Goal: Task Accomplishment & Management: Manage account settings

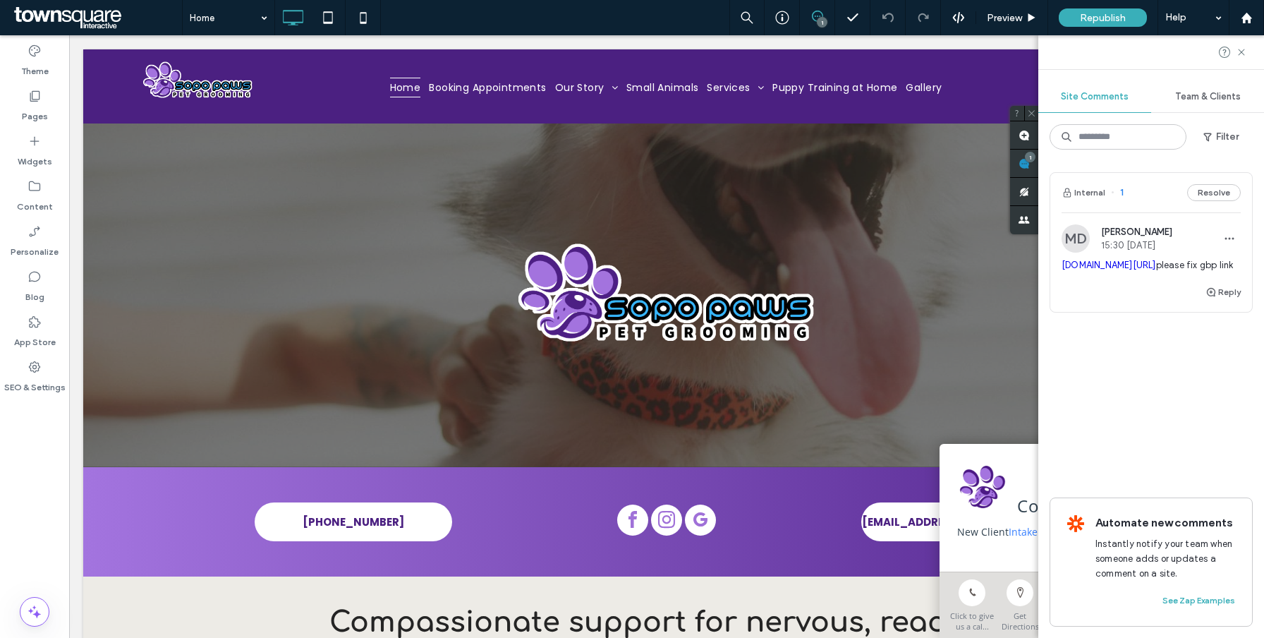
scroll to position [1151, 0]
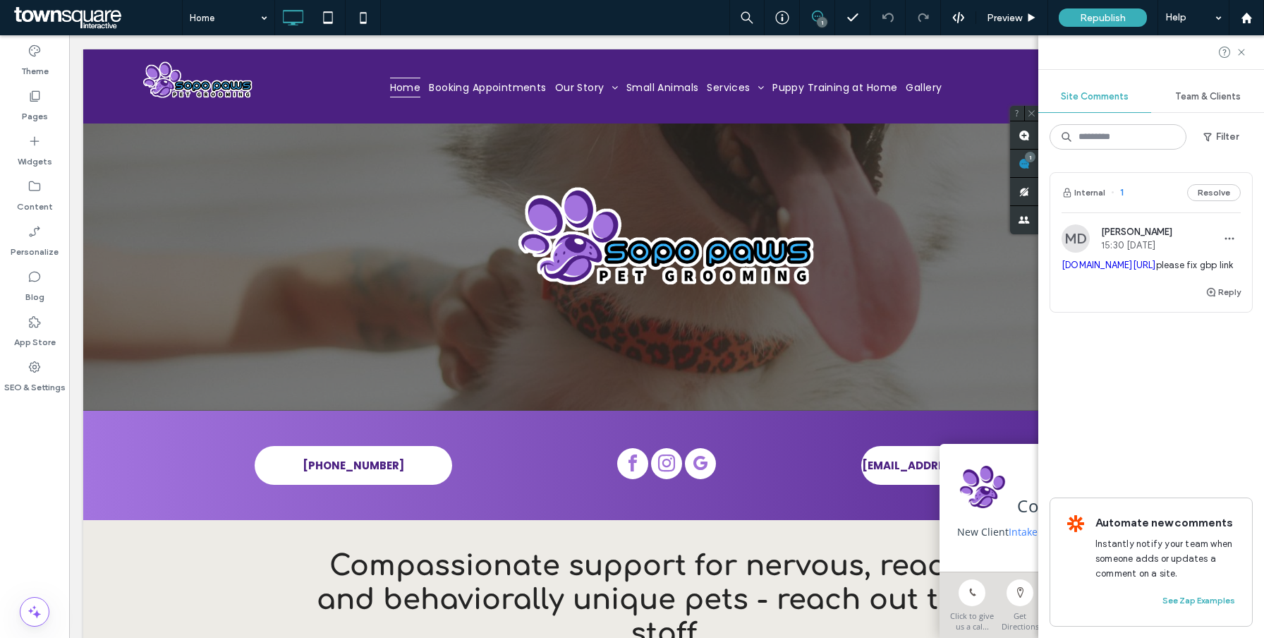
click at [1111, 284] on div "[DOMAIN_NAME][URL] please fix gbp link" at bounding box center [1151, 270] width 179 height 25
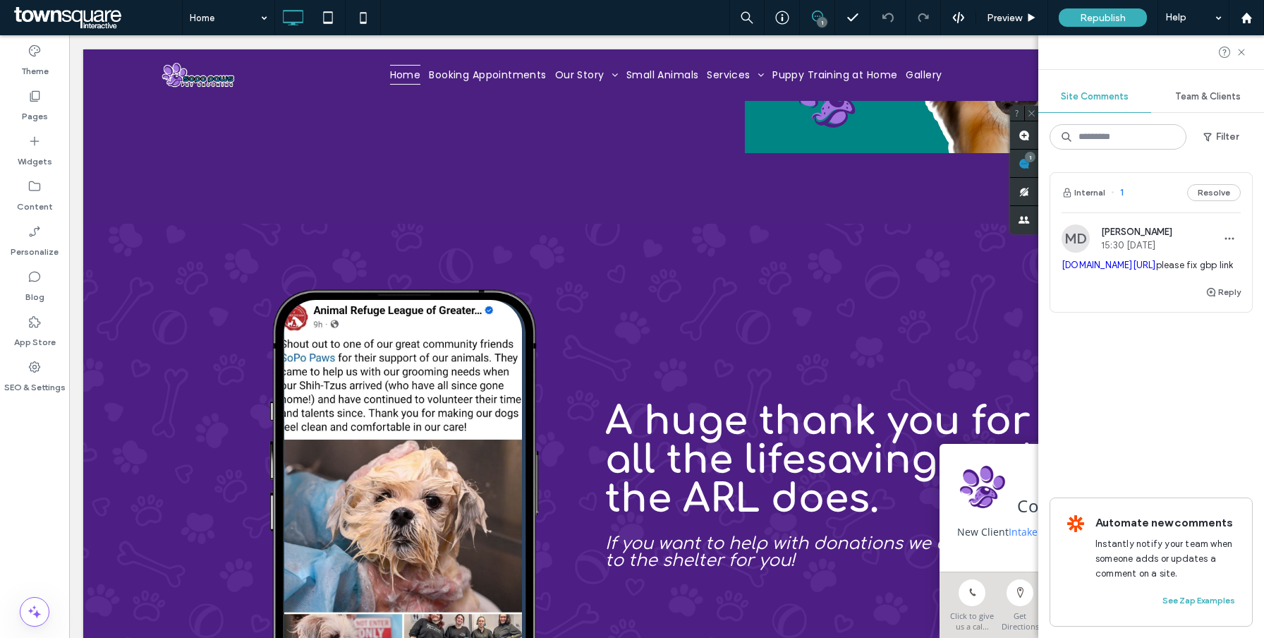
scroll to position [6104, 0]
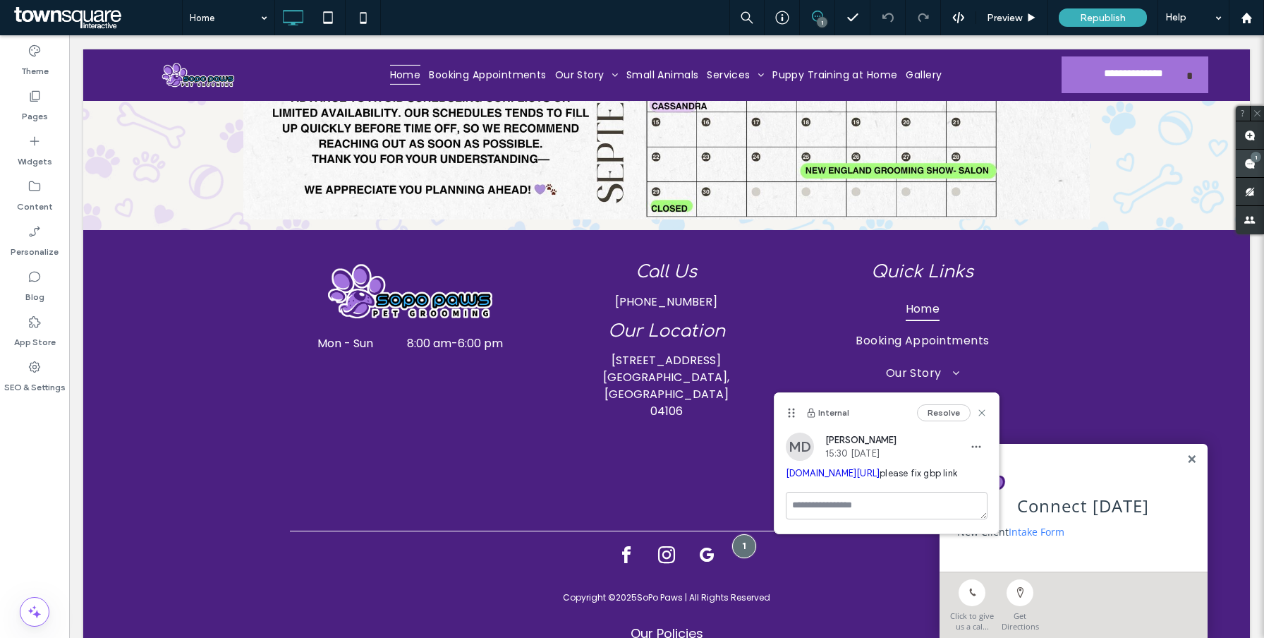
click at [1249, 161] on use at bounding box center [1250, 163] width 11 height 11
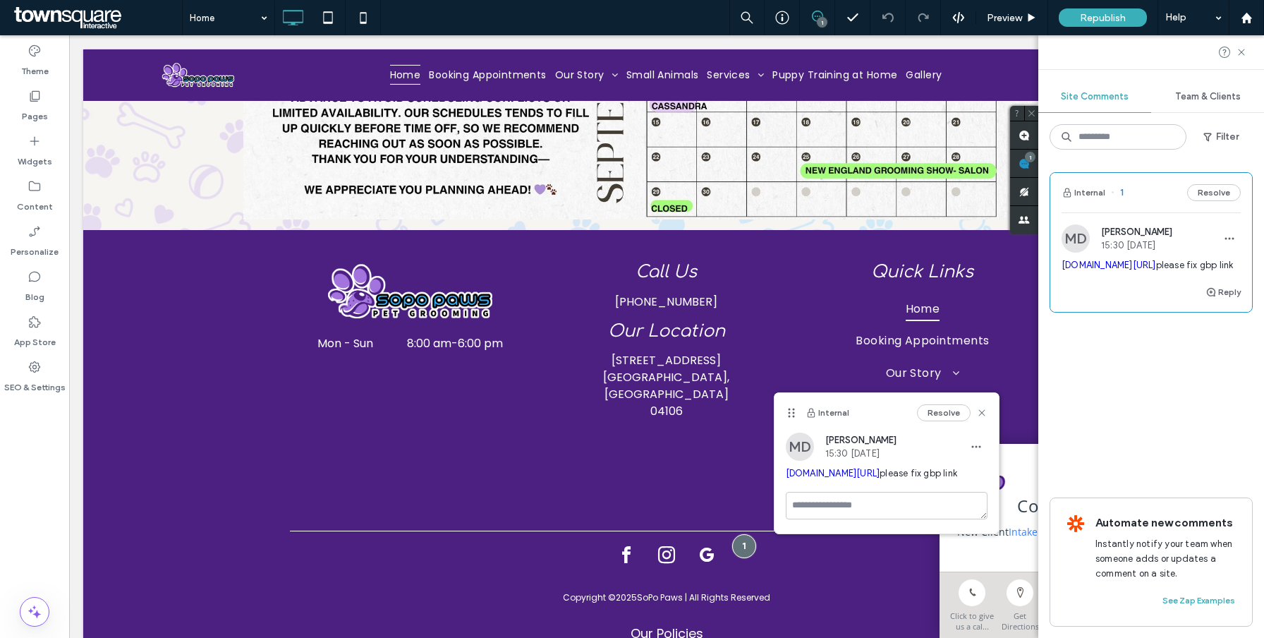
click at [1143, 267] on link "[DOMAIN_NAME][URL]" at bounding box center [1109, 265] width 95 height 11
drag, startPoint x: 1220, startPoint y: 261, endPoint x: 1052, endPoint y: 260, distance: 167.9
click at [1052, 260] on div "MD [PERSON_NAME] 15:30 [DATE] [DOMAIN_NAME][URL] please fix gbp link" at bounding box center [1152, 253] width 202 height 59
copy link "[DOMAIN_NAME][URL]"
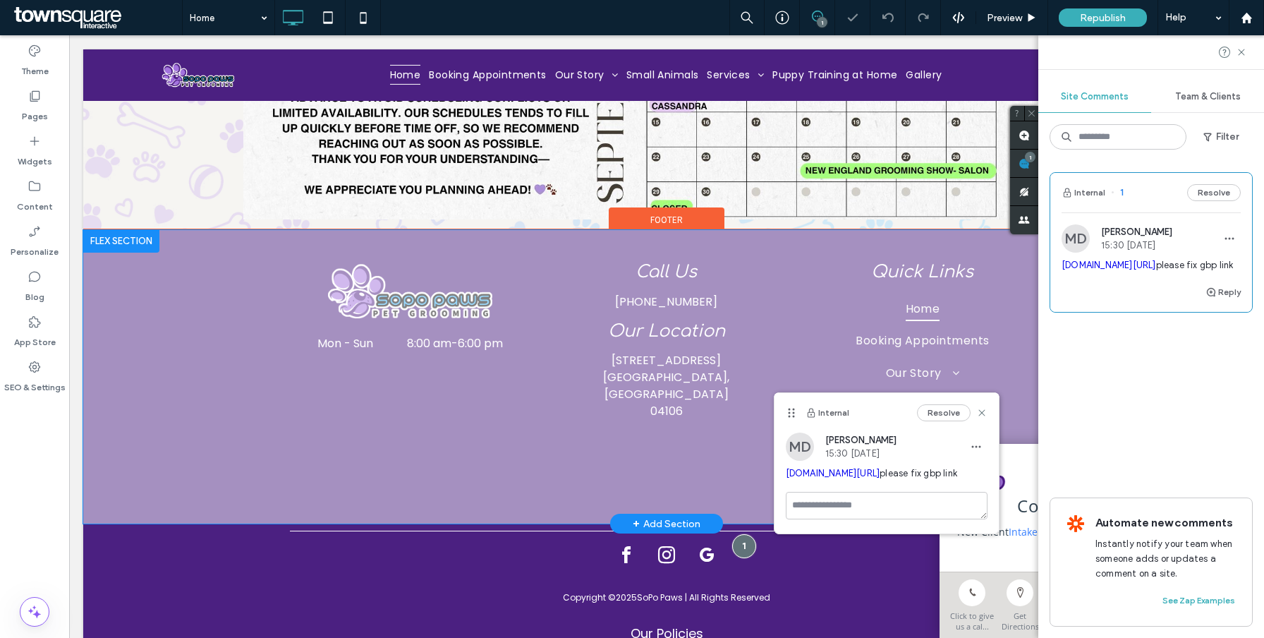
click at [763, 411] on div "Click to edit in Flex Mode" at bounding box center [666, 377] width 1167 height 294
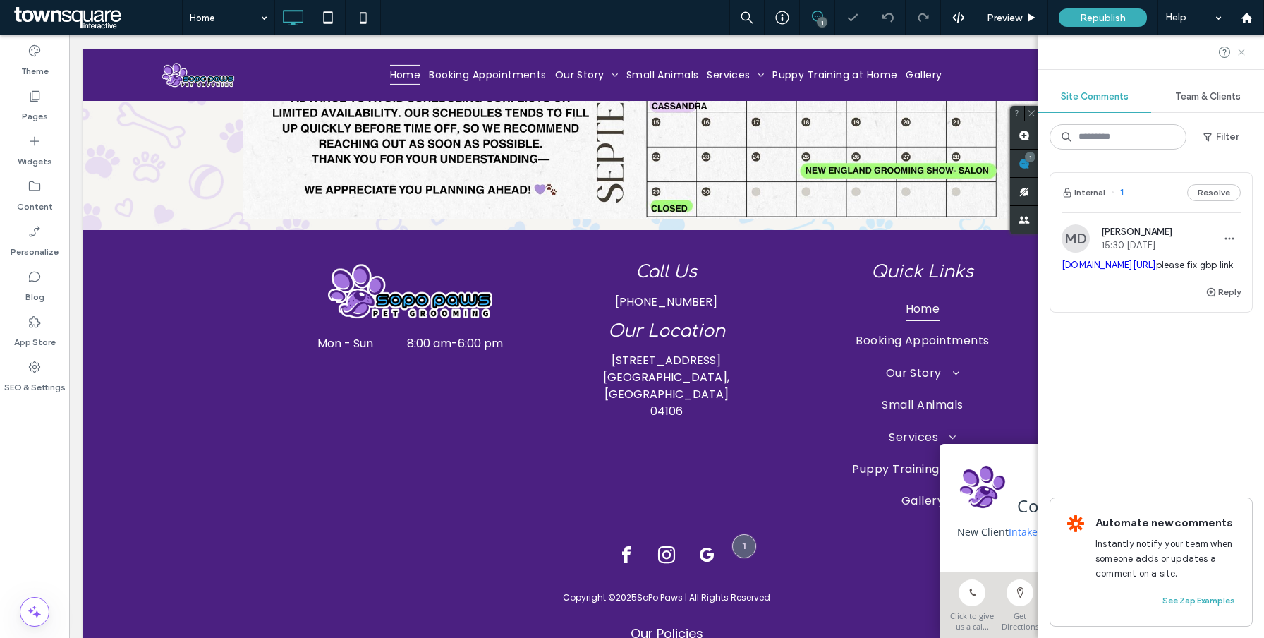
click at [1244, 53] on icon at bounding box center [1241, 52] width 11 height 11
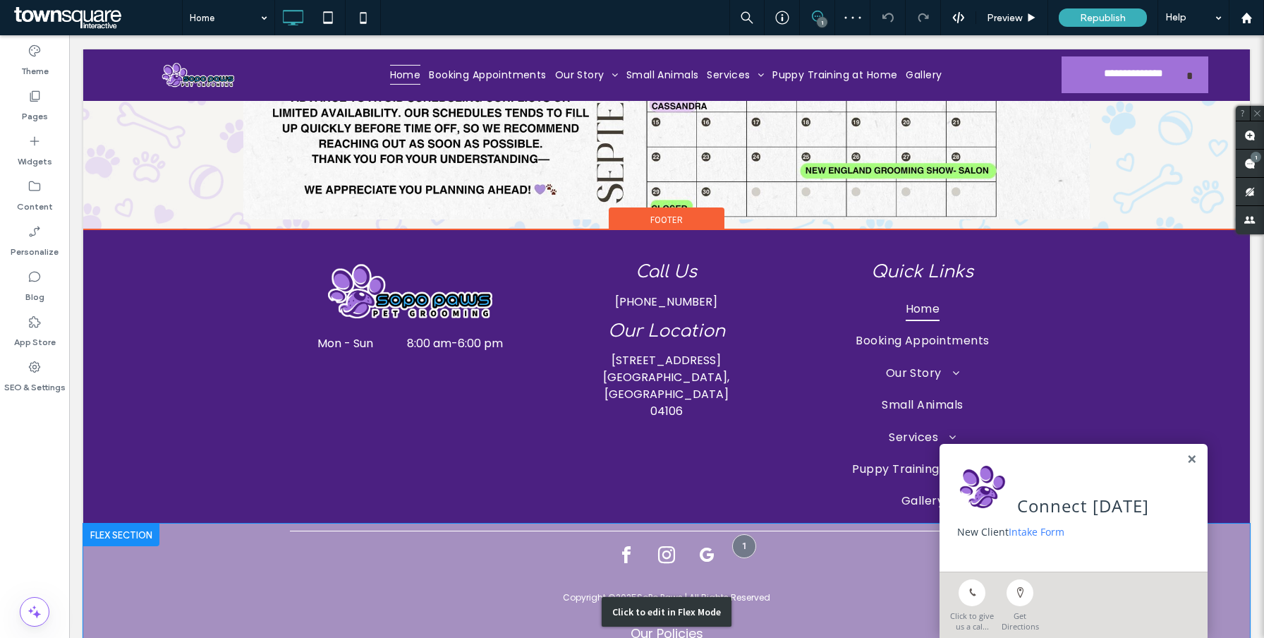
click at [638, 524] on div "Click to edit in Flex Mode" at bounding box center [666, 612] width 1167 height 176
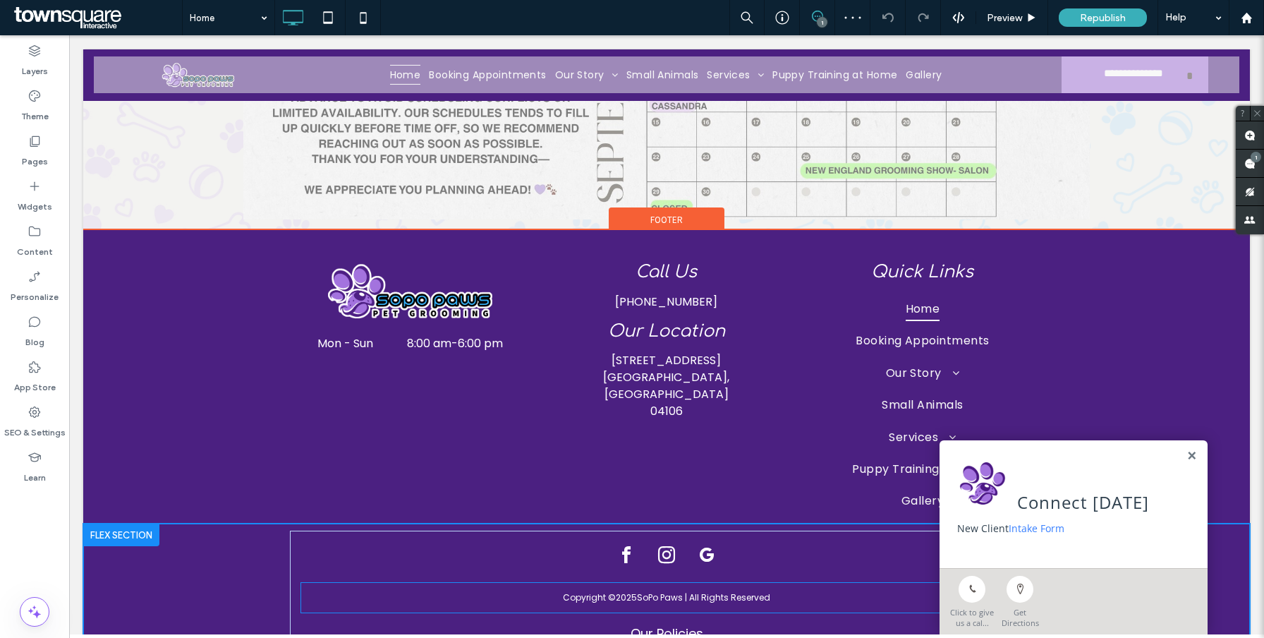
scroll to position [5929, 0]
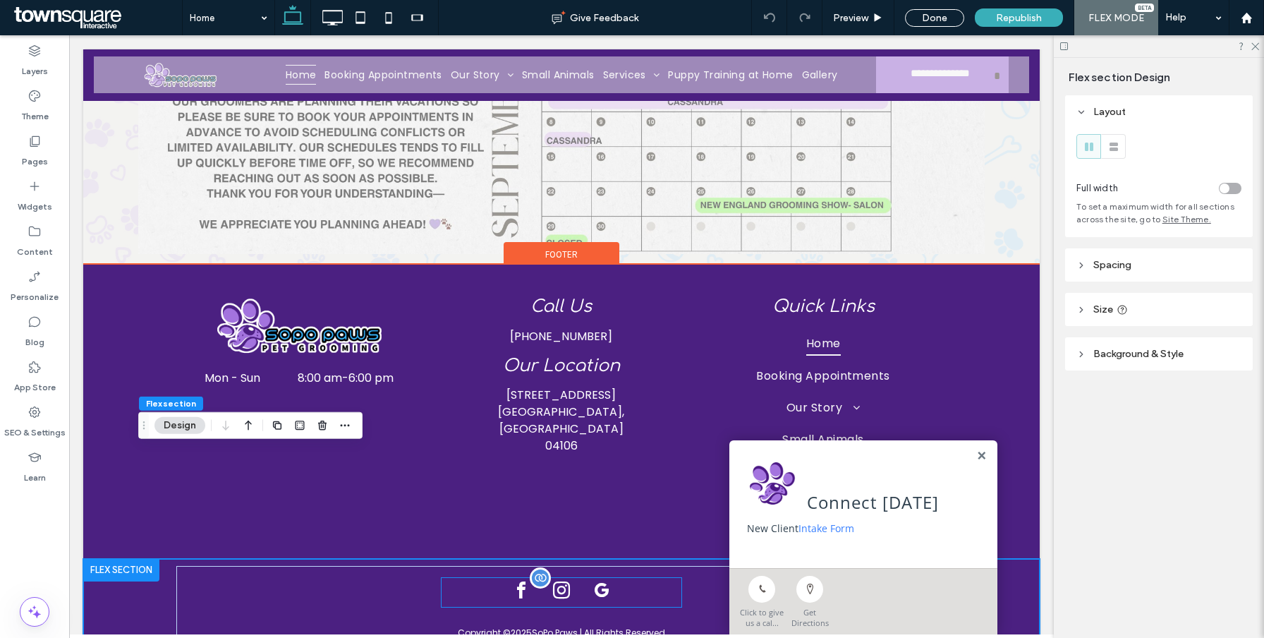
click at [625, 578] on div at bounding box center [562, 592] width 241 height 29
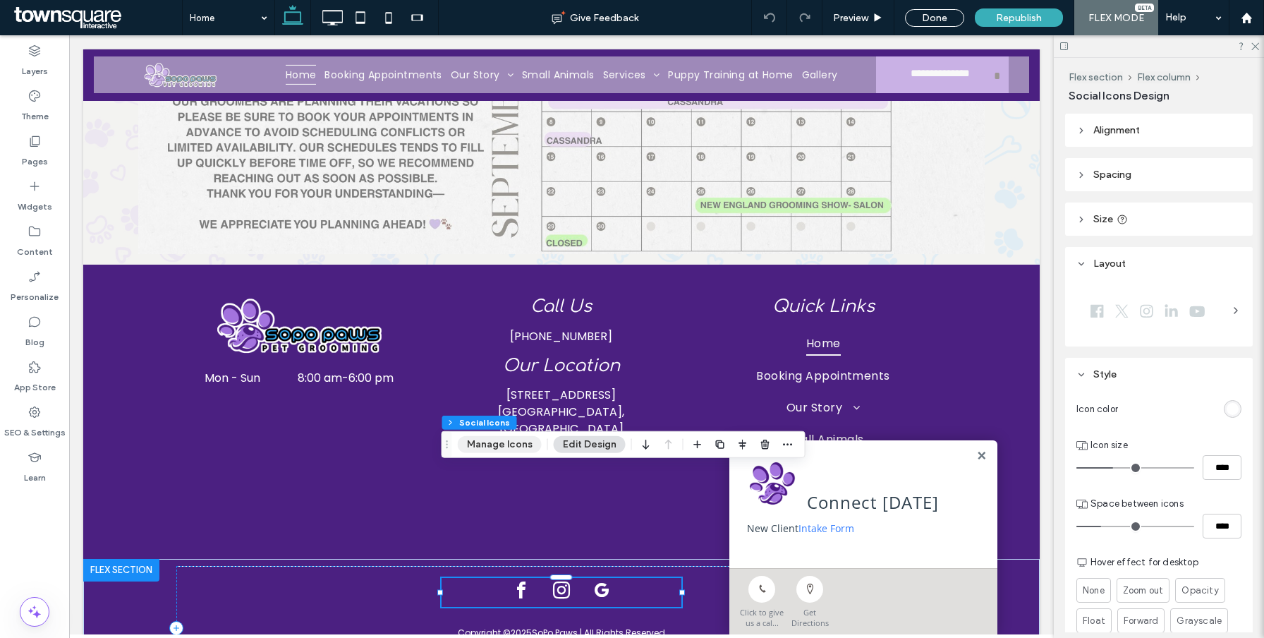
click at [475, 450] on button "Manage Icons" at bounding box center [500, 444] width 84 height 17
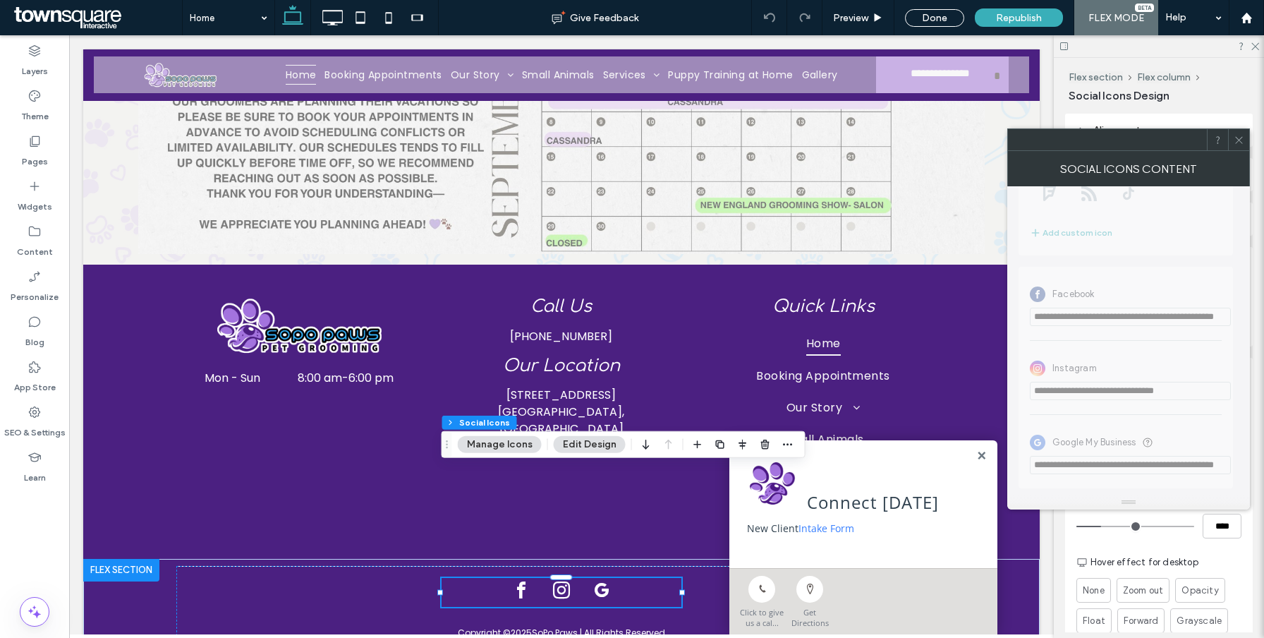
scroll to position [0, 0]
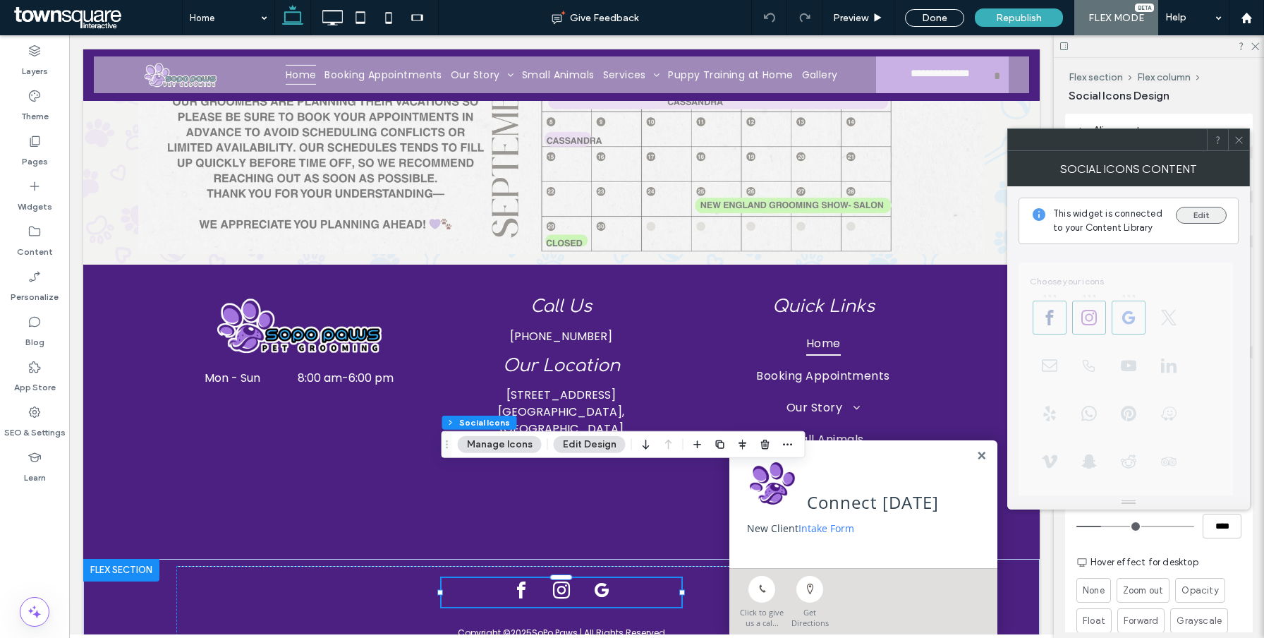
click at [1209, 218] on button "Edit" at bounding box center [1201, 215] width 51 height 17
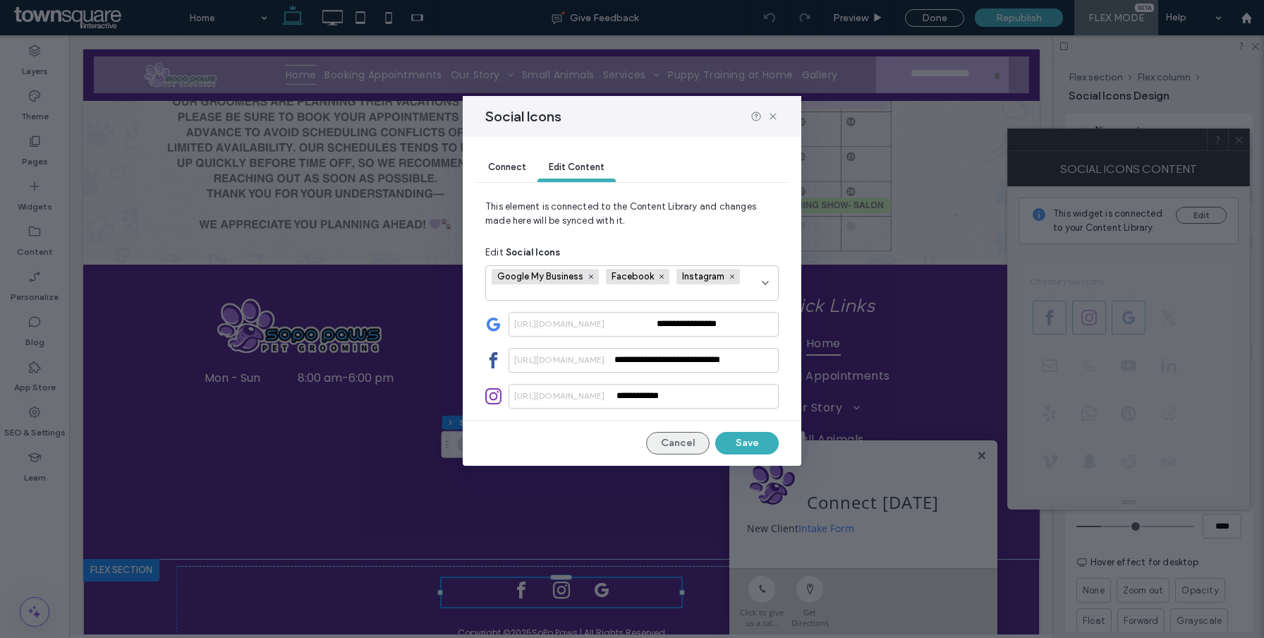
click at [667, 442] on button "Cancel" at bounding box center [677, 443] width 63 height 23
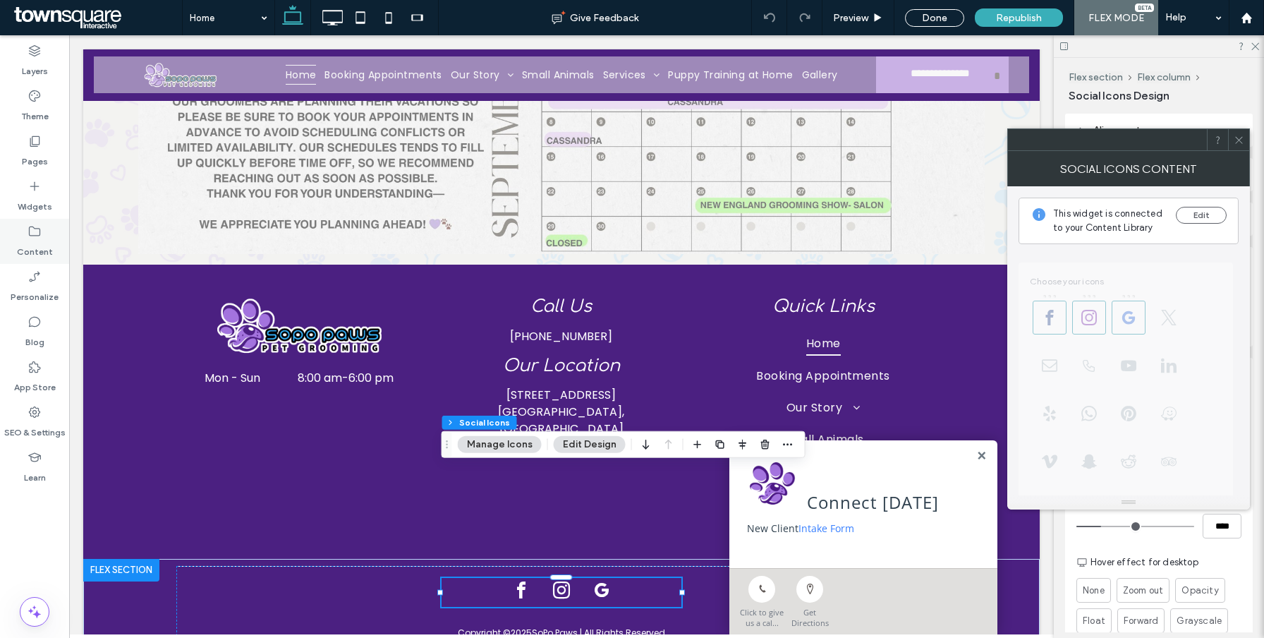
click at [37, 246] on label "Content" at bounding box center [35, 248] width 36 height 20
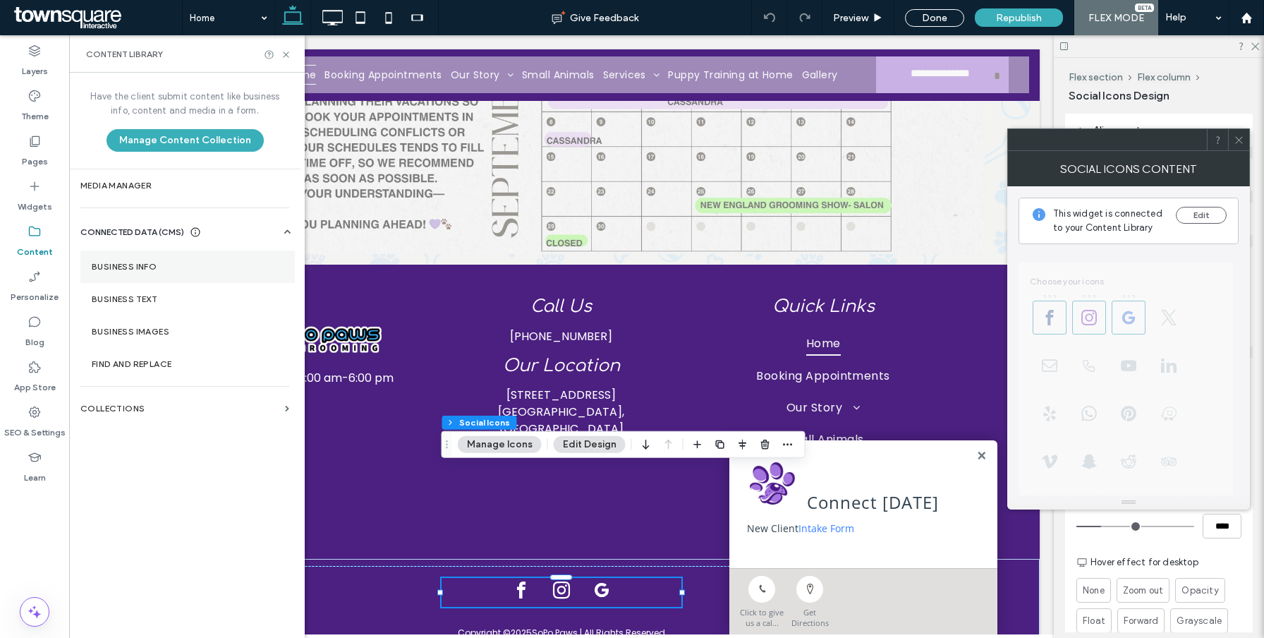
click at [147, 265] on label "Business Info" at bounding box center [188, 267] width 192 height 10
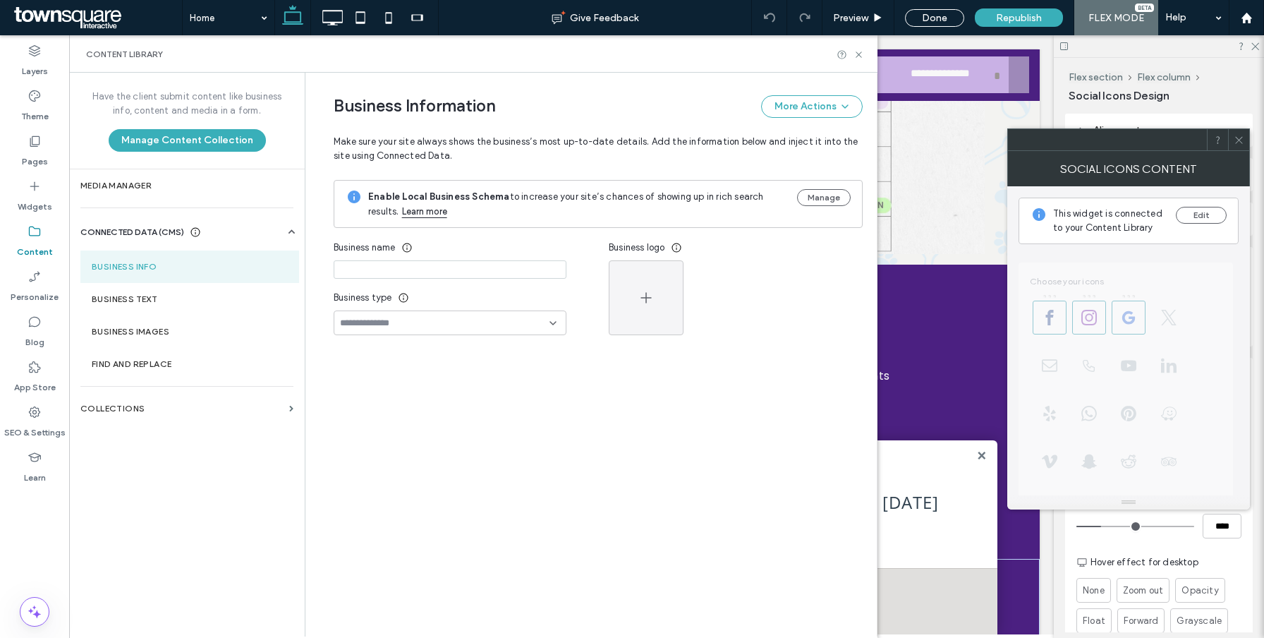
type input "*********"
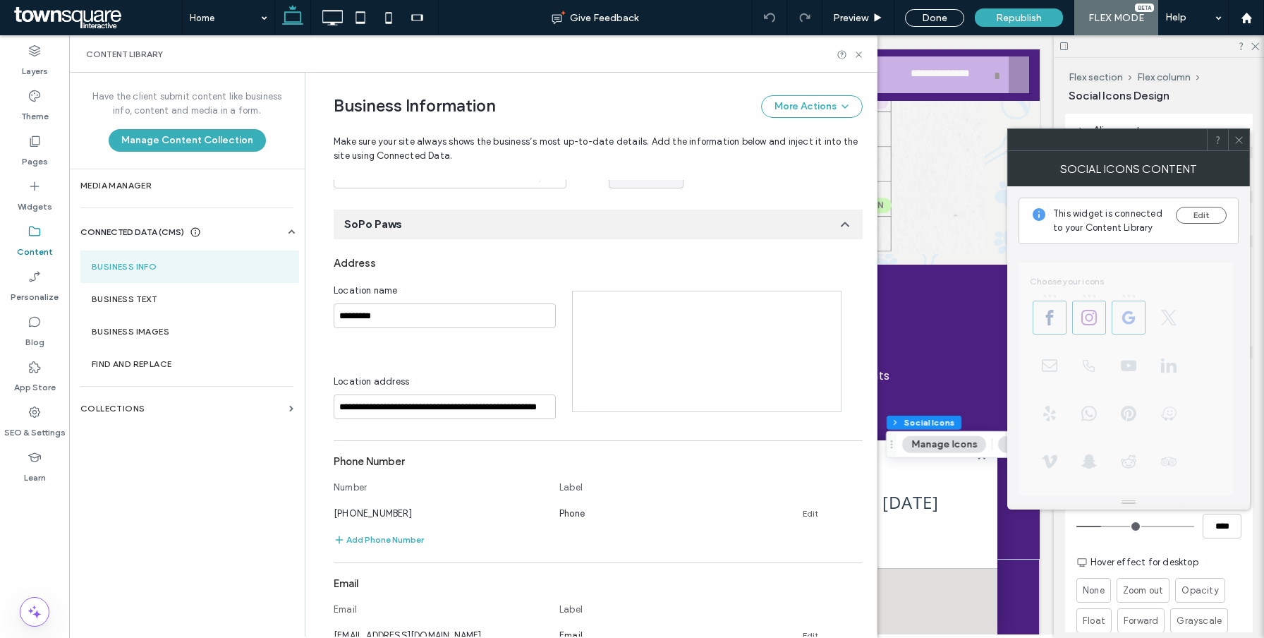
scroll to position [571, 0]
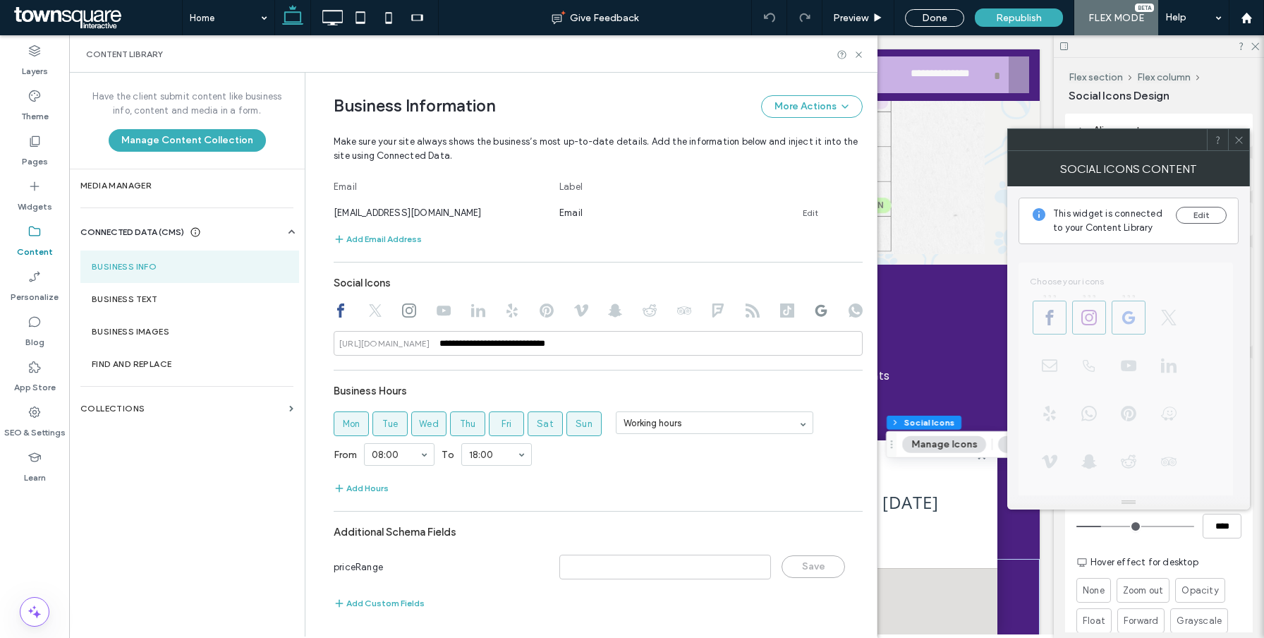
click at [864, 49] on div "Content Library" at bounding box center [473, 53] width 809 height 37
drag, startPoint x: 860, startPoint y: 53, endPoint x: 790, endPoint y: 18, distance: 77.9
click at [860, 53] on use at bounding box center [859, 55] width 6 height 6
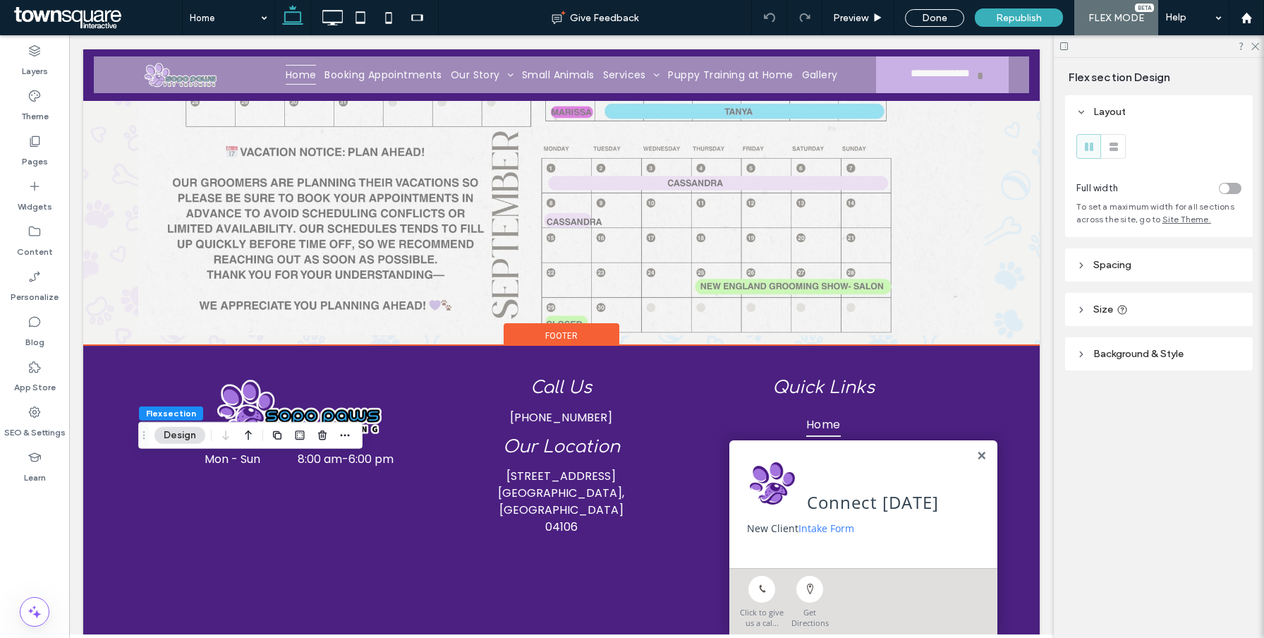
scroll to position [5920, 0]
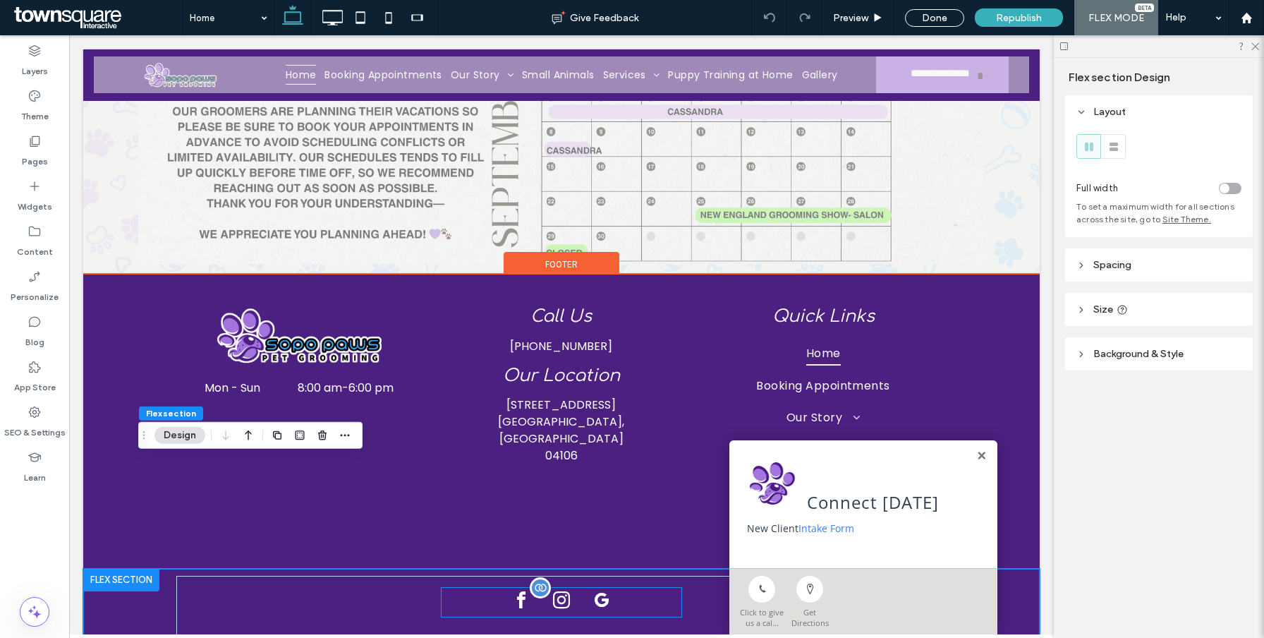
click at [560, 588] on div at bounding box center [562, 602] width 241 height 29
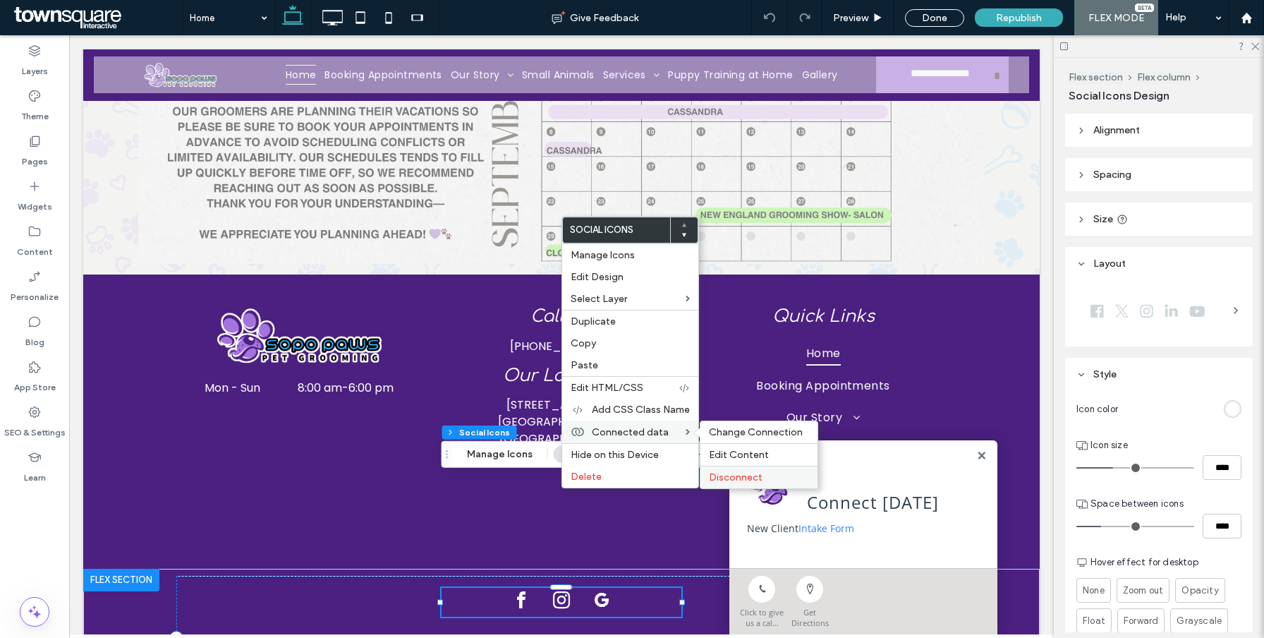
click at [737, 478] on span "Disconnect" at bounding box center [736, 477] width 54 height 12
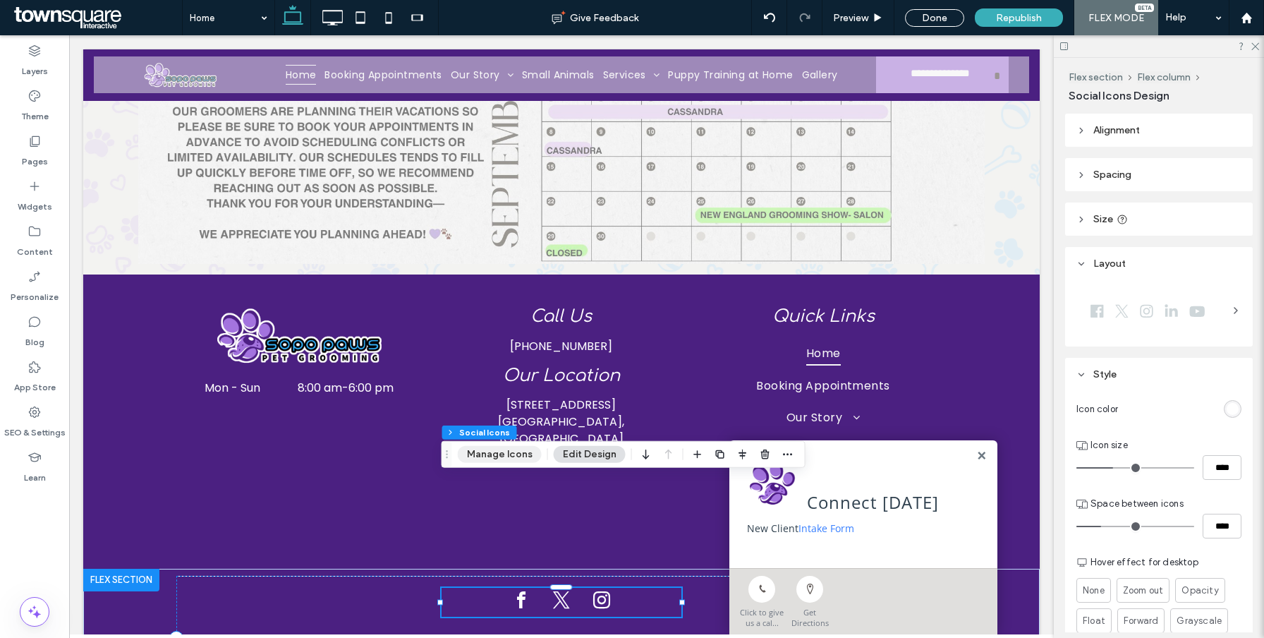
click at [521, 461] on button "Manage Icons" at bounding box center [500, 454] width 84 height 17
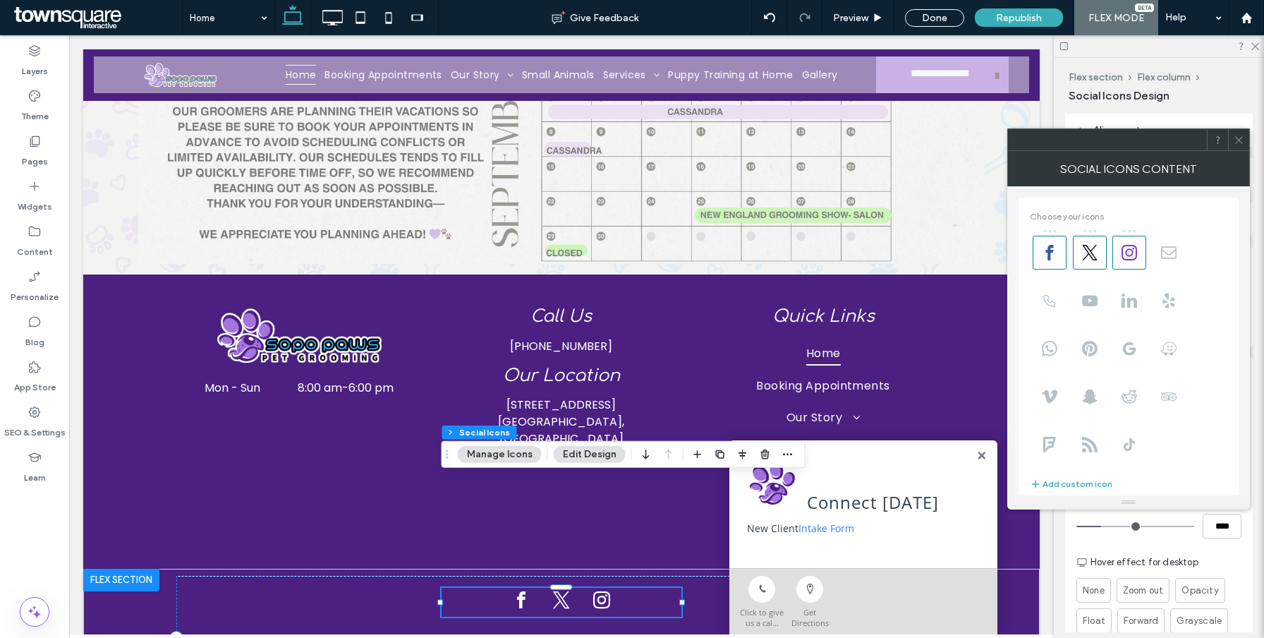
type input "**********"
click at [1088, 261] on span at bounding box center [1090, 253] width 34 height 34
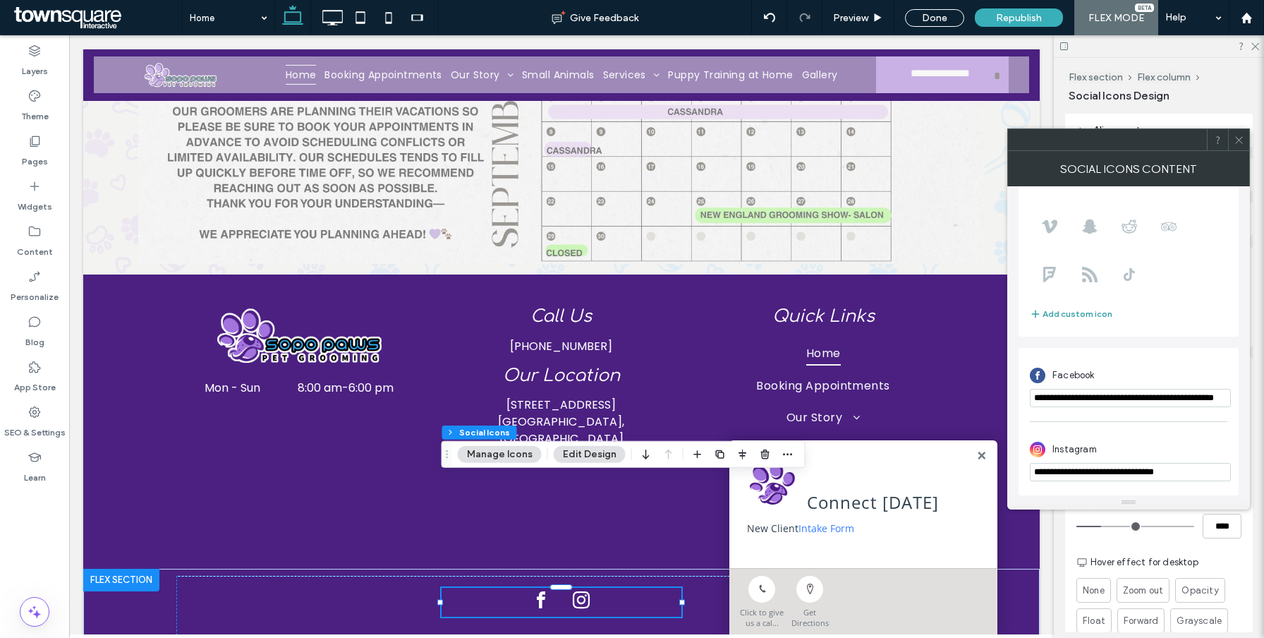
click at [1061, 313] on button "Add custom icon" at bounding box center [1071, 314] width 83 height 17
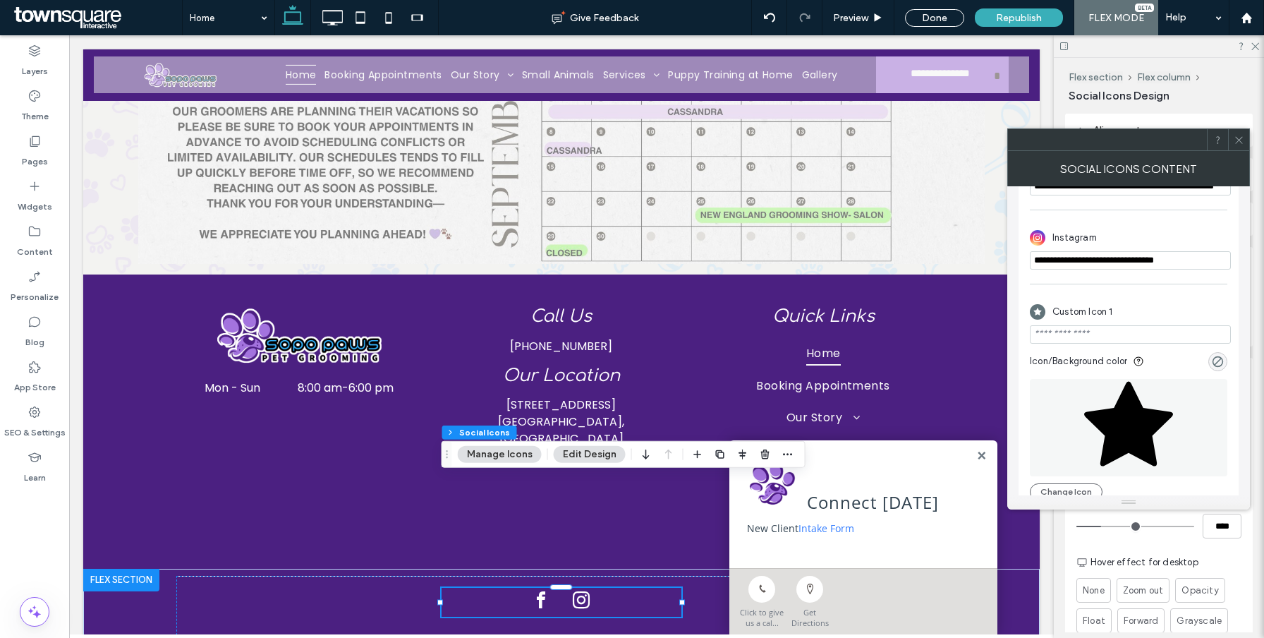
scroll to position [405, 0]
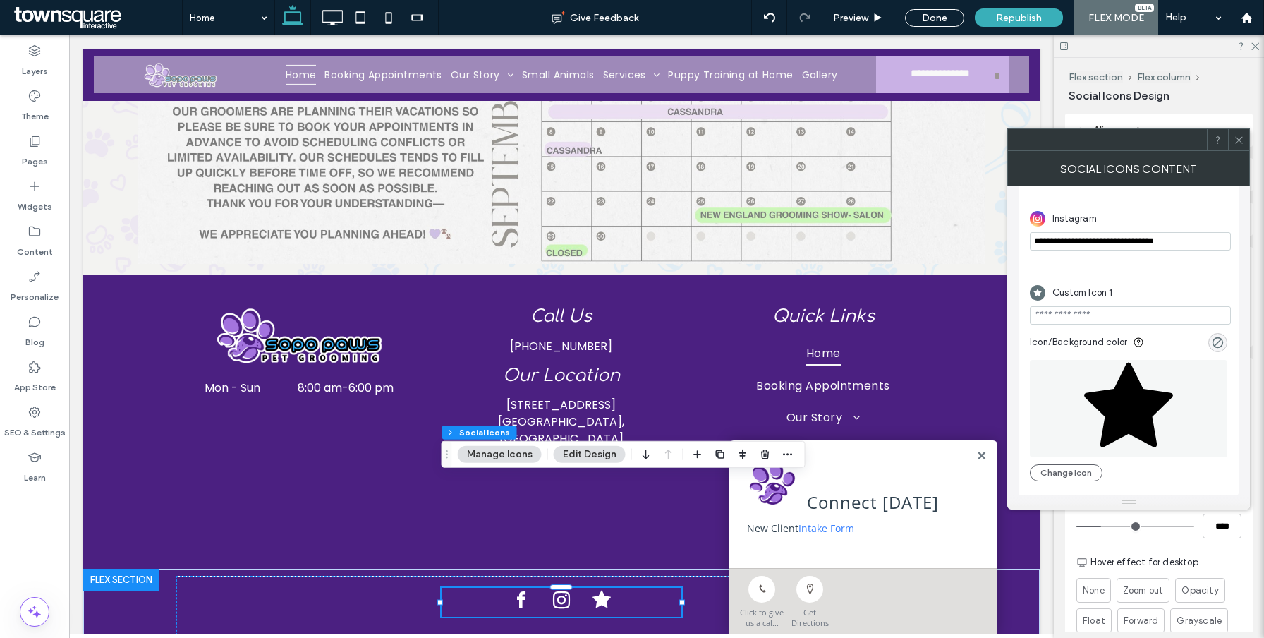
click at [1100, 322] on input "url" at bounding box center [1130, 315] width 201 height 18
paste input "**********"
type input "**********"
click at [1109, 383] on icon at bounding box center [1129, 408] width 90 height 97
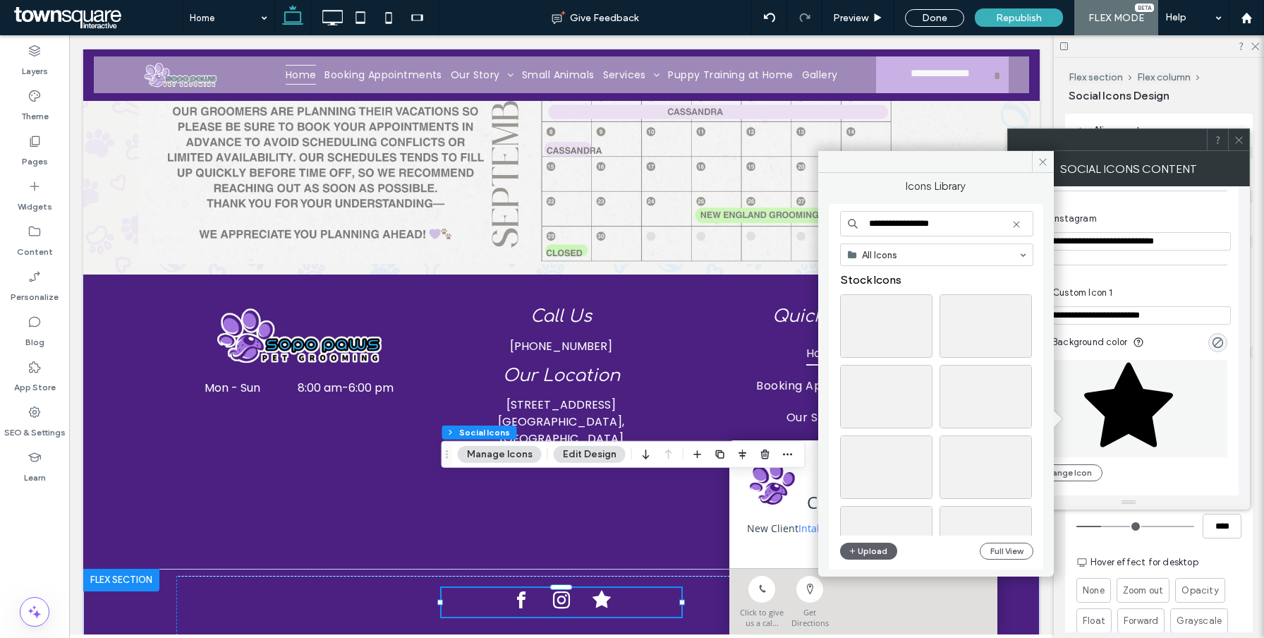
click at [914, 227] on input "**********" at bounding box center [936, 223] width 193 height 25
drag, startPoint x: 980, startPoint y: 223, endPoint x: 873, endPoint y: 223, distance: 107.2
click at [873, 223] on input "**********" at bounding box center [936, 223] width 193 height 25
type input "*"
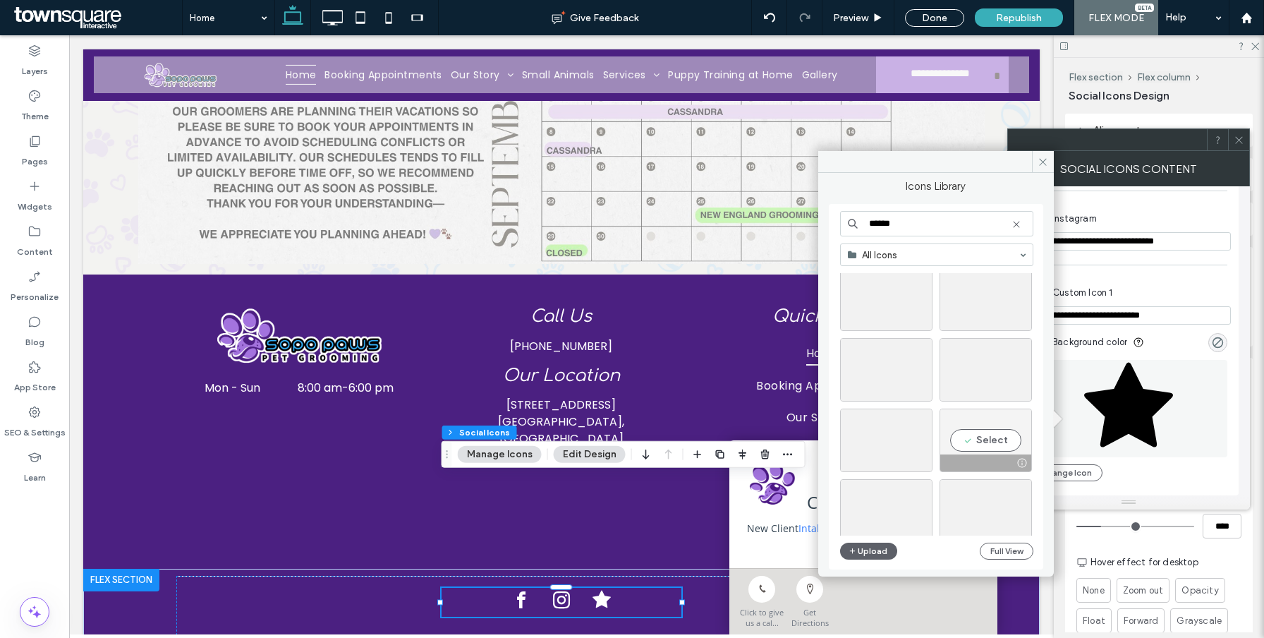
type input "******"
click at [976, 465] on div at bounding box center [985, 462] width 91 height 17
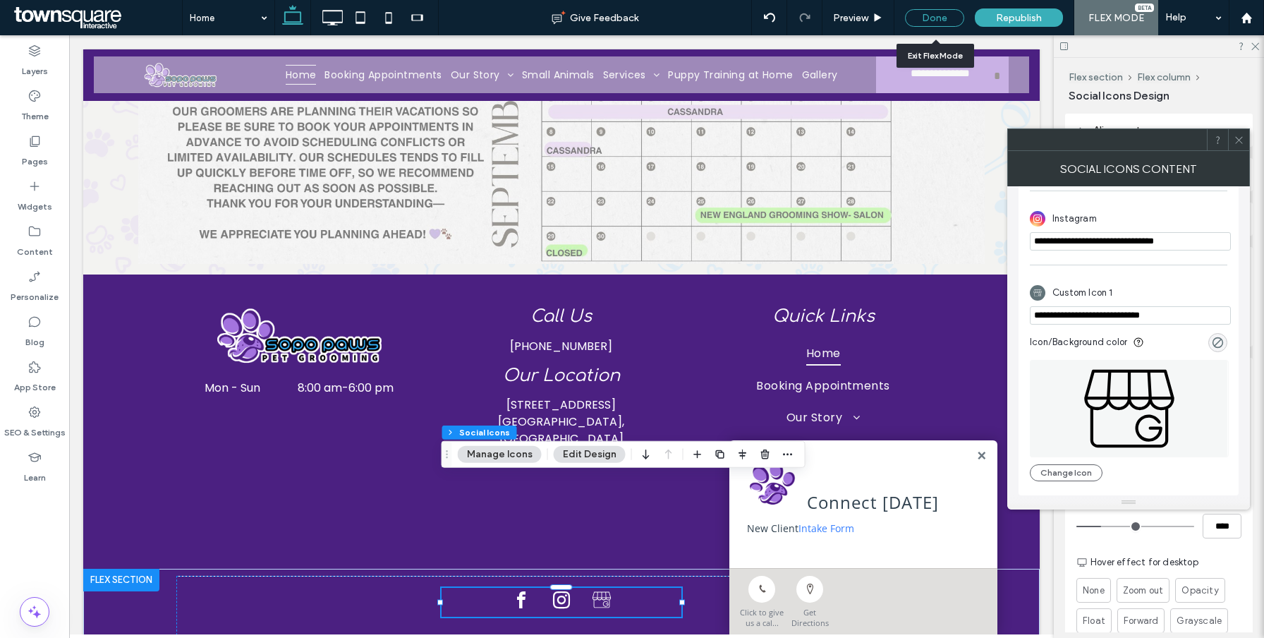
click at [931, 13] on div "Done" at bounding box center [934, 18] width 59 height 18
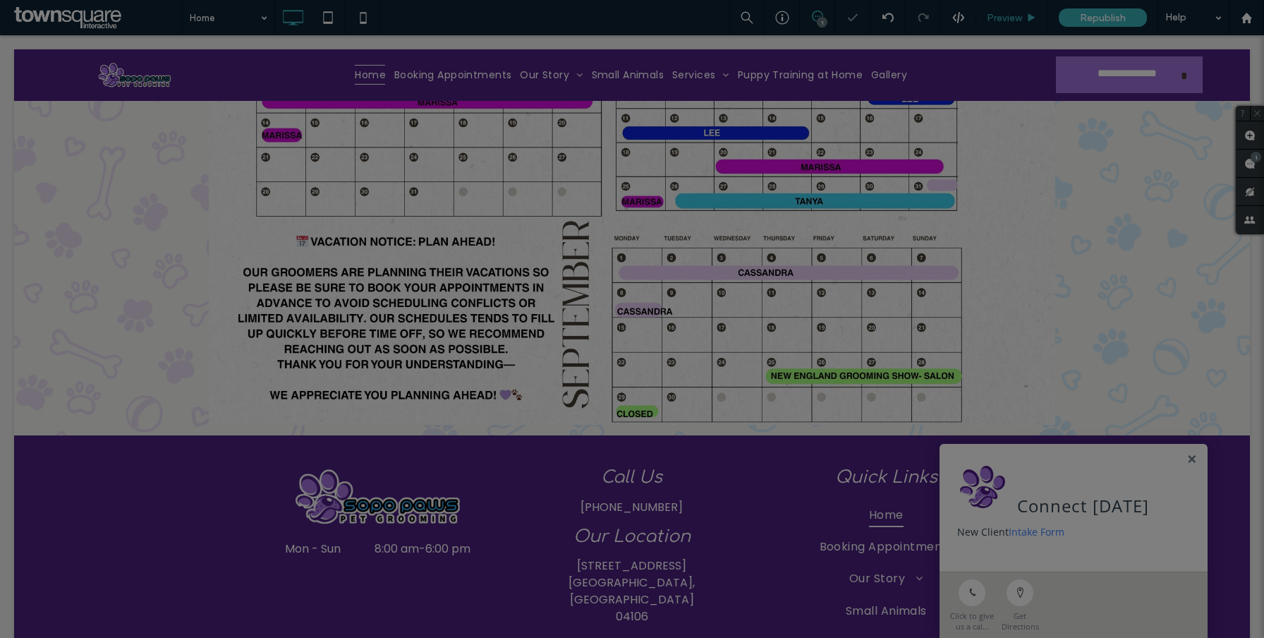
scroll to position [0, 0]
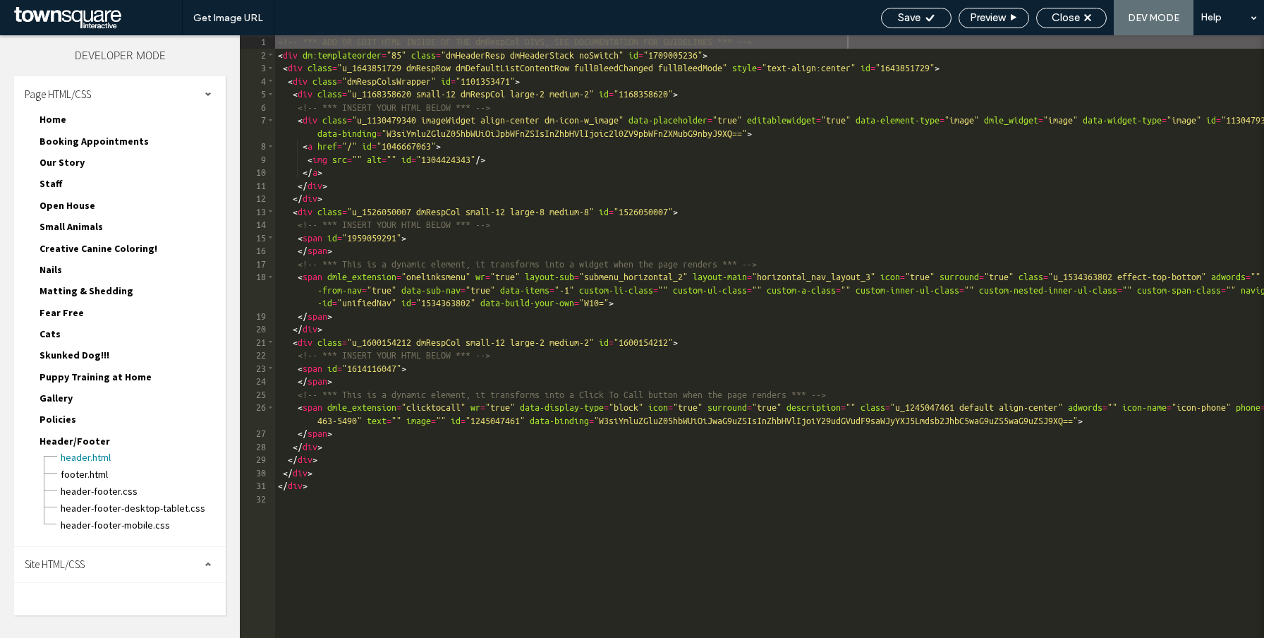
click at [1070, 30] on div "Save Preview Close DEV MODE Help" at bounding box center [1069, 17] width 390 height 35
click at [1069, 20] on span "Close" at bounding box center [1066, 17] width 28 height 13
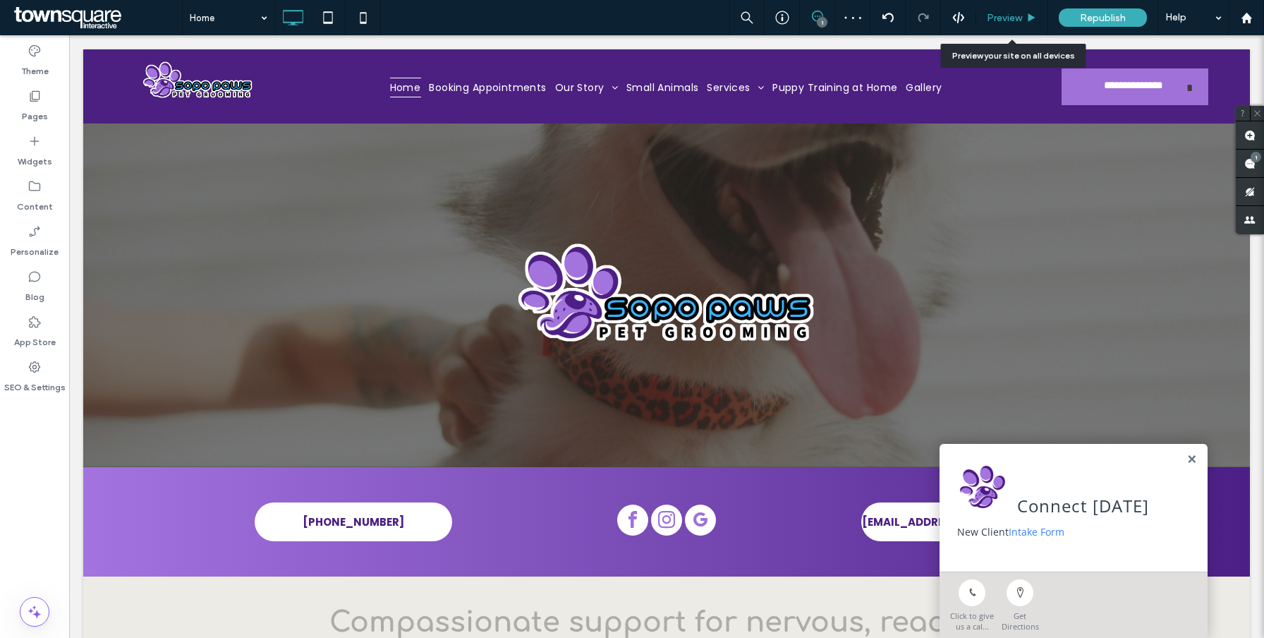
click at [1011, 19] on span "Preview" at bounding box center [1004, 18] width 35 height 12
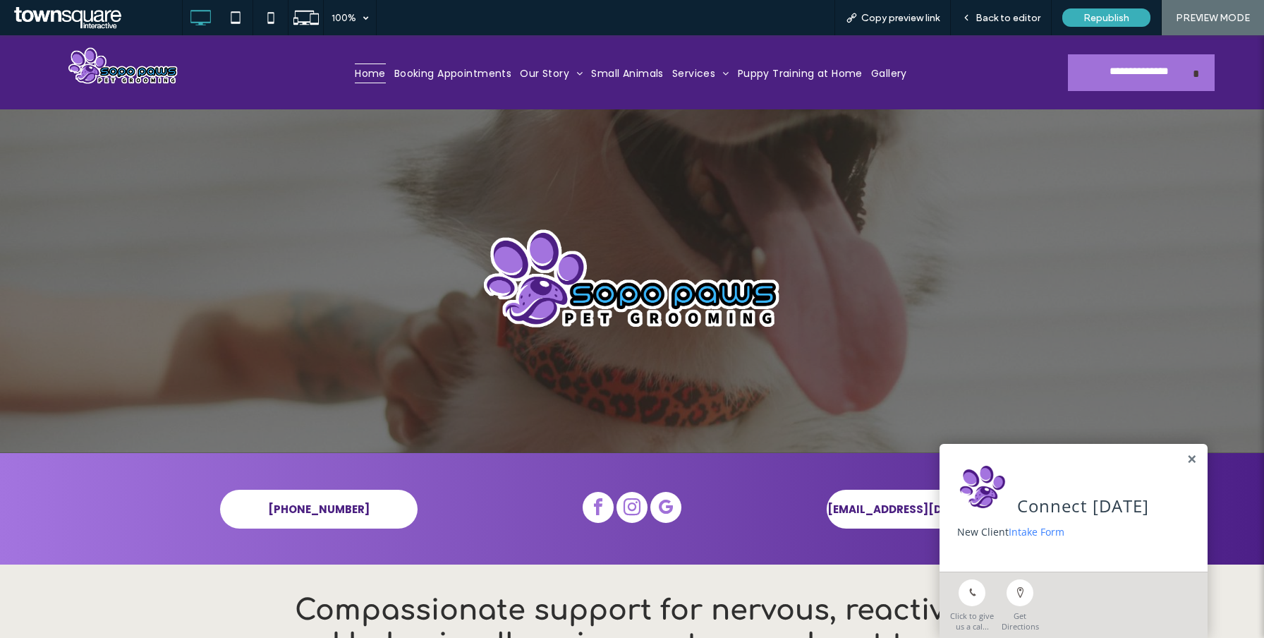
click at [673, 507] on span "google_my_business" at bounding box center [666, 507] width 31 height 31
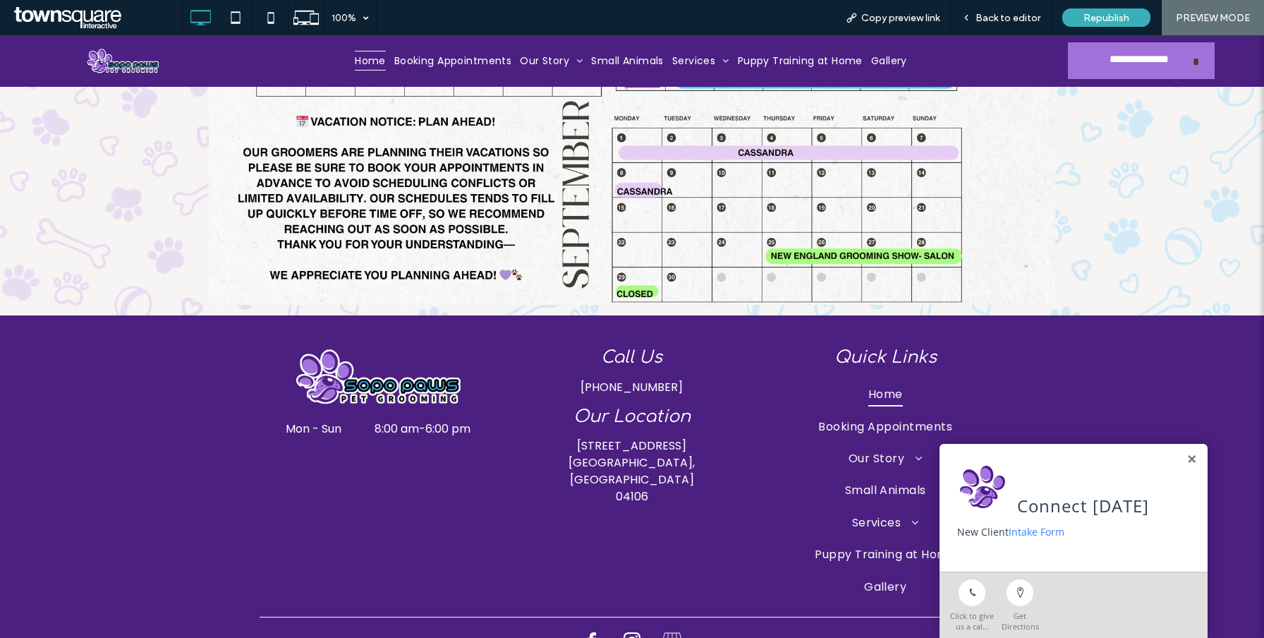
scroll to position [6107, 0]
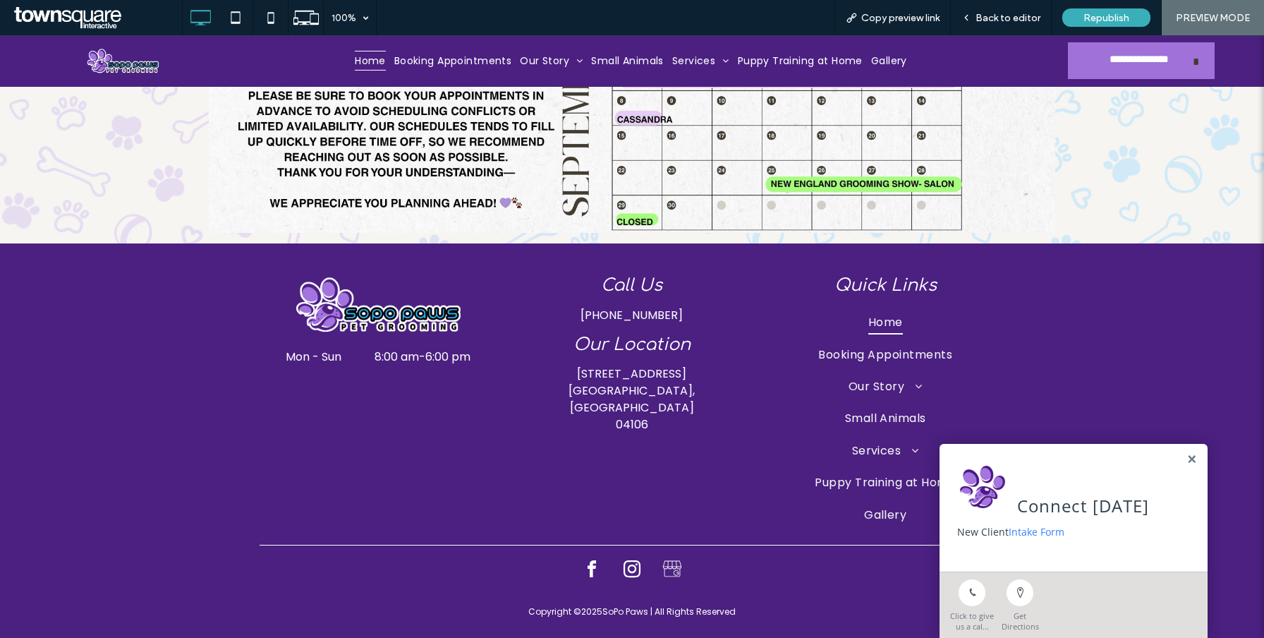
click at [670, 559] on icon "Social network" at bounding box center [673, 569] width 20 height 20
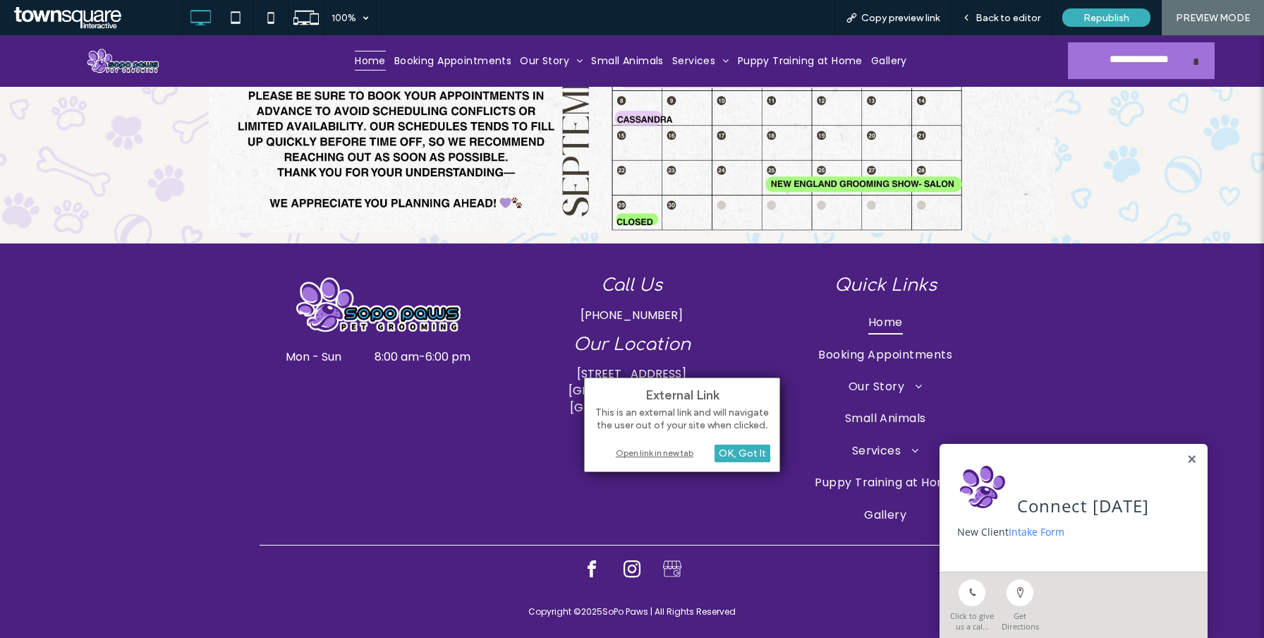
click at [672, 456] on div "Open link in new tab" at bounding box center [682, 452] width 176 height 15
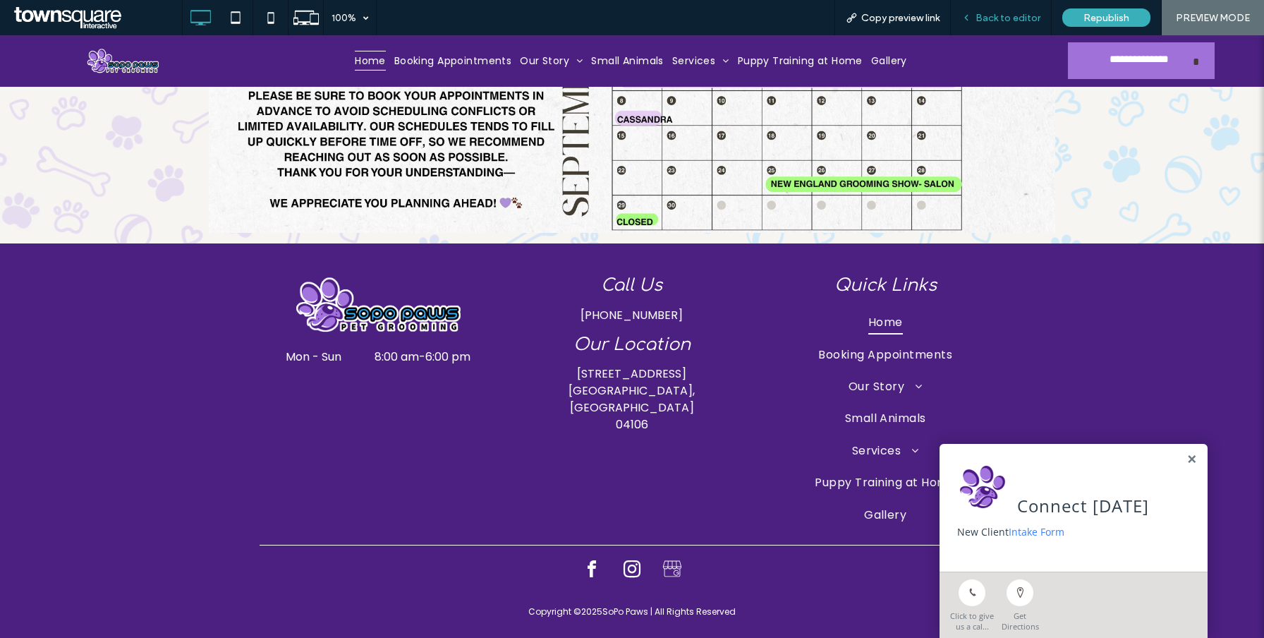
click at [994, 22] on span "Back to editor" at bounding box center [1008, 18] width 65 height 12
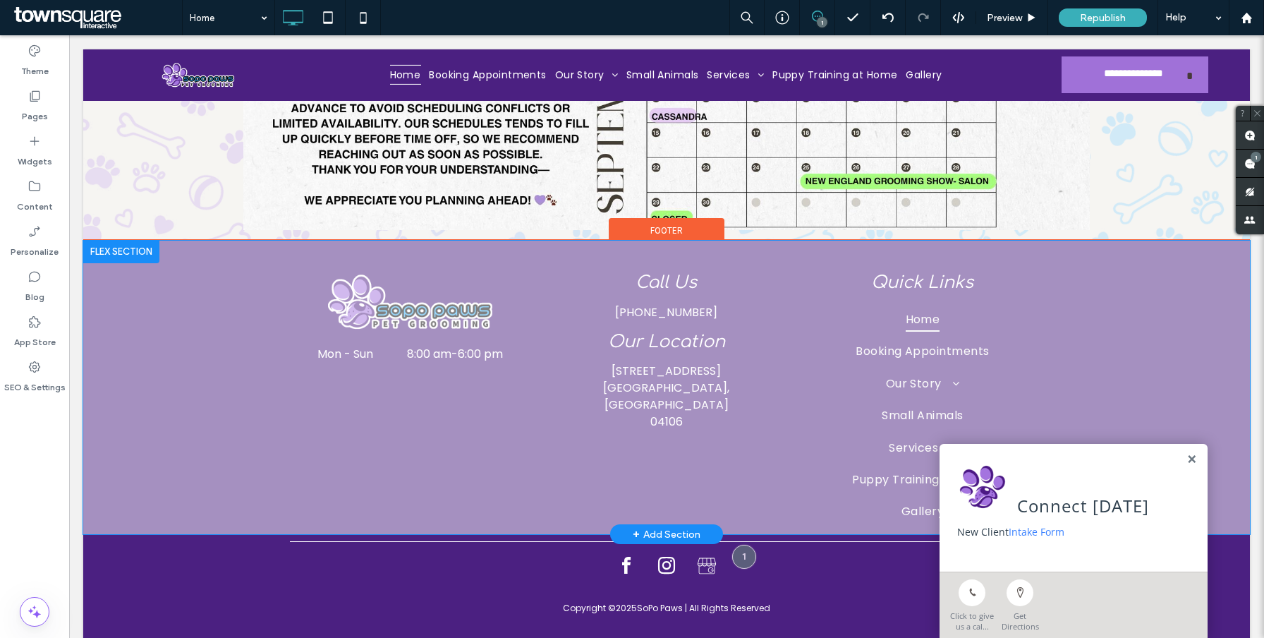
scroll to position [6091, 0]
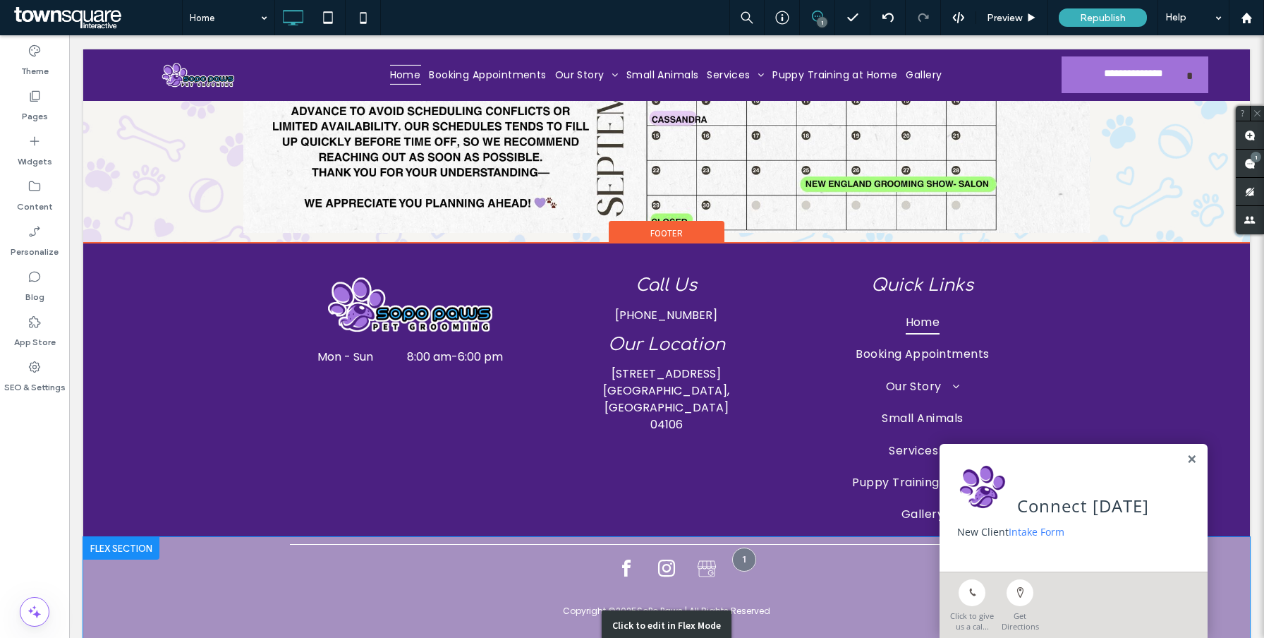
click at [647, 537] on div "Click to edit in Flex Mode" at bounding box center [666, 625] width 1167 height 176
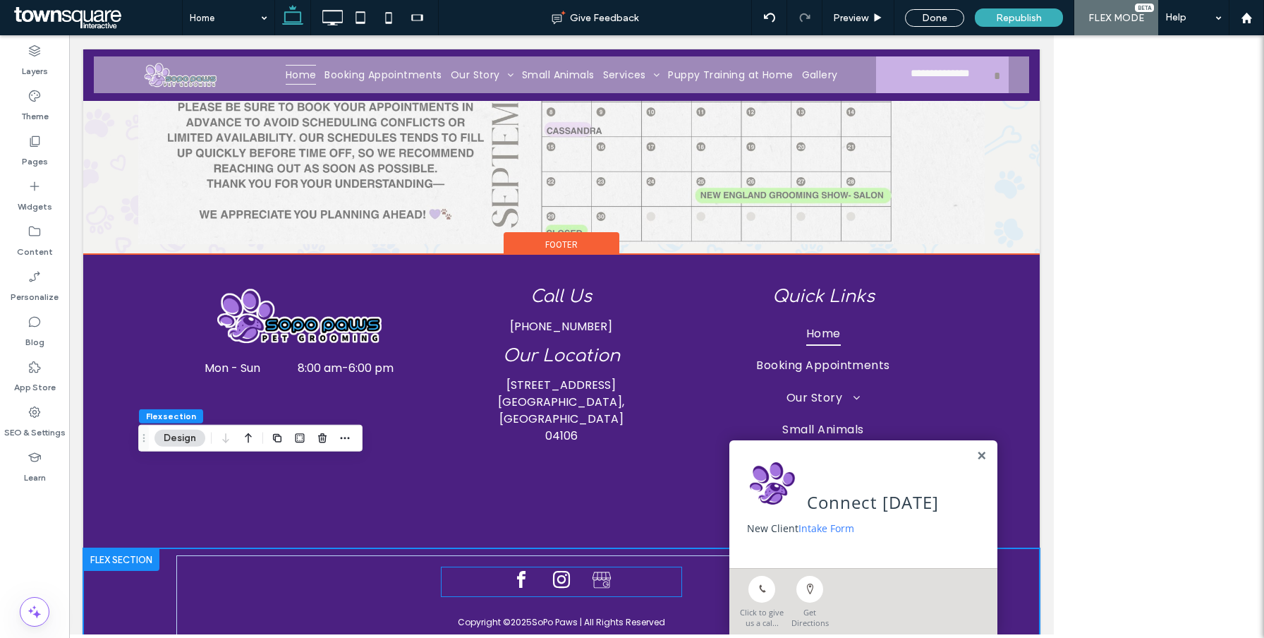
scroll to position [5894, 0]
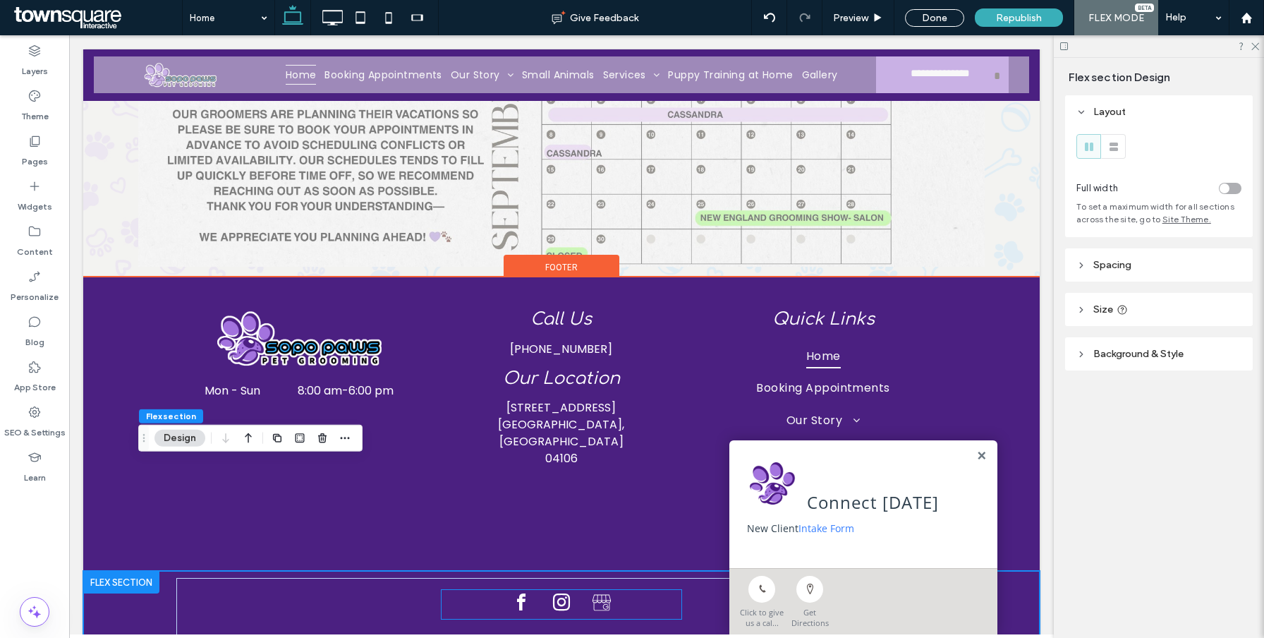
click at [588, 590] on div at bounding box center [562, 604] width 106 height 29
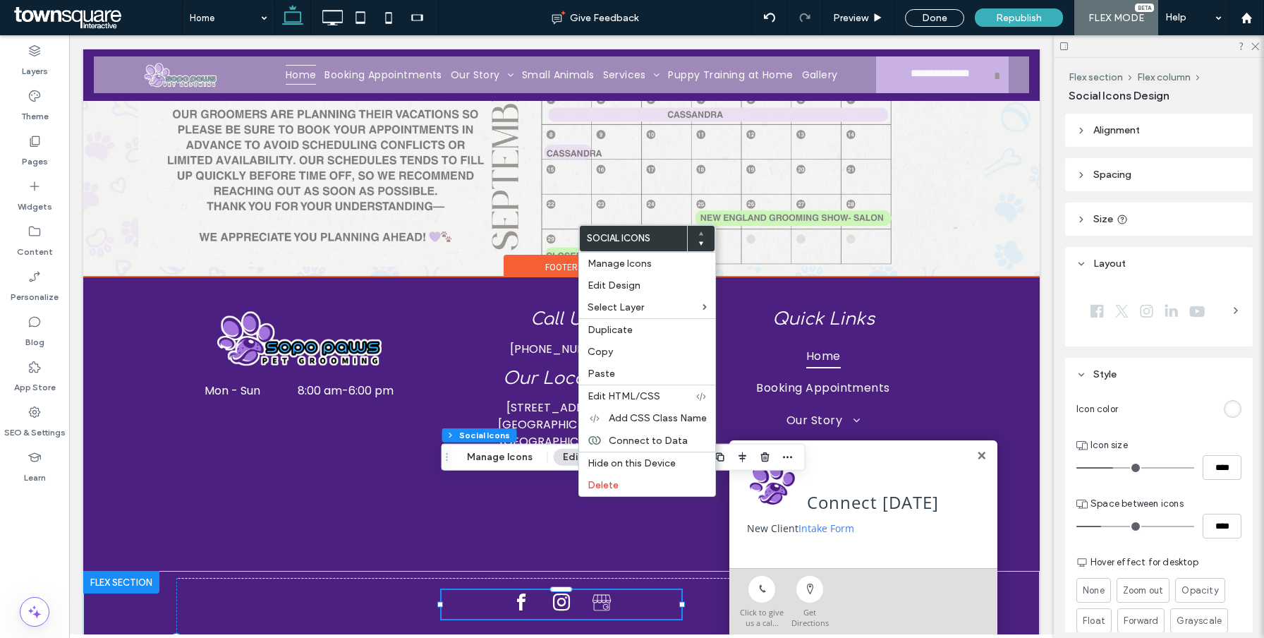
scroll to position [5893, 0]
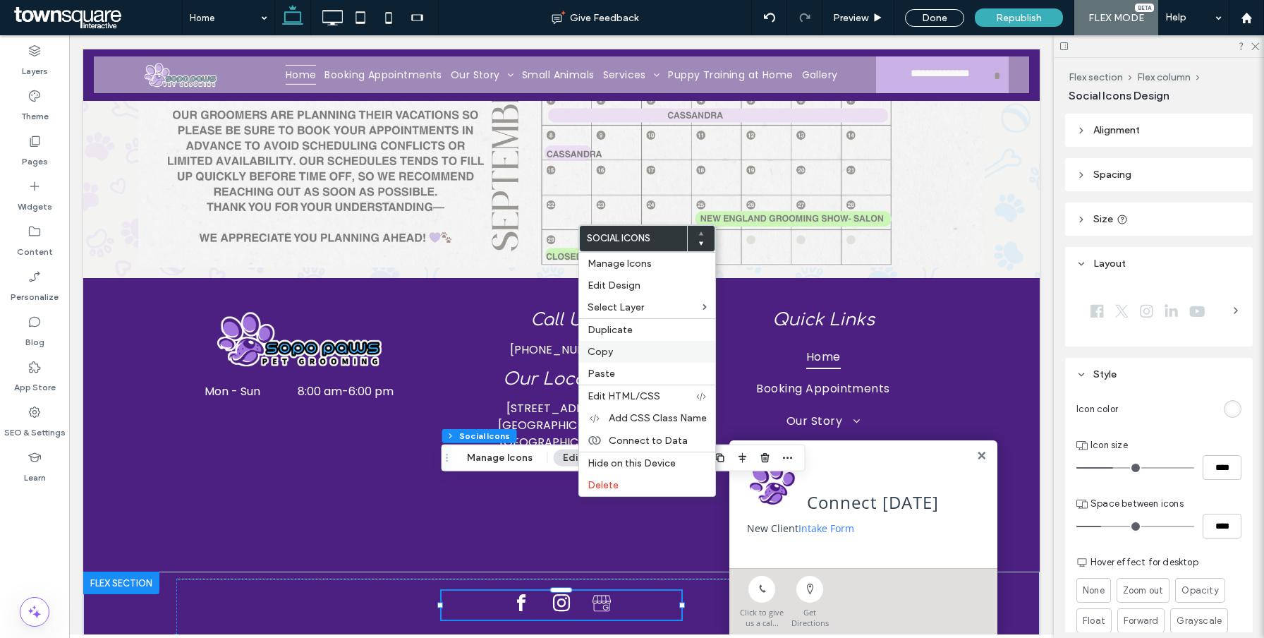
click at [617, 355] on label "Copy" at bounding box center [647, 352] width 119 height 12
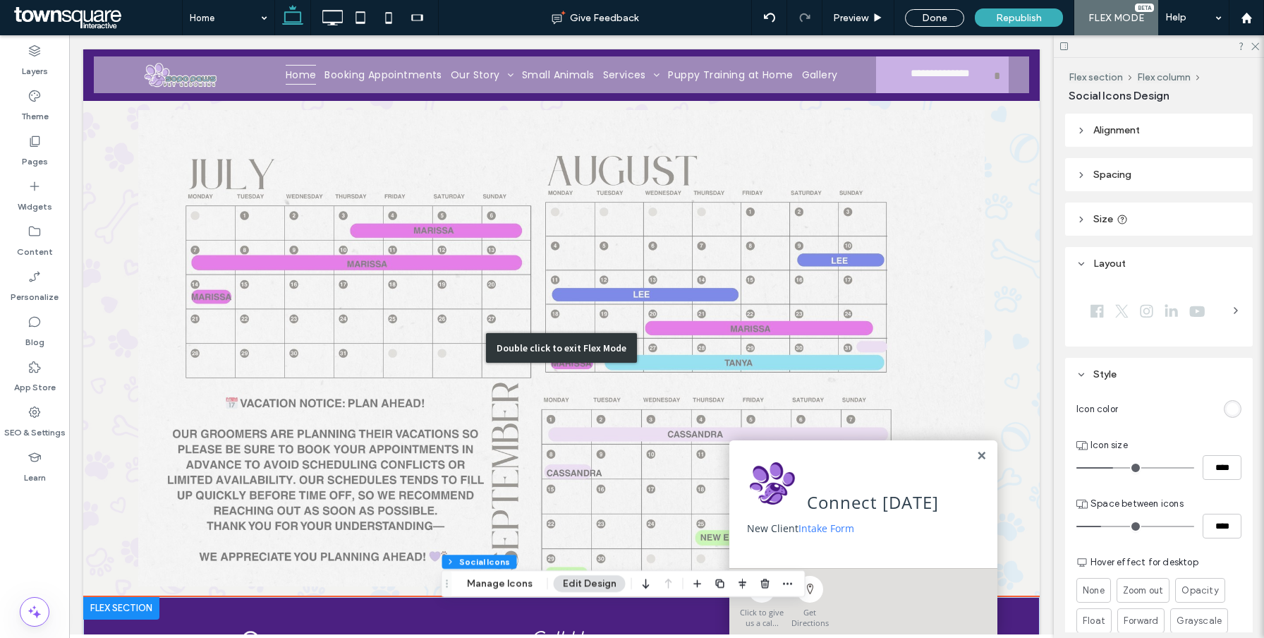
scroll to position [5355, 0]
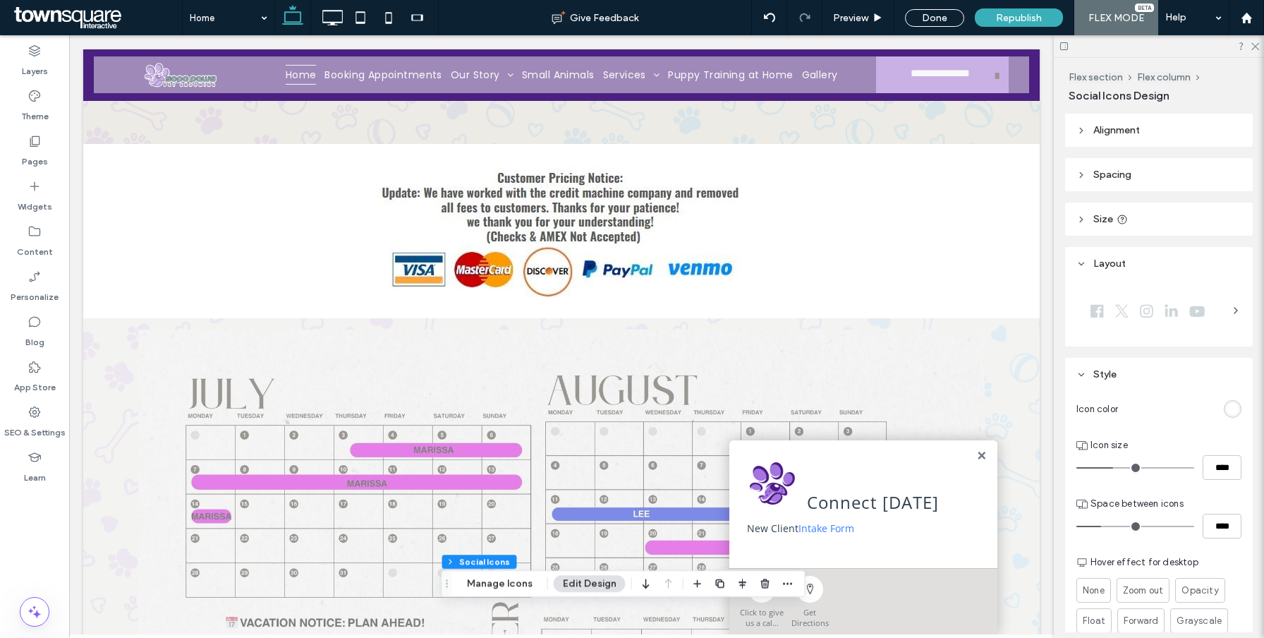
click at [972, 447] on div "Connect [DATE] New Client Intake Form" at bounding box center [864, 504] width 268 height 128
click at [974, 452] on div "Connect [DATE] New Client Intake Form" at bounding box center [864, 504] width 268 height 128
click at [981, 452] on link at bounding box center [981, 456] width 11 height 12
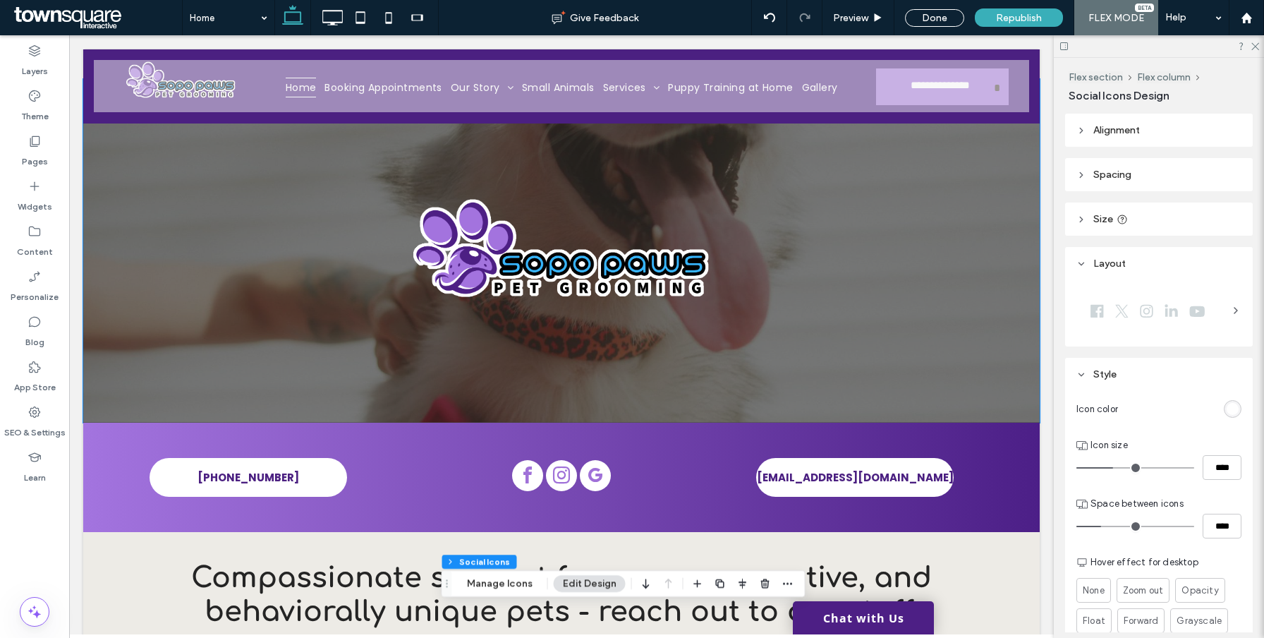
scroll to position [134, 0]
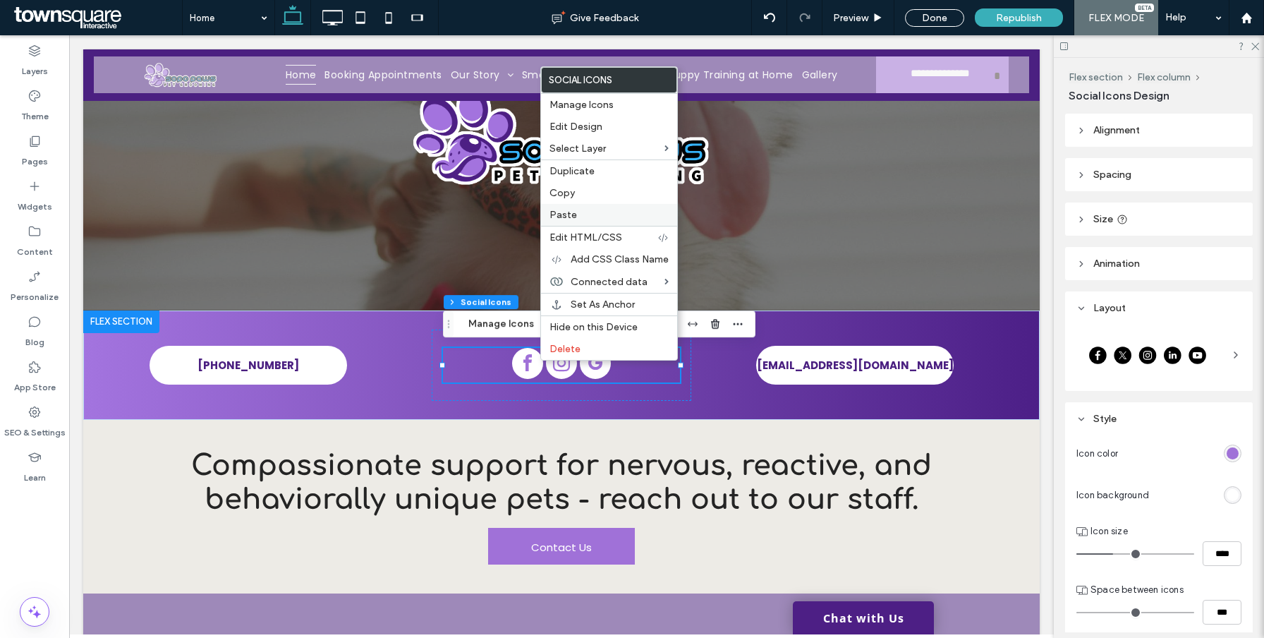
click at [588, 215] on label "Paste" at bounding box center [609, 215] width 119 height 12
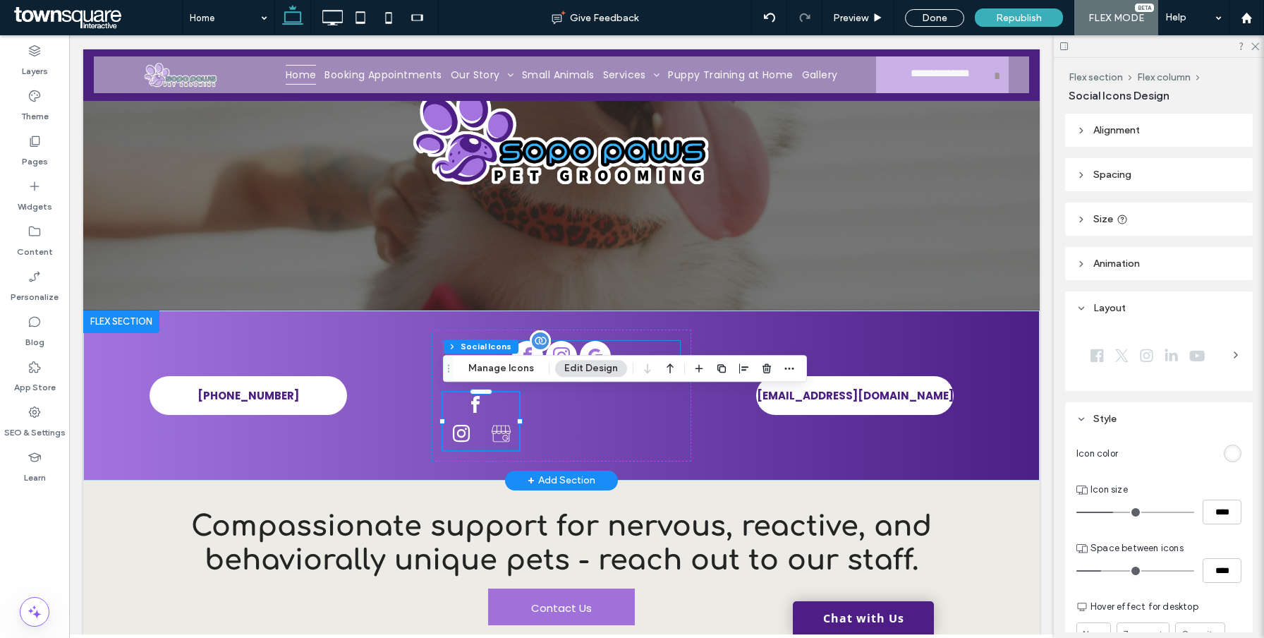
click at [591, 348] on span "google_my_business" at bounding box center [595, 356] width 31 height 31
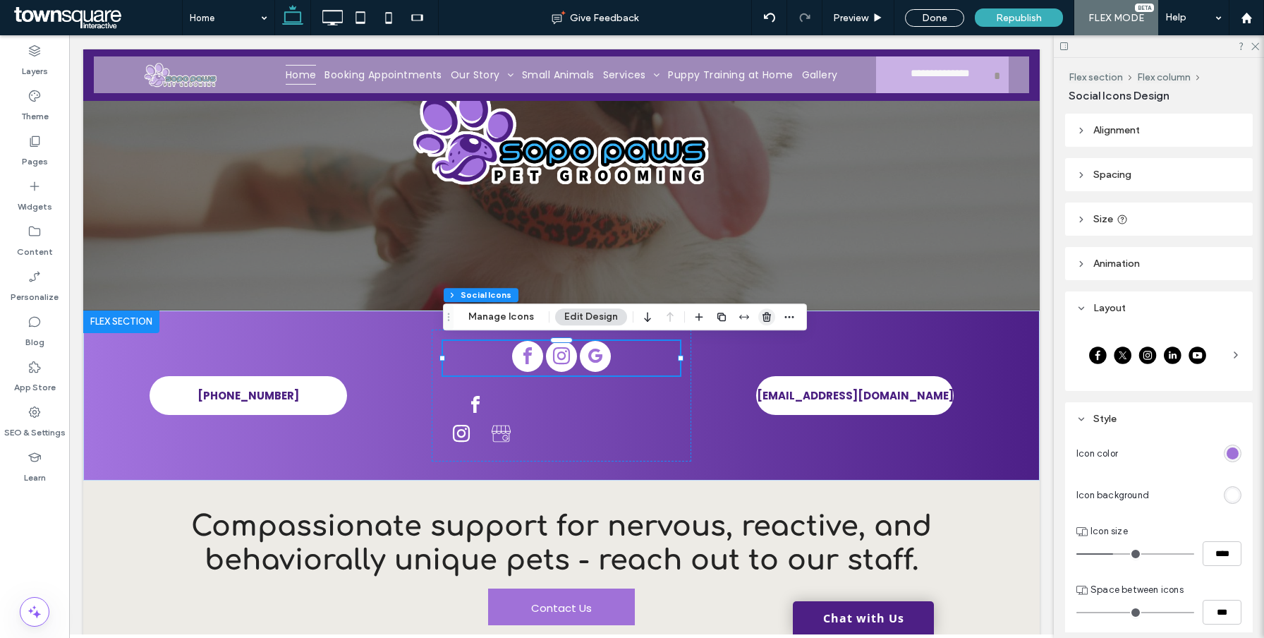
click at [768, 319] on icon "button" at bounding box center [766, 316] width 11 height 11
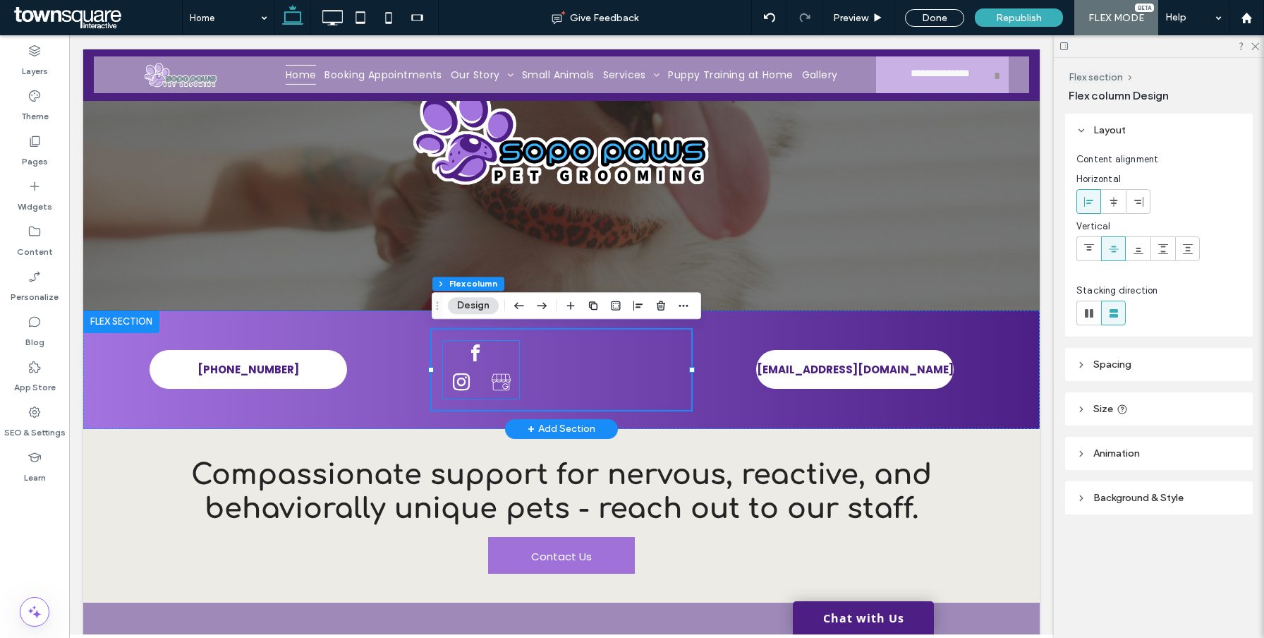
click at [497, 382] on icon "Social network" at bounding box center [501, 382] width 20 height 20
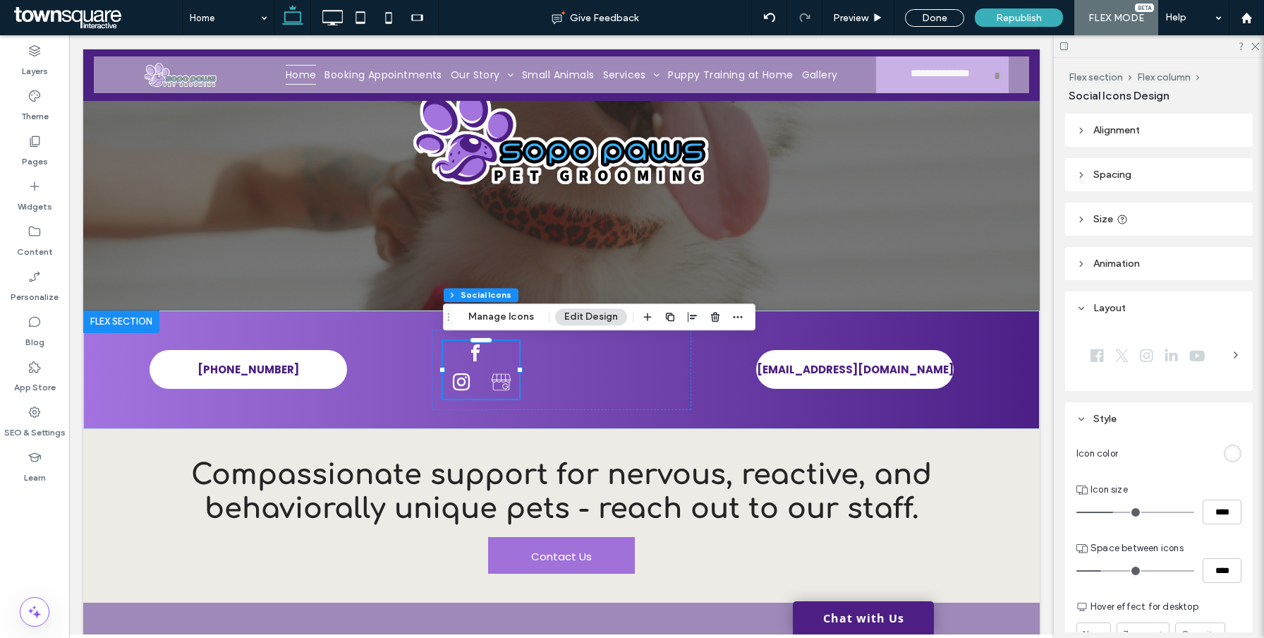
click at [1118, 204] on header "Size" at bounding box center [1159, 218] width 188 height 33
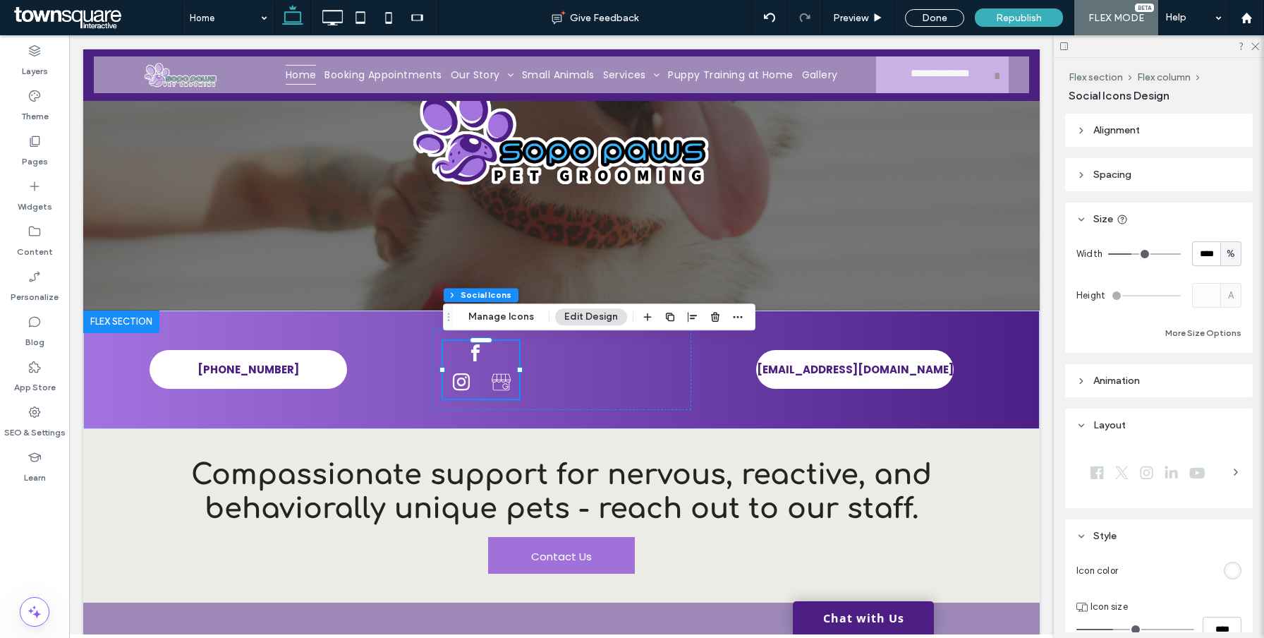
type input "**"
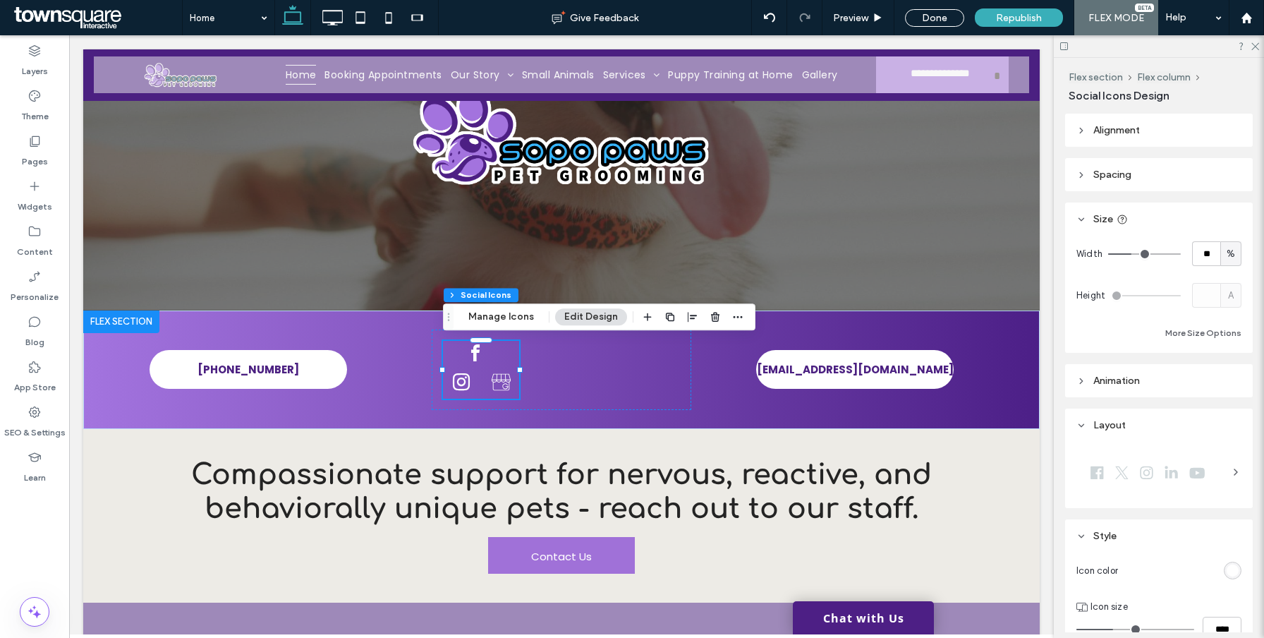
type input "**"
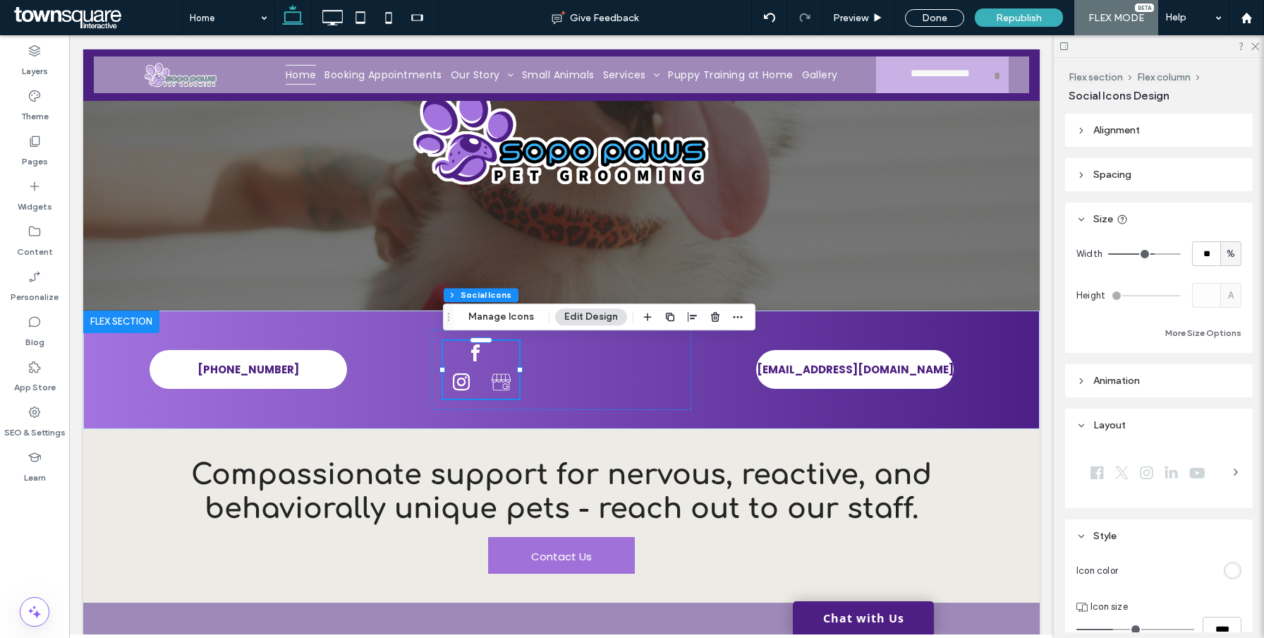
type input "**"
type input "***"
drag, startPoint x: 1132, startPoint y: 255, endPoint x: 1236, endPoint y: 255, distance: 104.4
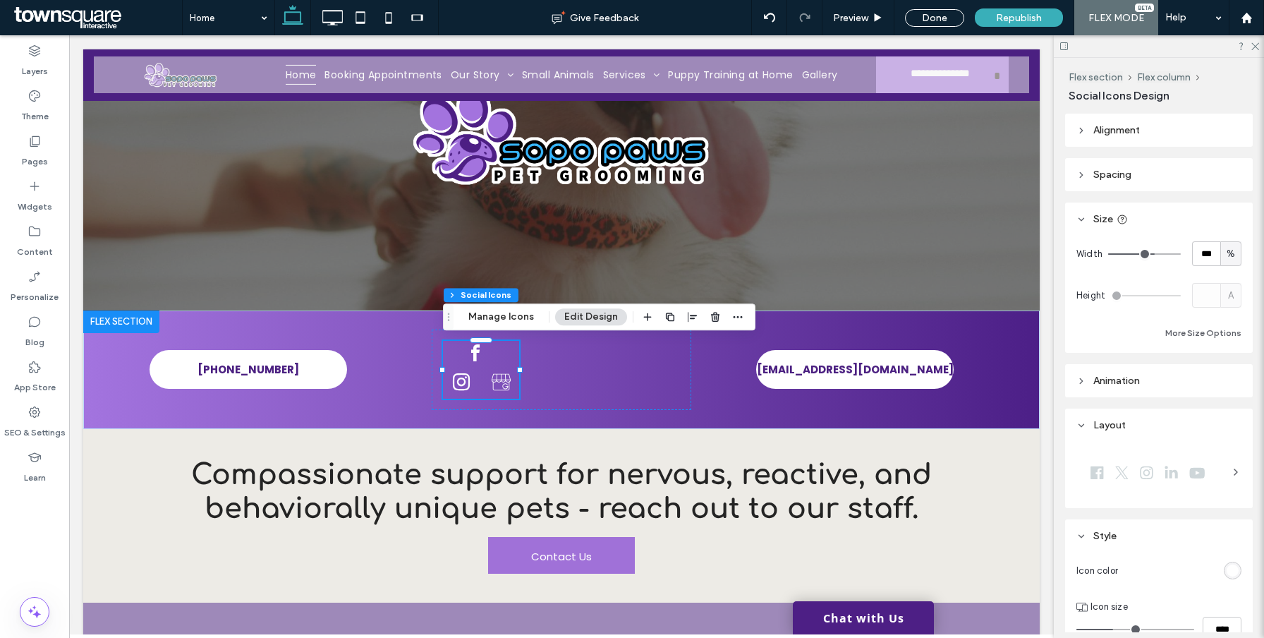
type input "***"
click at [1181, 255] on input "range" at bounding box center [1144, 253] width 73 height 1
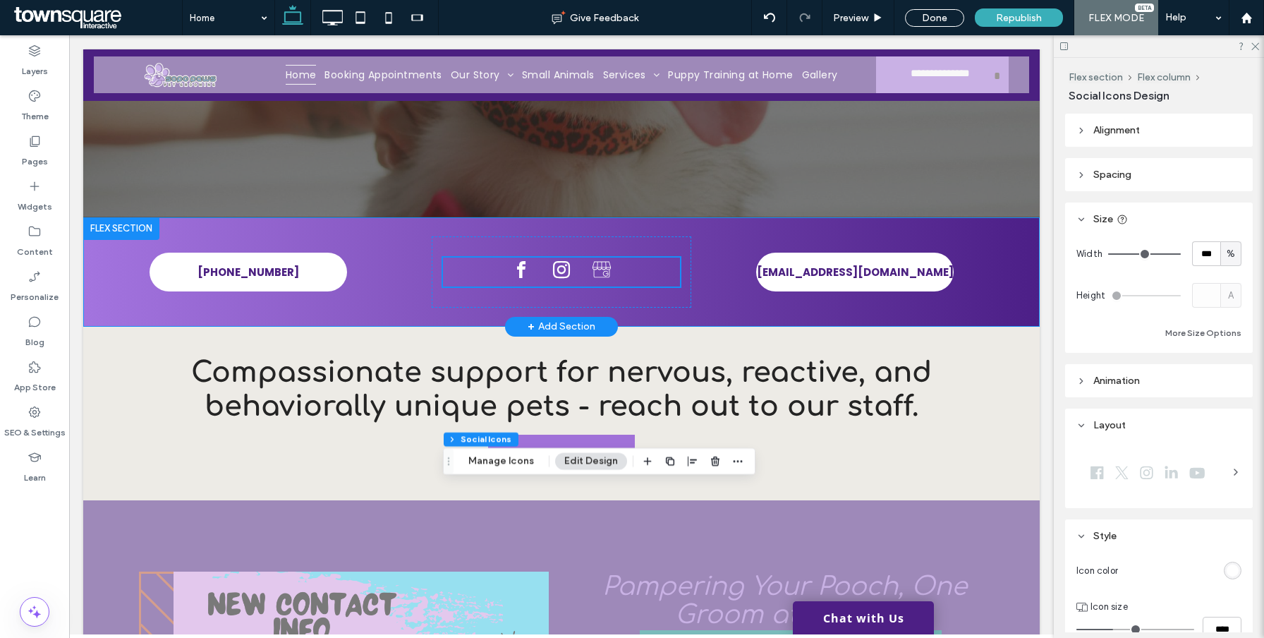
scroll to position [0, 0]
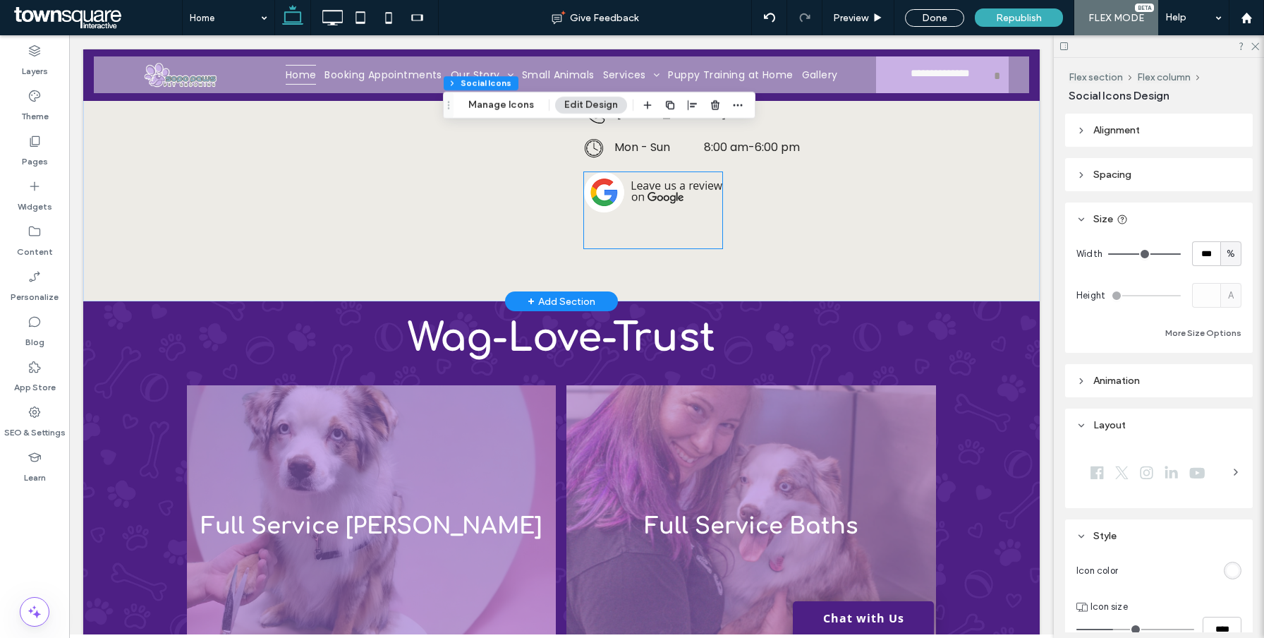
click at [660, 208] on img at bounding box center [653, 192] width 138 height 40
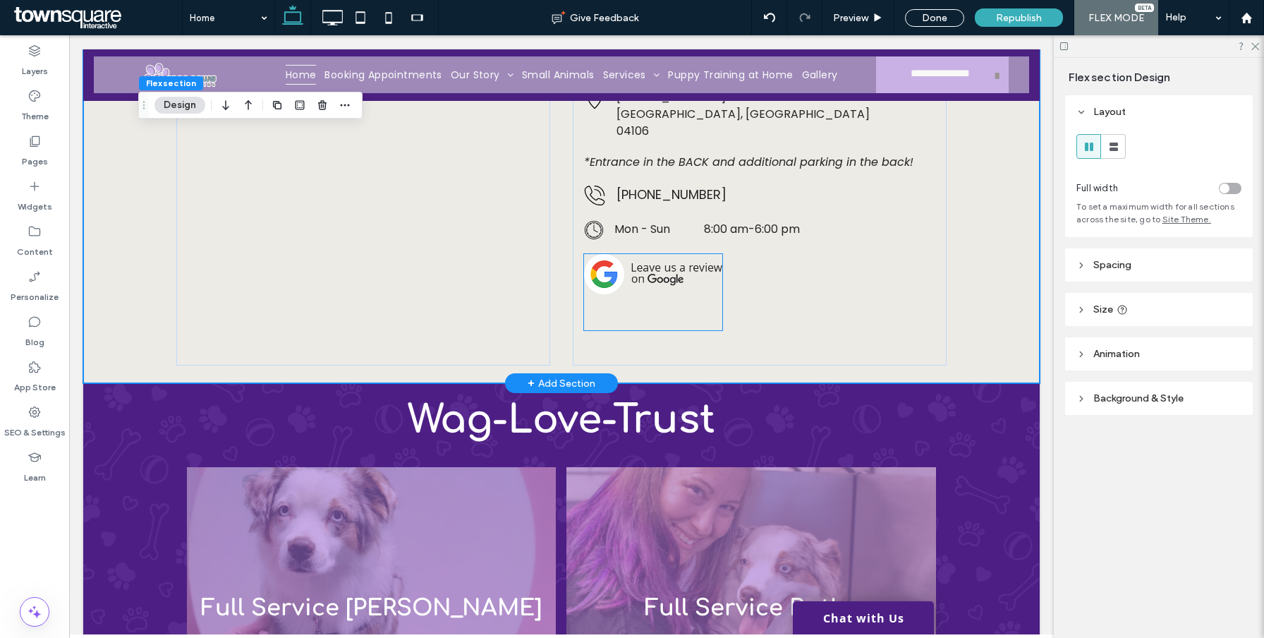
scroll to position [3476, 0]
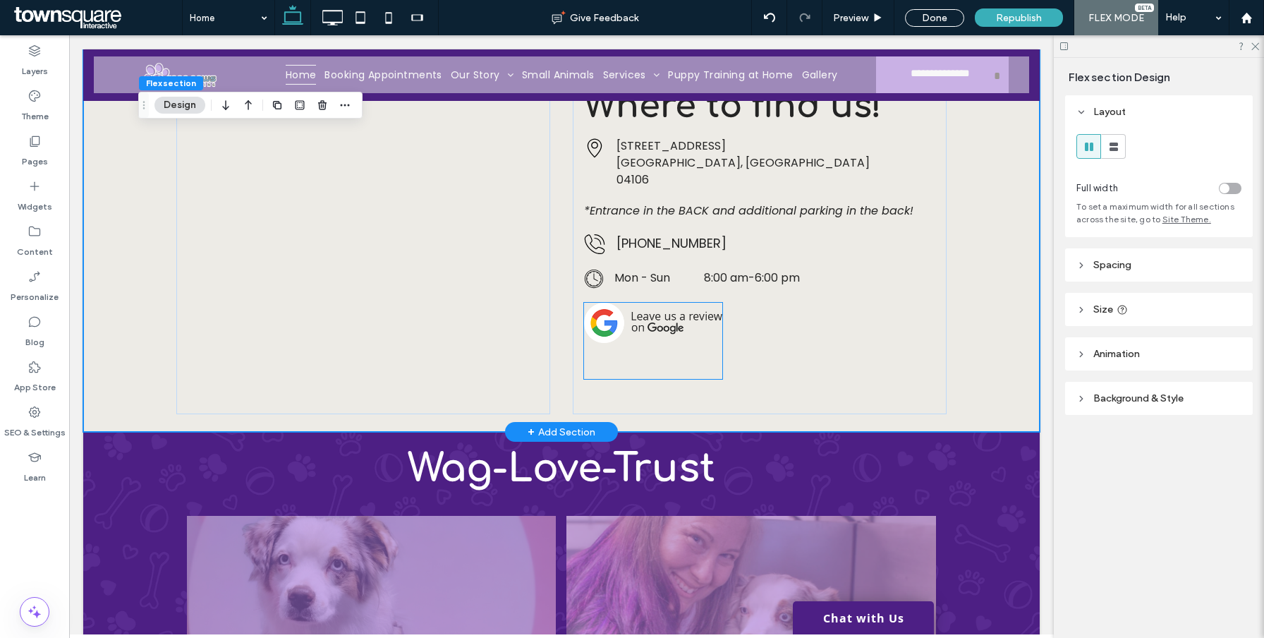
click at [605, 311] on img at bounding box center [653, 323] width 138 height 40
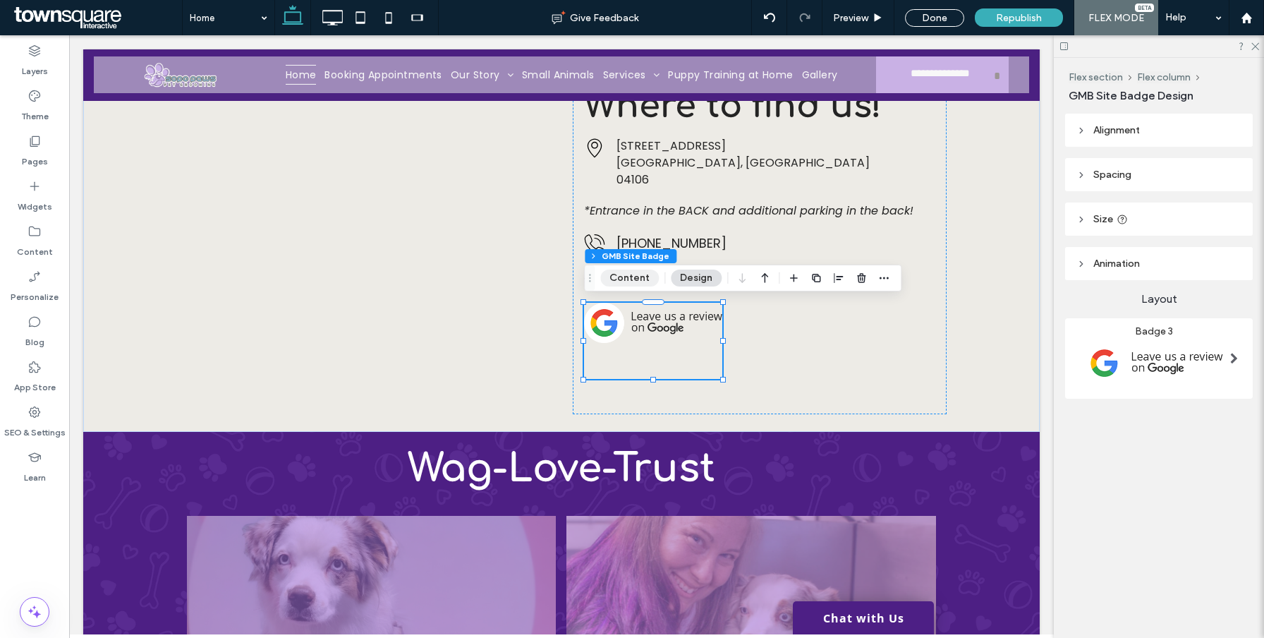
click at [635, 274] on button "Content" at bounding box center [629, 278] width 59 height 17
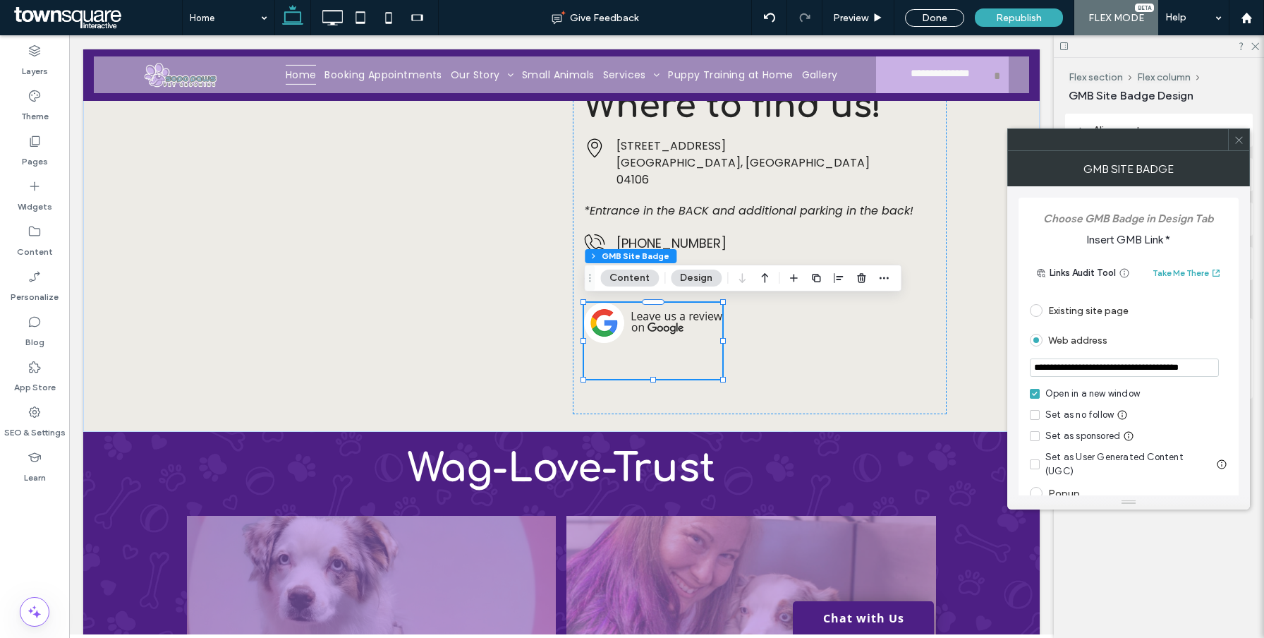
drag, startPoint x: 1035, startPoint y: 367, endPoint x: 1084, endPoint y: 392, distance: 55.5
click at [1083, 392] on div "**********" at bounding box center [1129, 414] width 198 height 127
paste input "url"
type input "**********"
click at [1093, 336] on div "Web address" at bounding box center [1129, 340] width 198 height 23
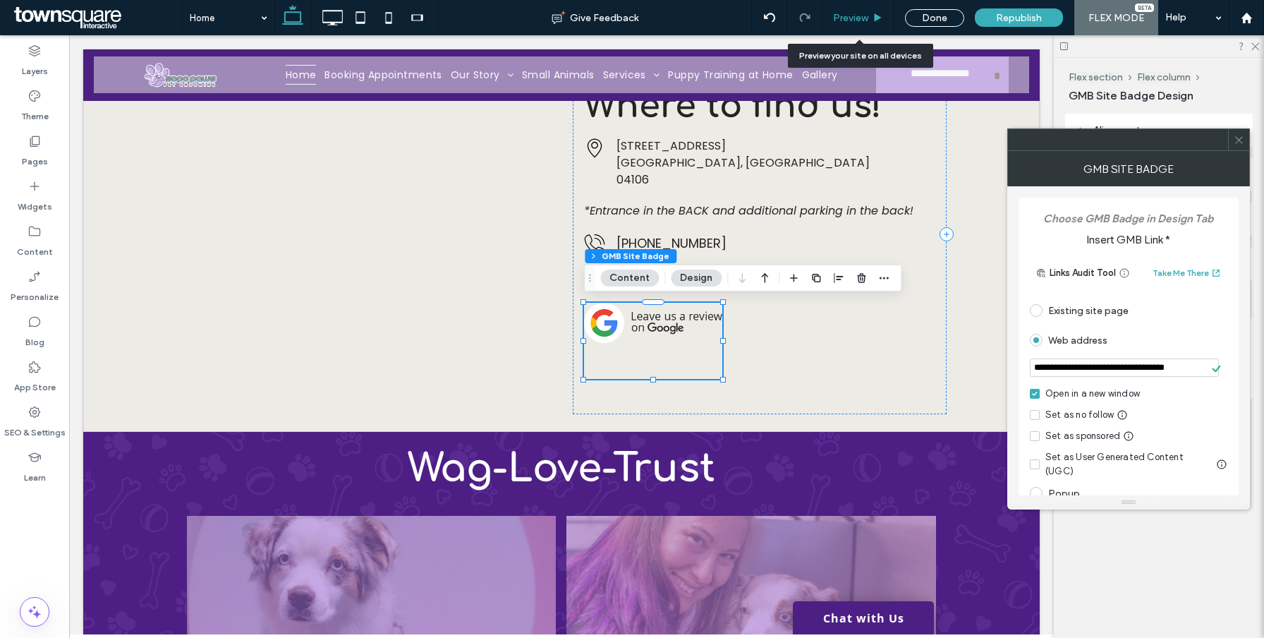
click at [839, 14] on span "Preview" at bounding box center [850, 18] width 35 height 12
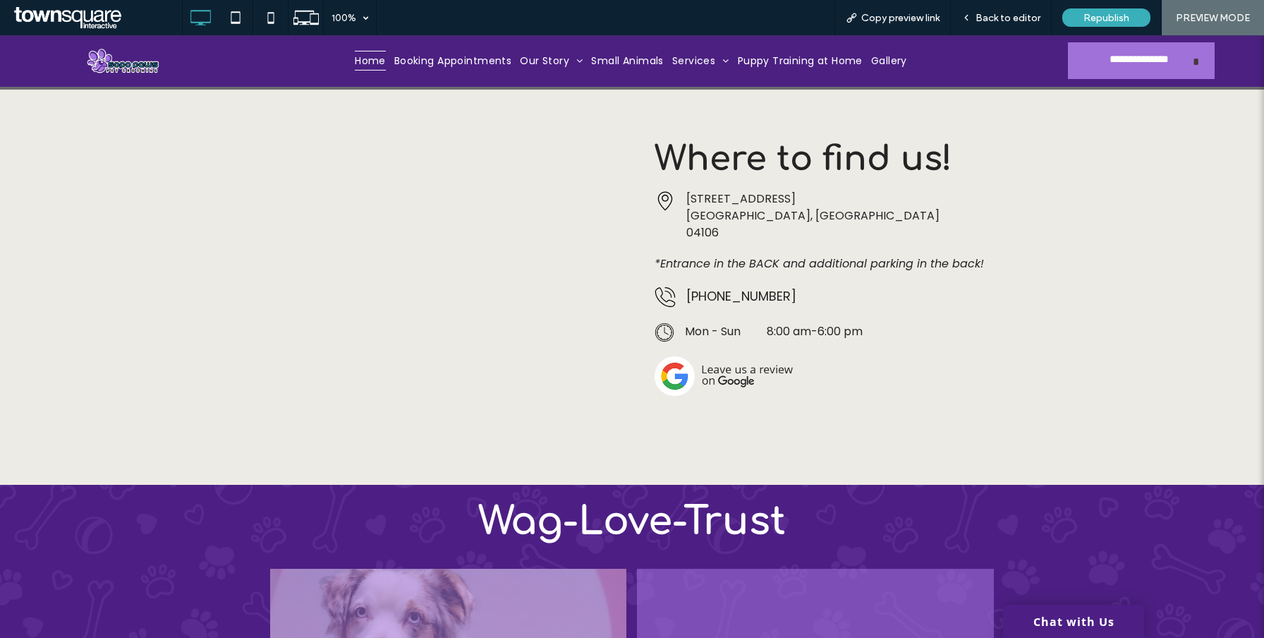
click at [852, 17] on icon at bounding box center [851, 17] width 11 height 11
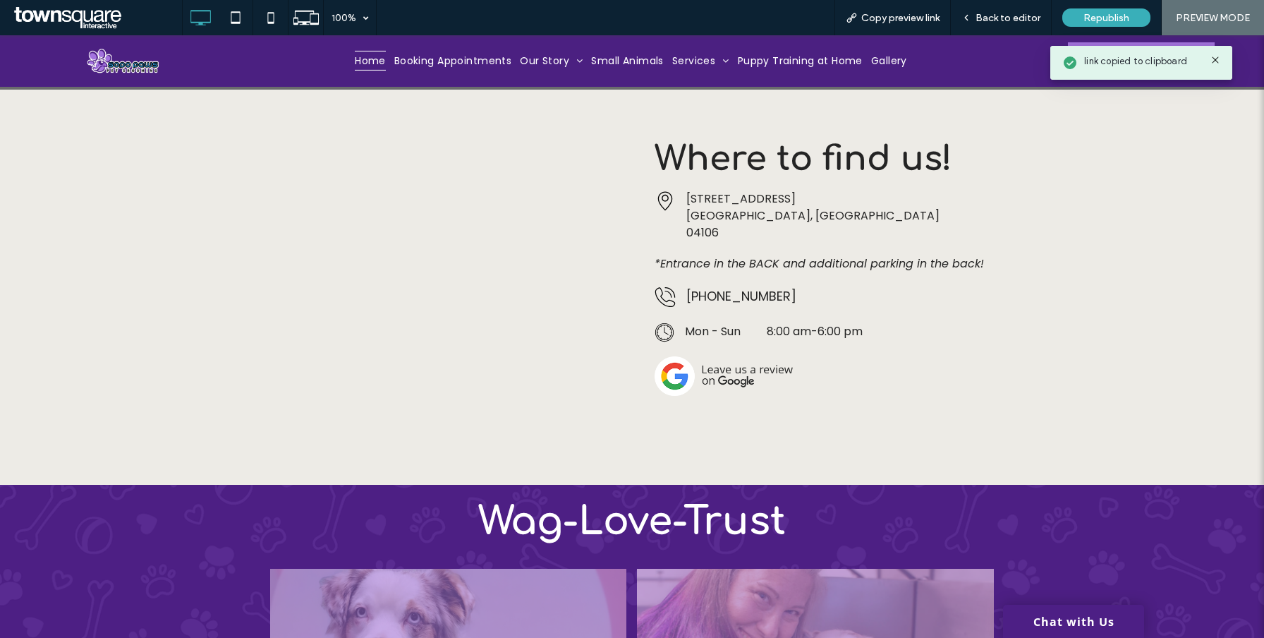
scroll to position [3540, 0]
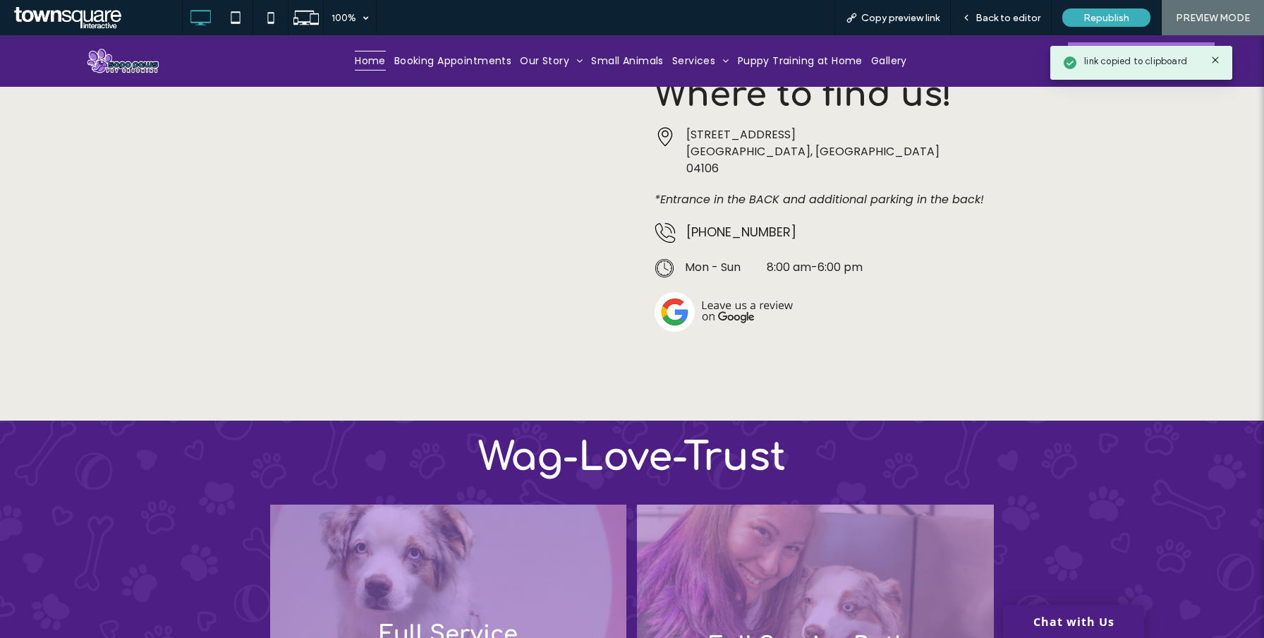
click at [686, 321] on img at bounding box center [724, 312] width 138 height 40
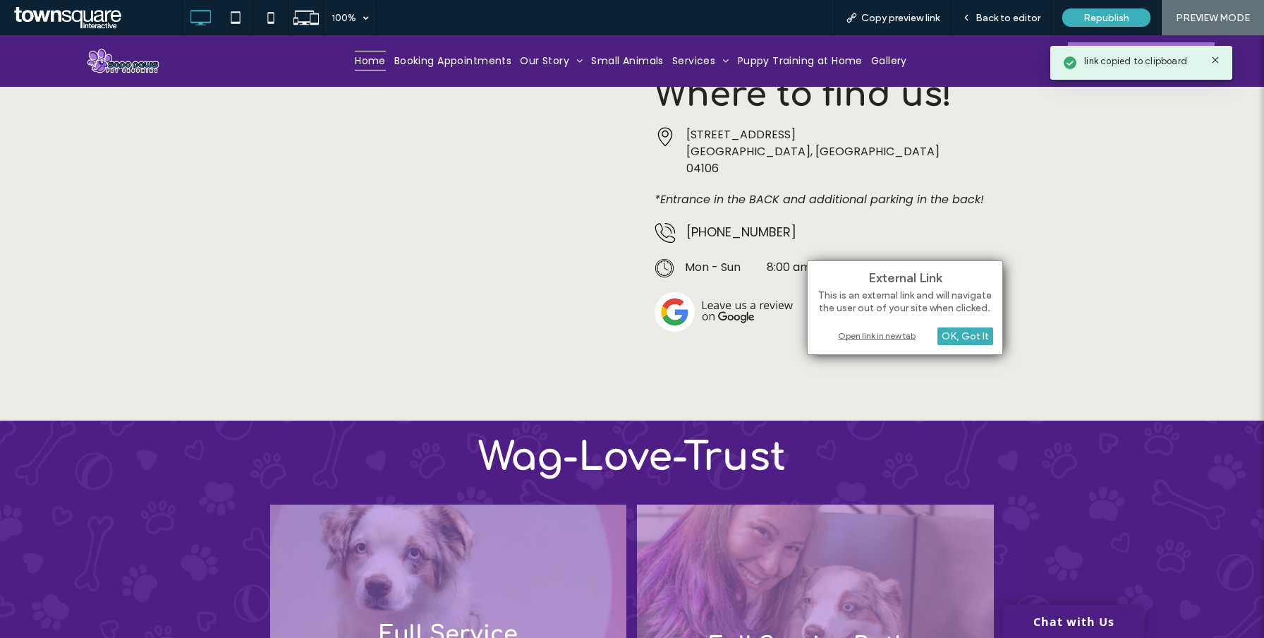
click at [842, 336] on div "Open link in new tab" at bounding box center [905, 335] width 176 height 15
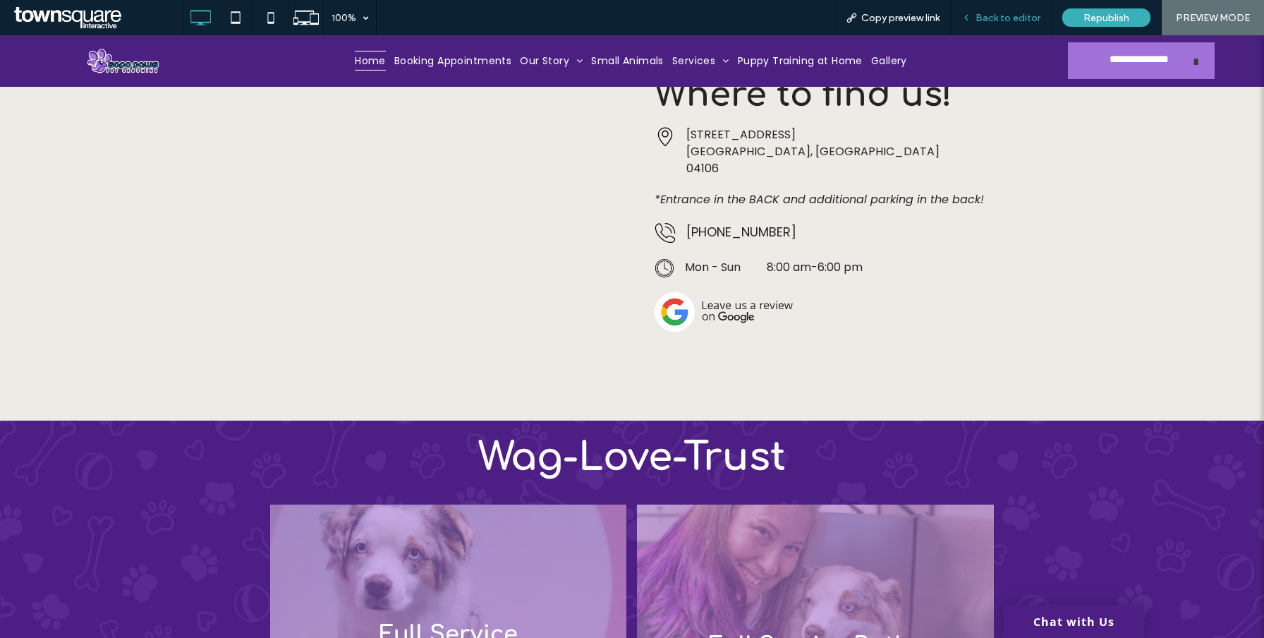
drag, startPoint x: 1021, startPoint y: 17, endPoint x: 845, endPoint y: 308, distance: 340.6
click at [1021, 17] on span "Back to editor" at bounding box center [1008, 18] width 65 height 12
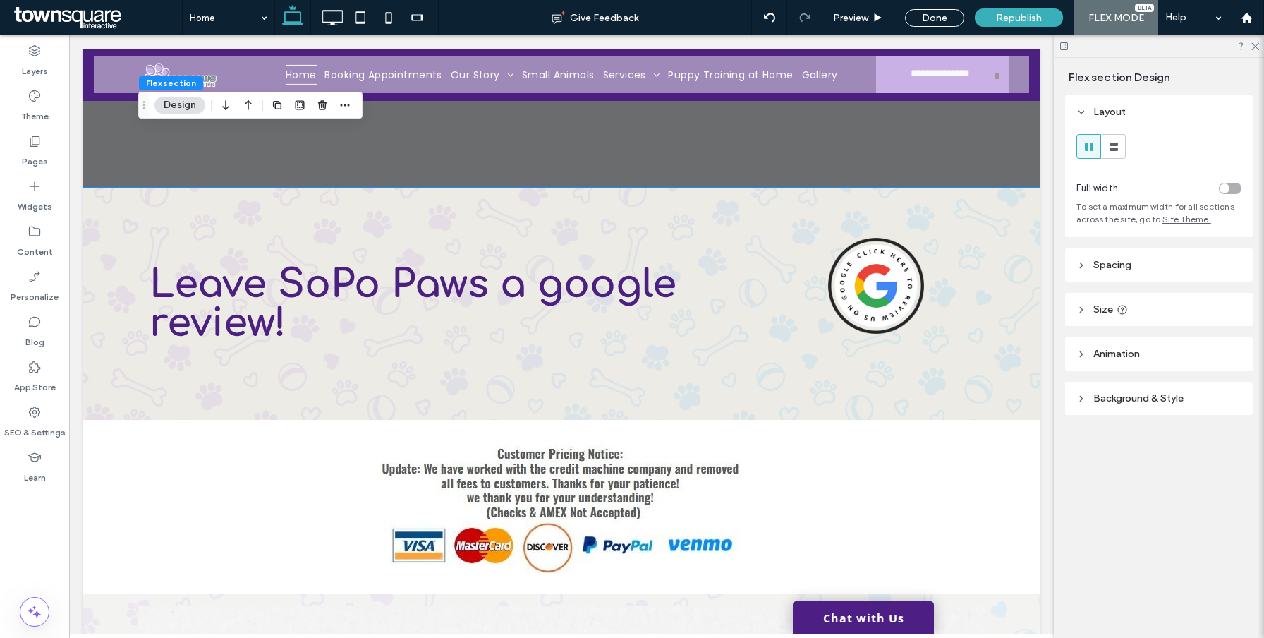
scroll to position [5081, 0]
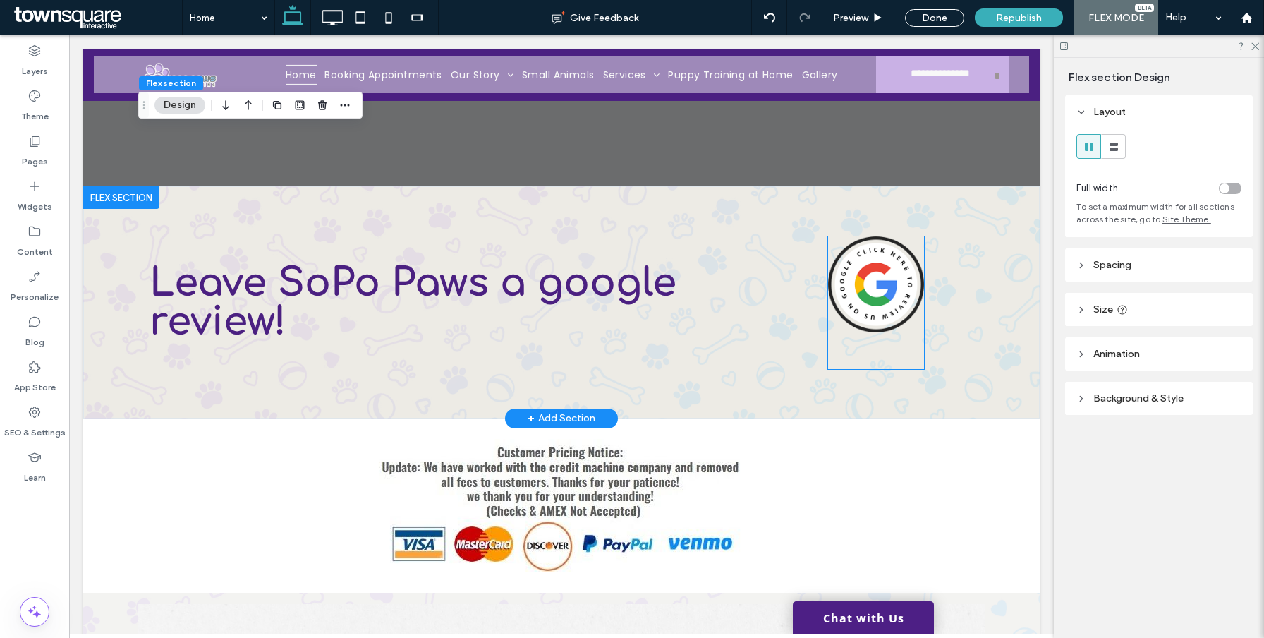
click at [888, 236] on img at bounding box center [876, 284] width 96 height 96
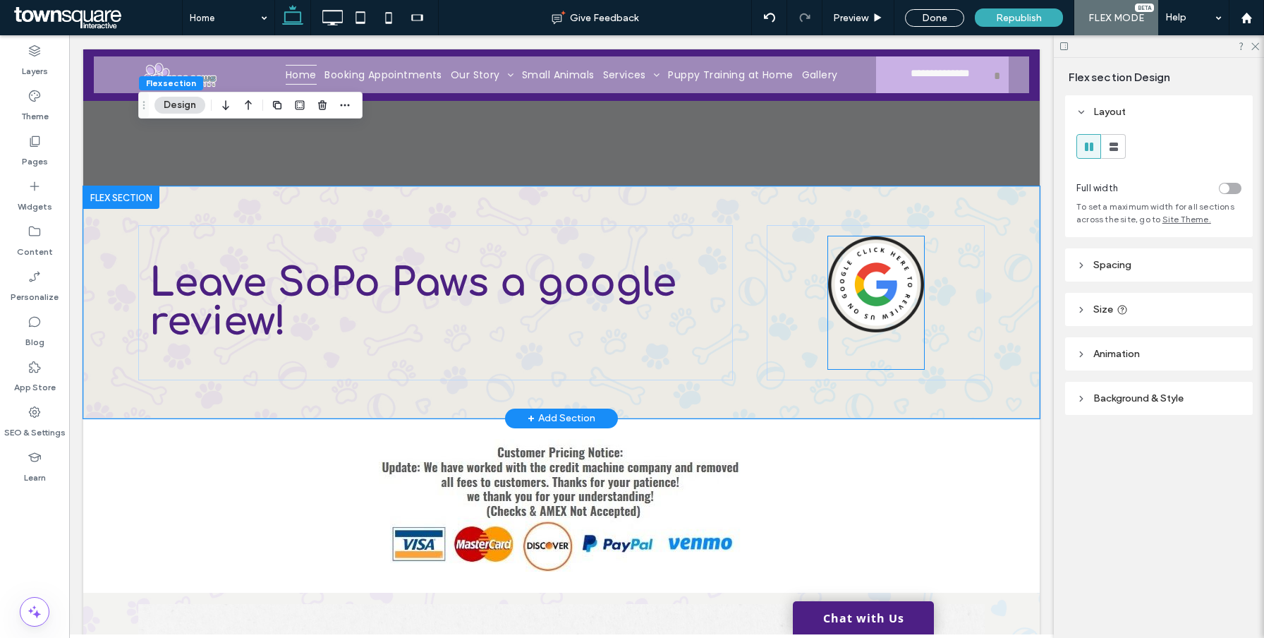
click at [882, 236] on img at bounding box center [876, 284] width 96 height 96
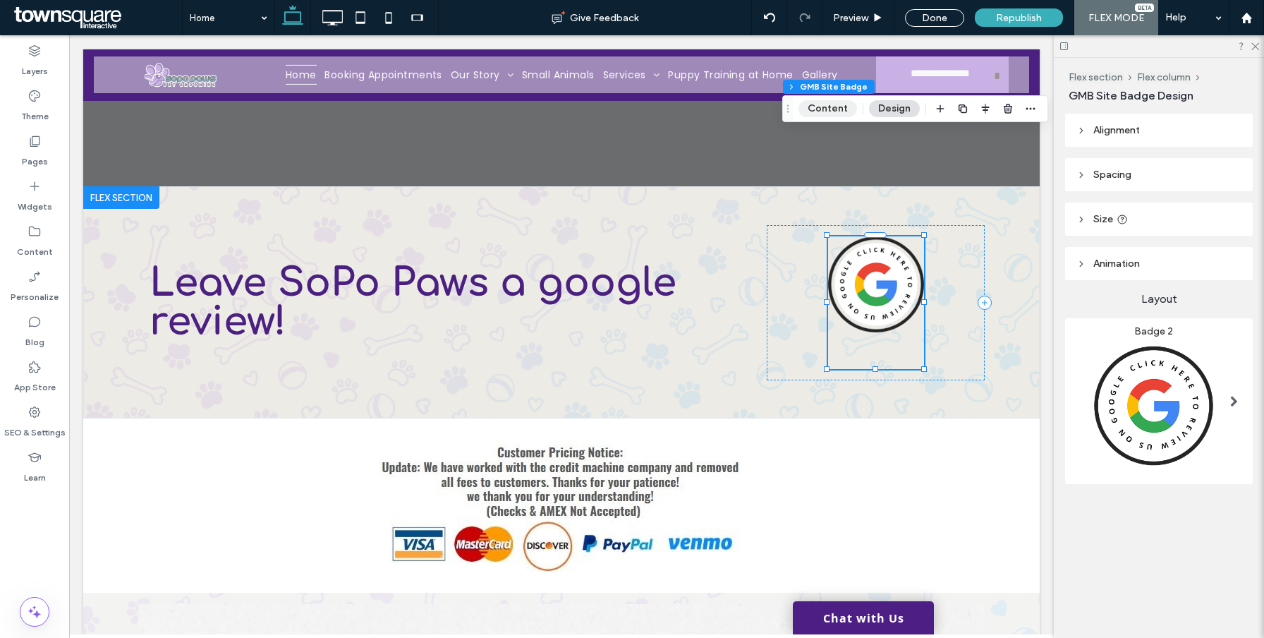
click at [836, 108] on button "Content" at bounding box center [828, 108] width 59 height 17
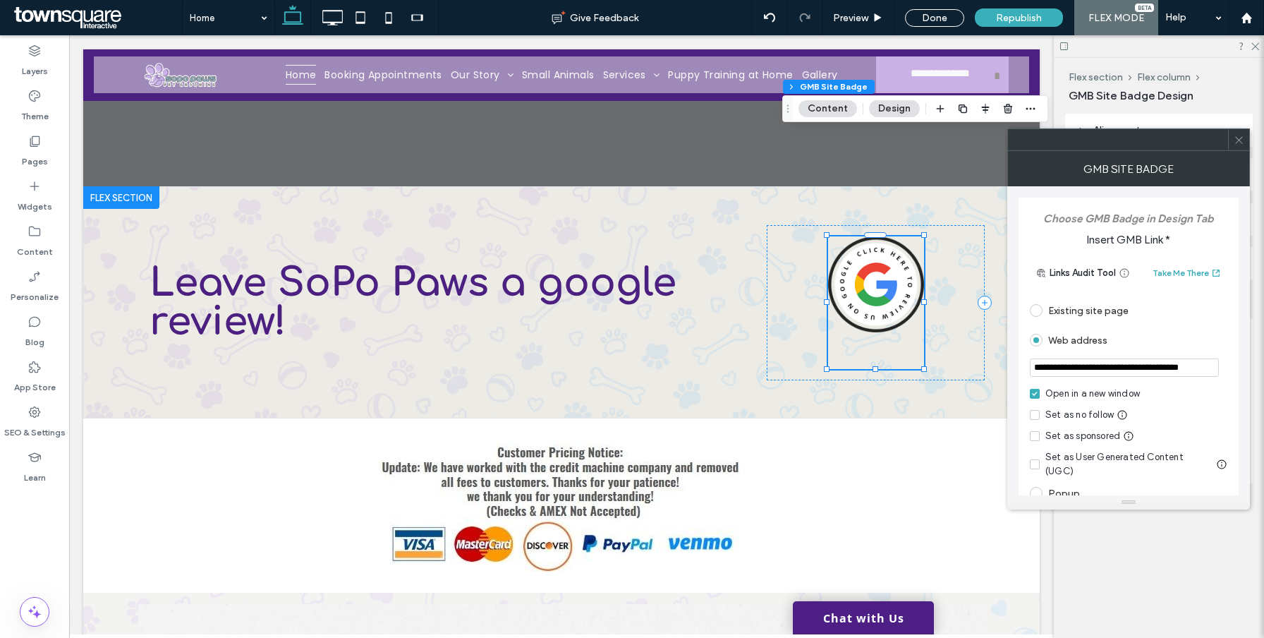
drag, startPoint x: 1034, startPoint y: 368, endPoint x: 1070, endPoint y: 397, distance: 46.2
click at [1069, 395] on div "**********" at bounding box center [1129, 414] width 198 height 127
paste input "**********"
type input "**********"
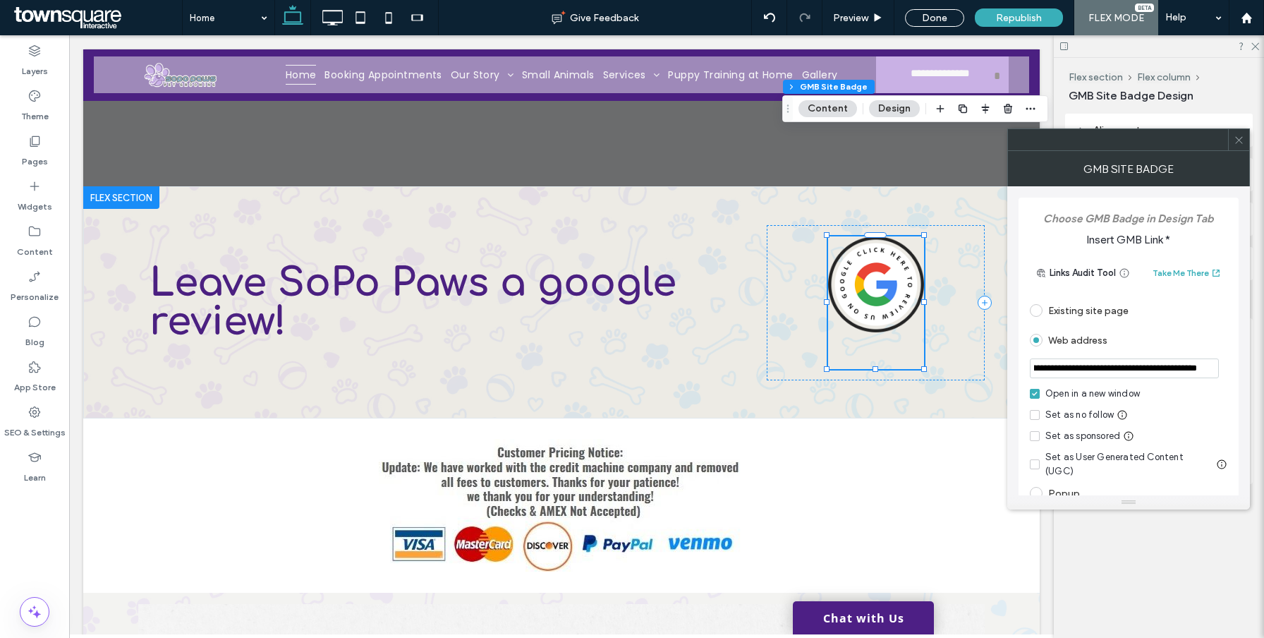
click at [1075, 341] on div "Web address" at bounding box center [1129, 340] width 198 height 23
click at [851, 307] on div "Leave SoPo Paws a google review!" at bounding box center [561, 301] width 847 height 231
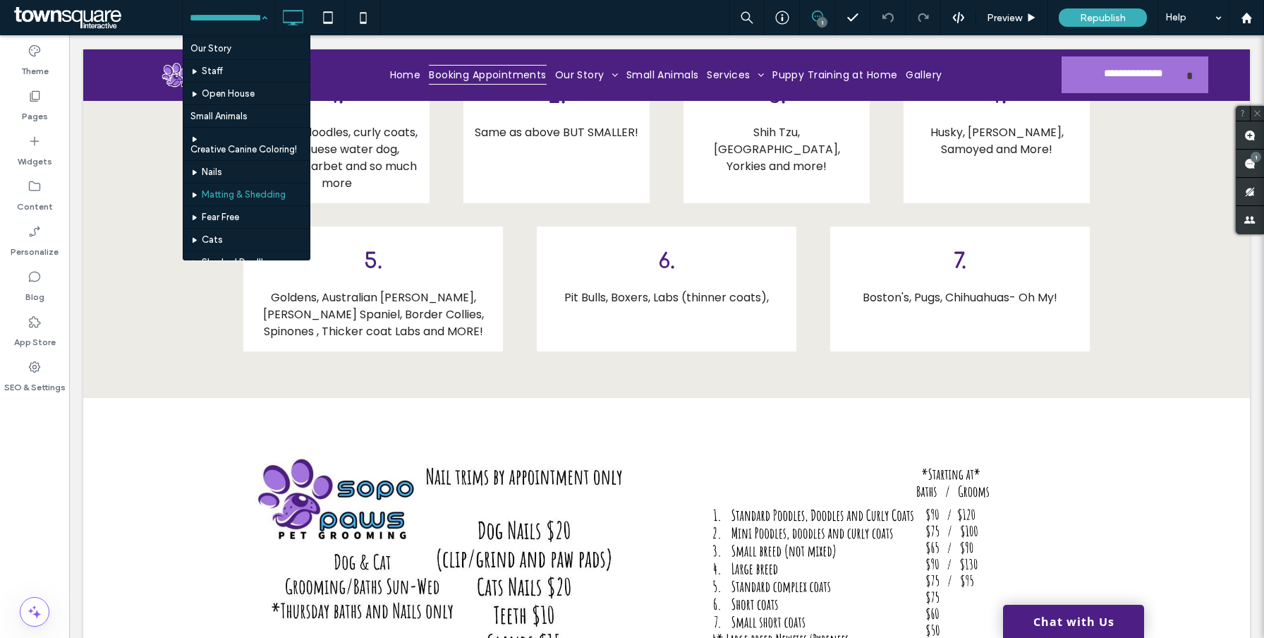
scroll to position [134, 0]
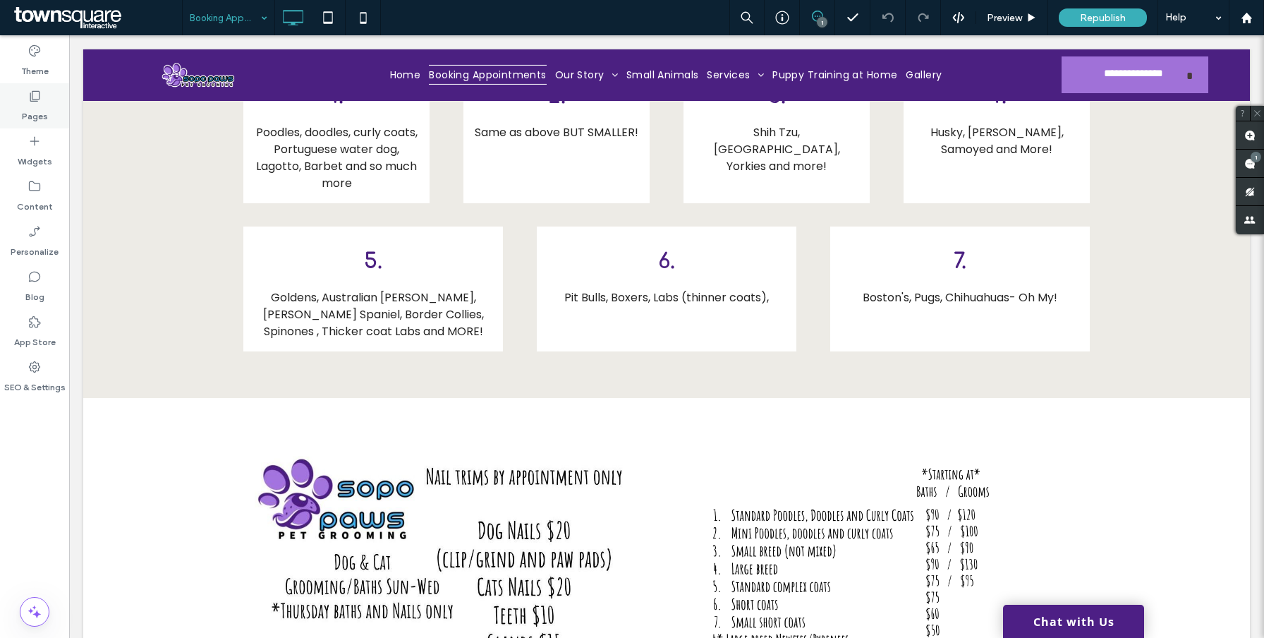
click at [13, 116] on div "Pages" at bounding box center [34, 105] width 69 height 45
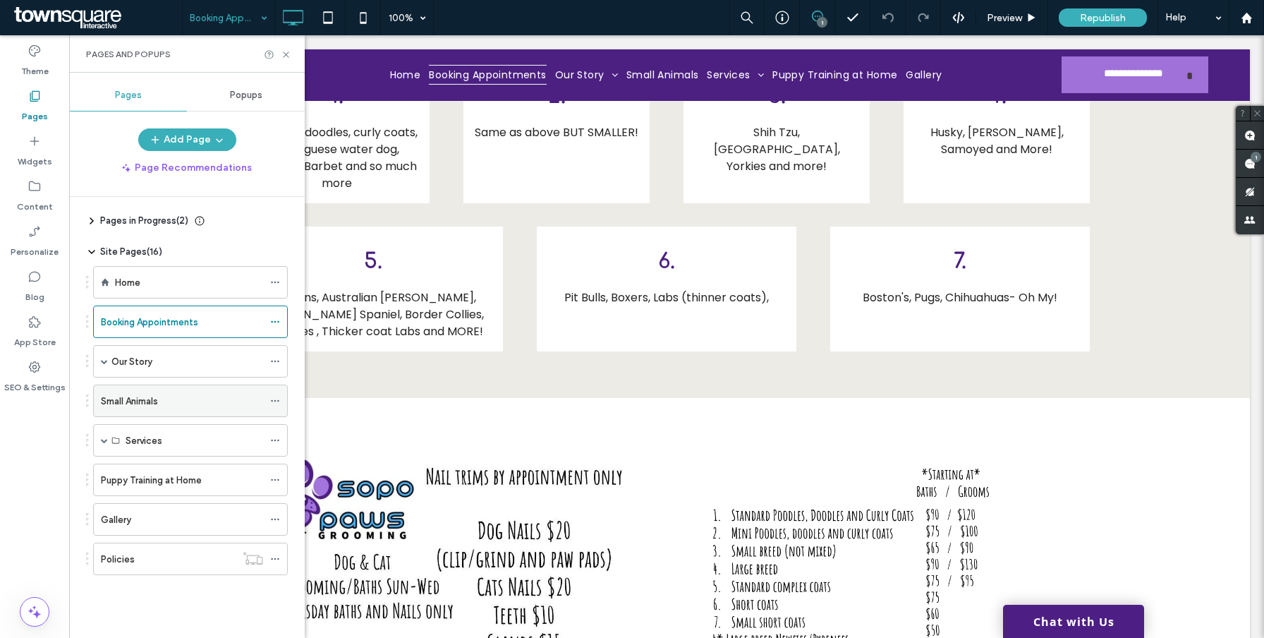
click at [176, 394] on div "Small Animals" at bounding box center [182, 401] width 162 height 15
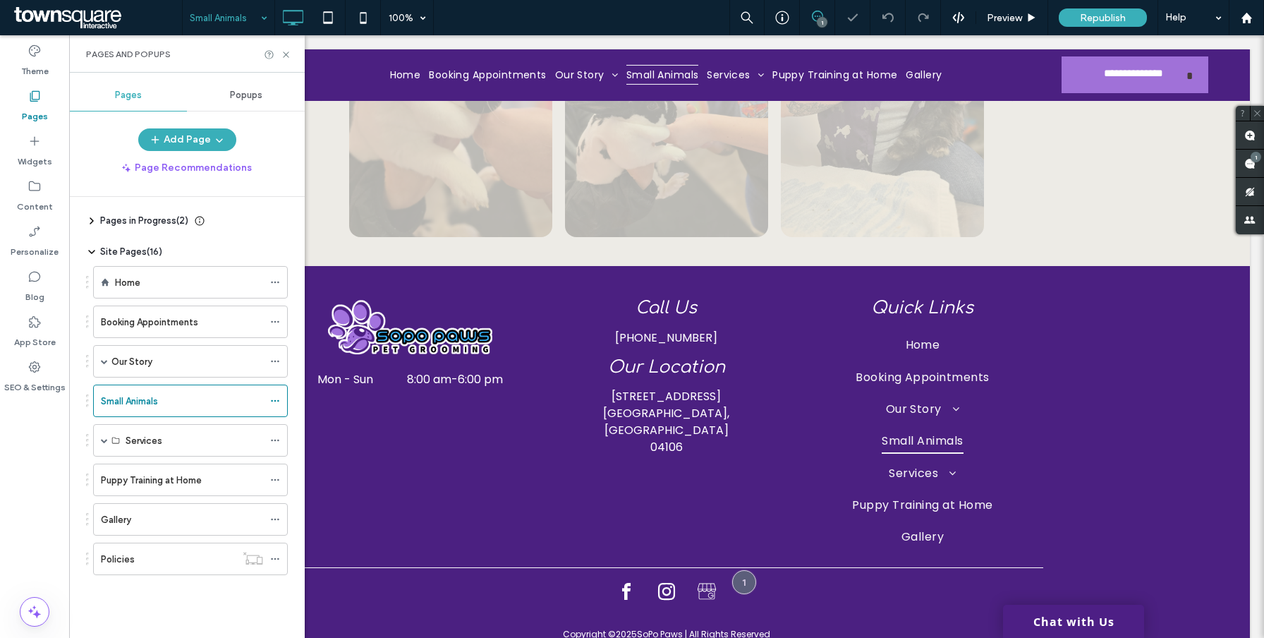
scroll to position [2275, 0]
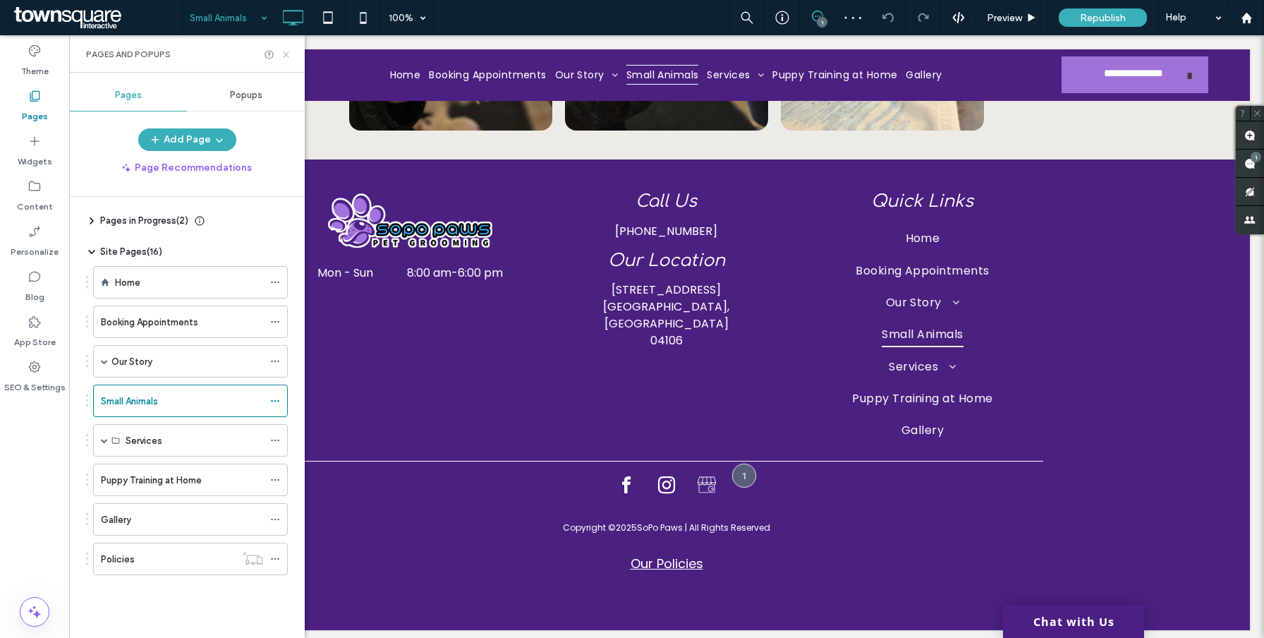
drag, startPoint x: 291, startPoint y: 55, endPoint x: 221, endPoint y: 20, distance: 78.3
click at [291, 55] on icon at bounding box center [286, 54] width 11 height 11
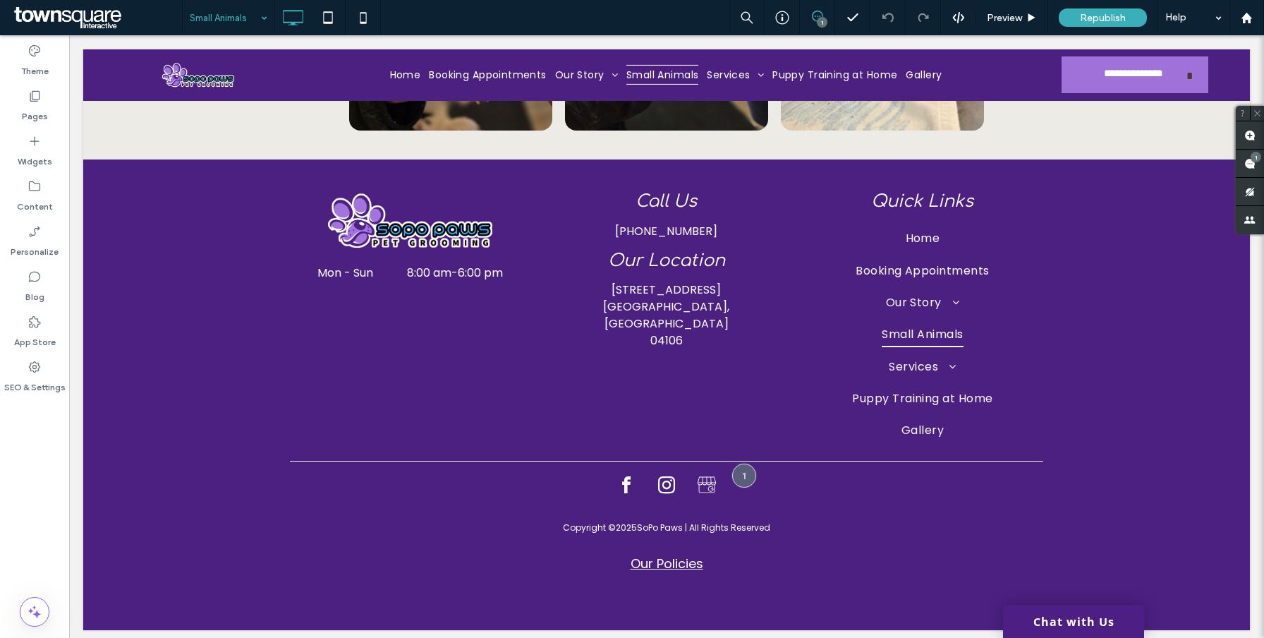
click at [822, 24] on div "1" at bounding box center [822, 22] width 11 height 11
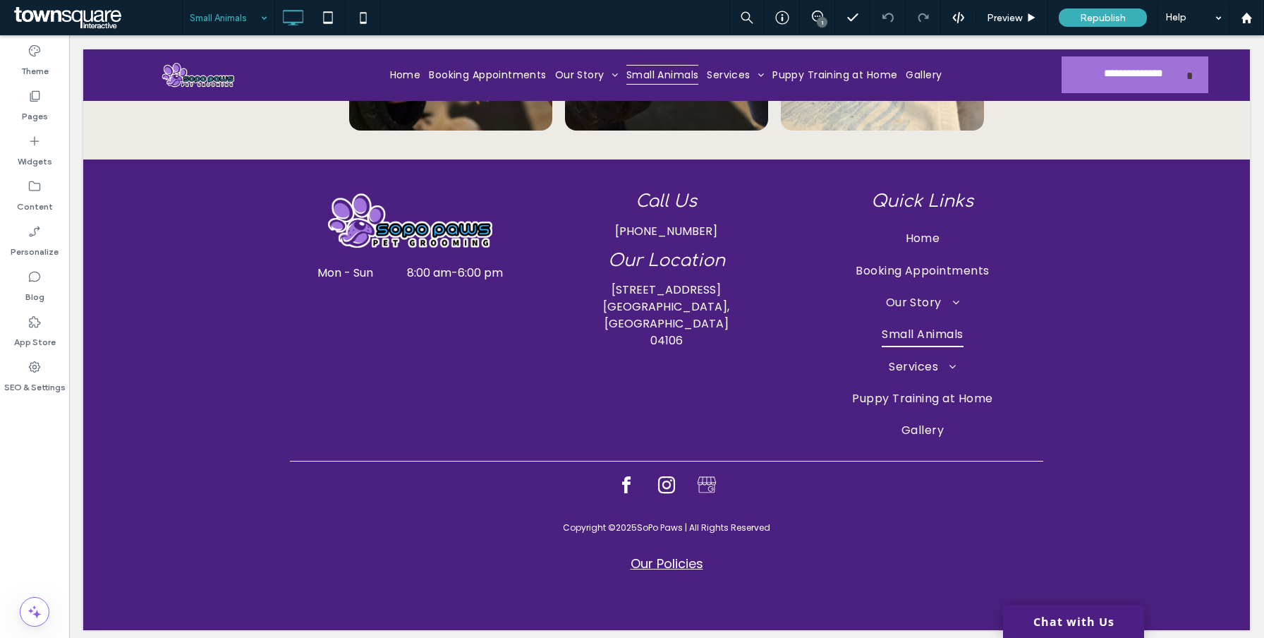
click at [822, 18] on div "1" at bounding box center [822, 22] width 11 height 11
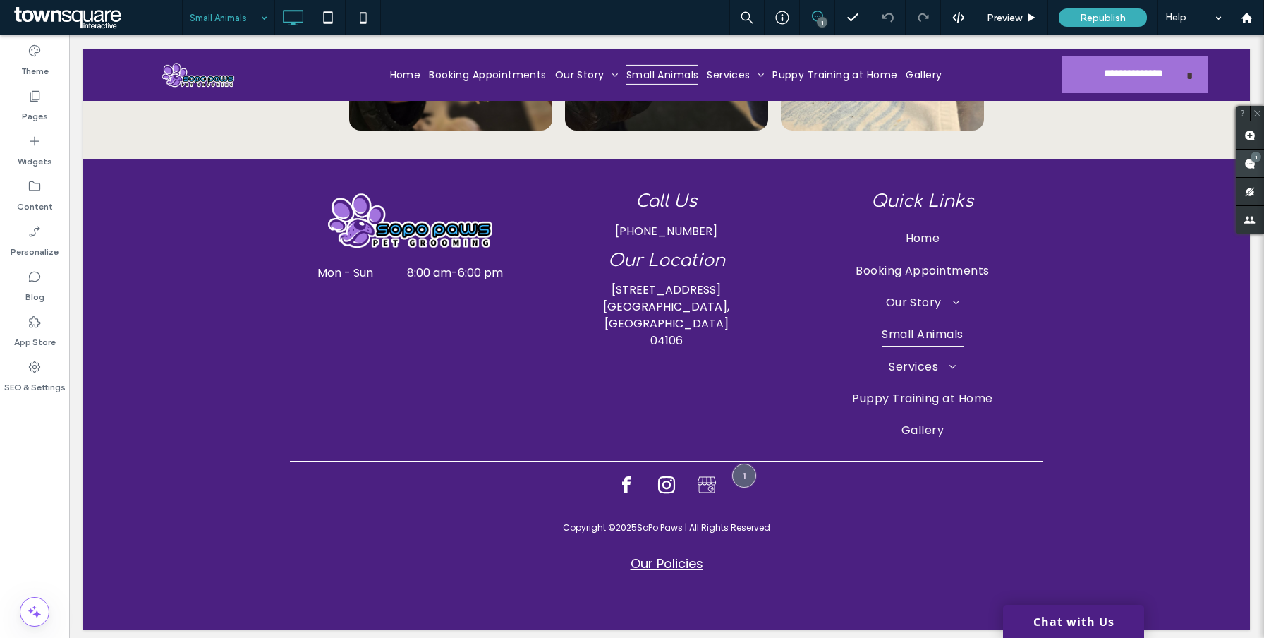
click at [1248, 159] on div "1" at bounding box center [1250, 164] width 28 height 28
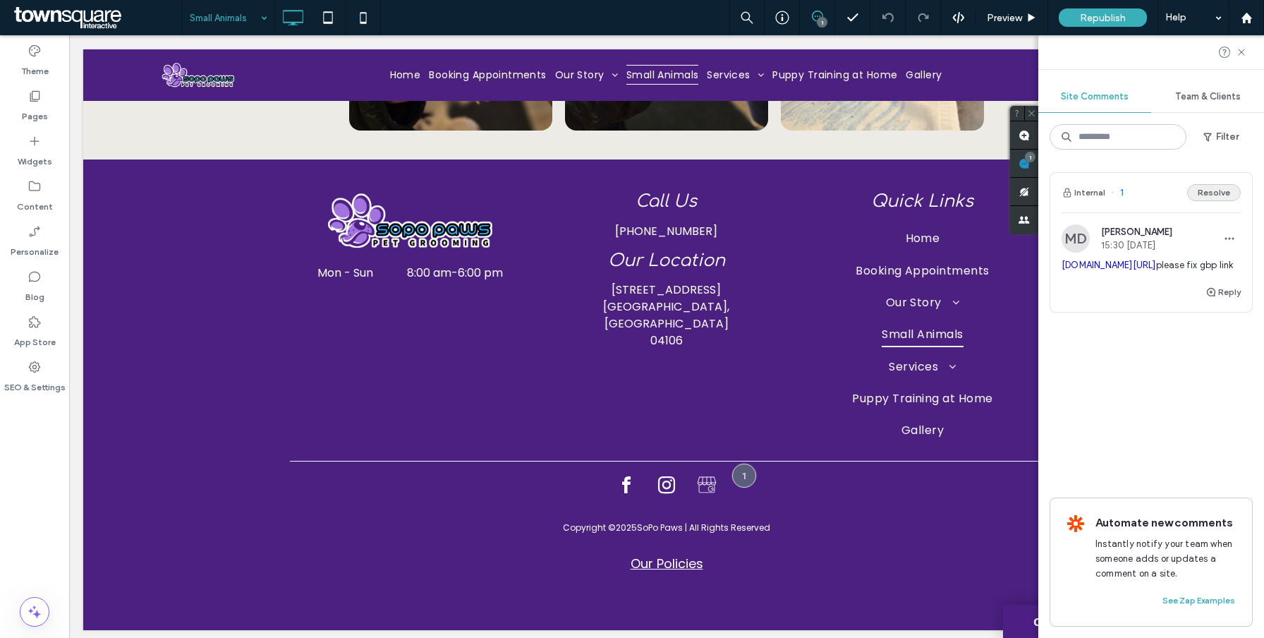
click at [1220, 199] on button "Resolve" at bounding box center [1214, 192] width 54 height 17
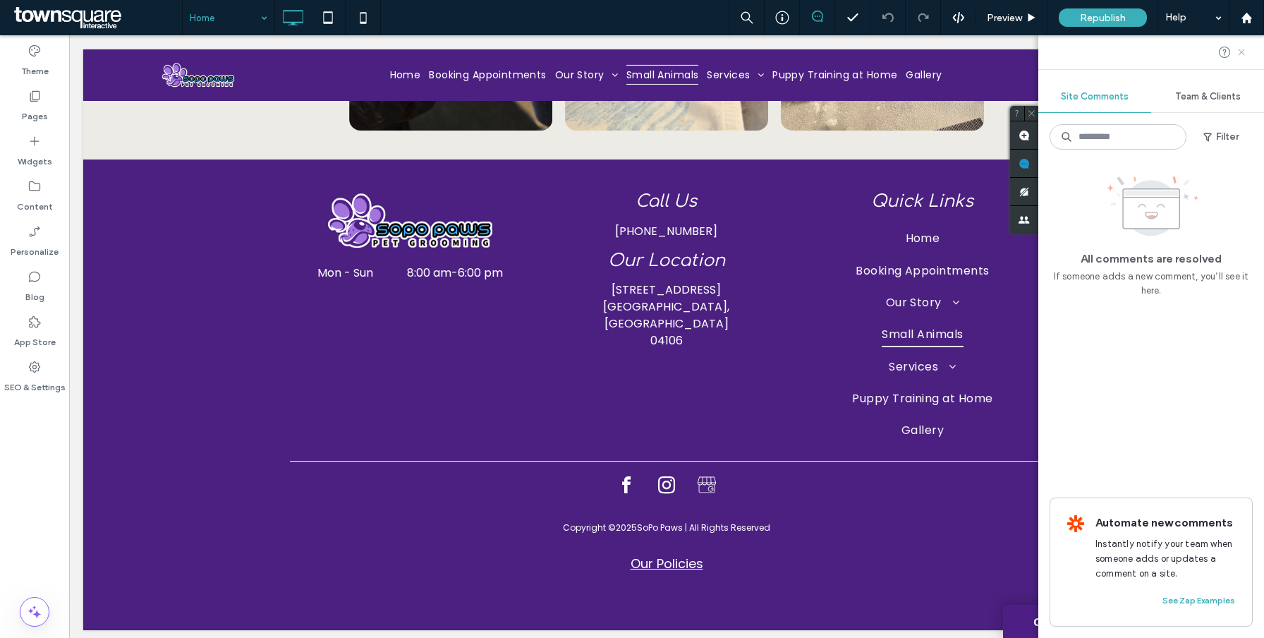
click at [1242, 54] on use at bounding box center [1241, 52] width 6 height 6
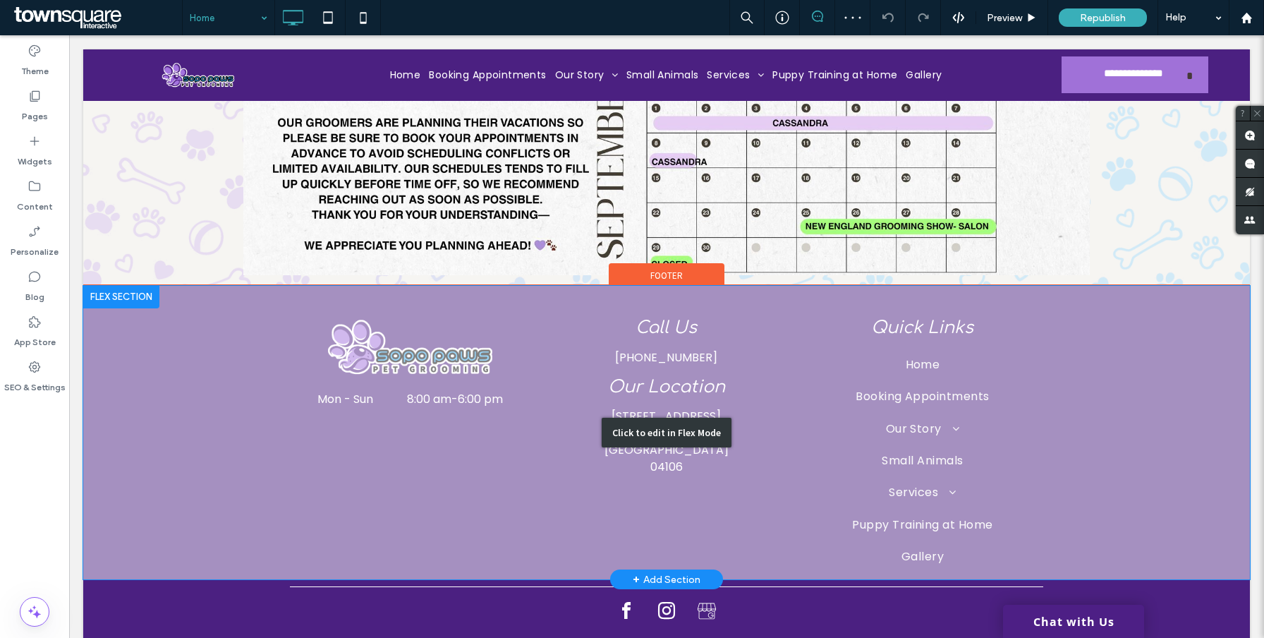
scroll to position [6082, 0]
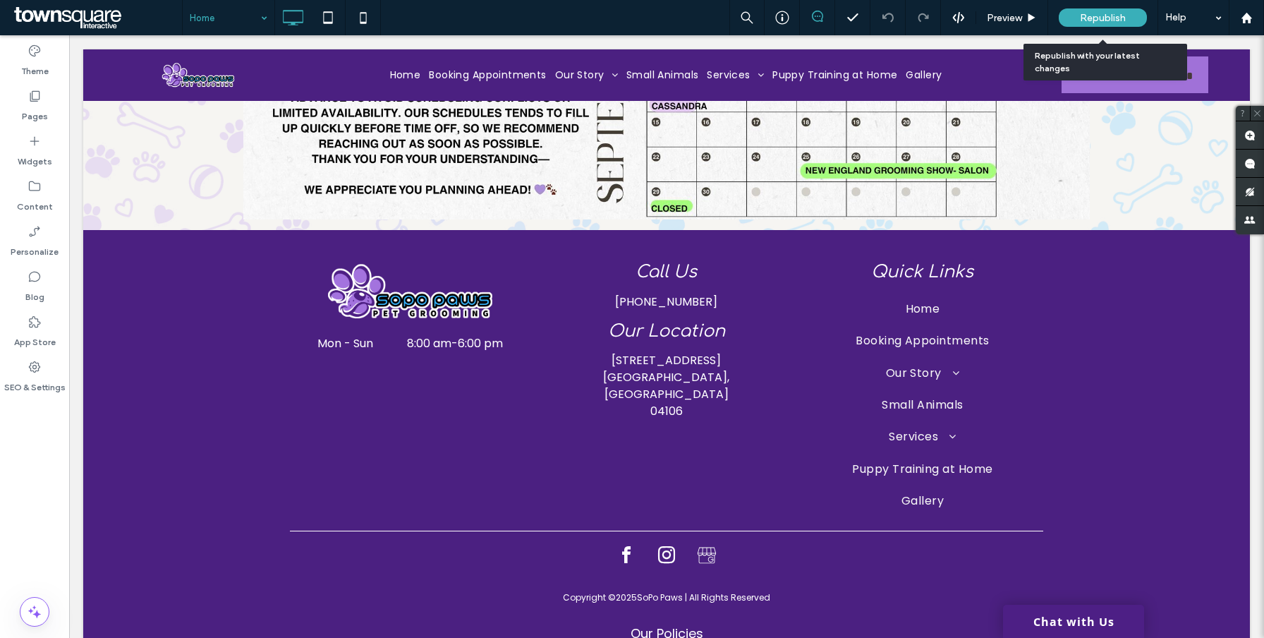
click at [1089, 16] on span "Republish" at bounding box center [1103, 18] width 46 height 12
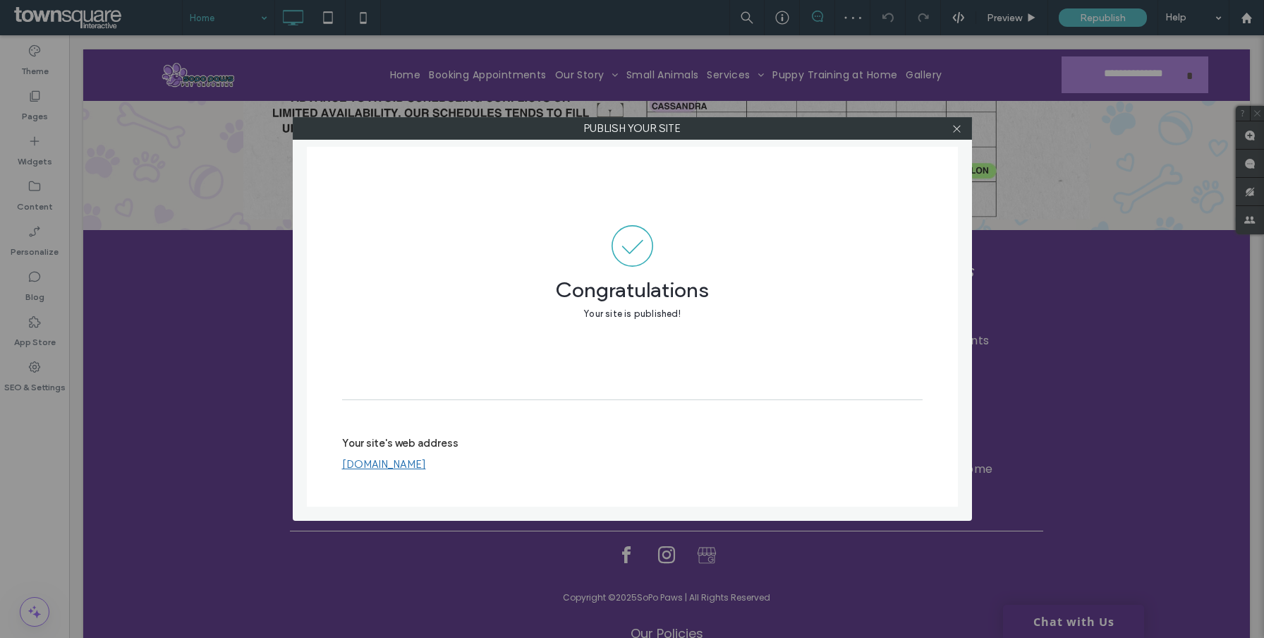
click at [962, 125] on div at bounding box center [957, 128] width 21 height 21
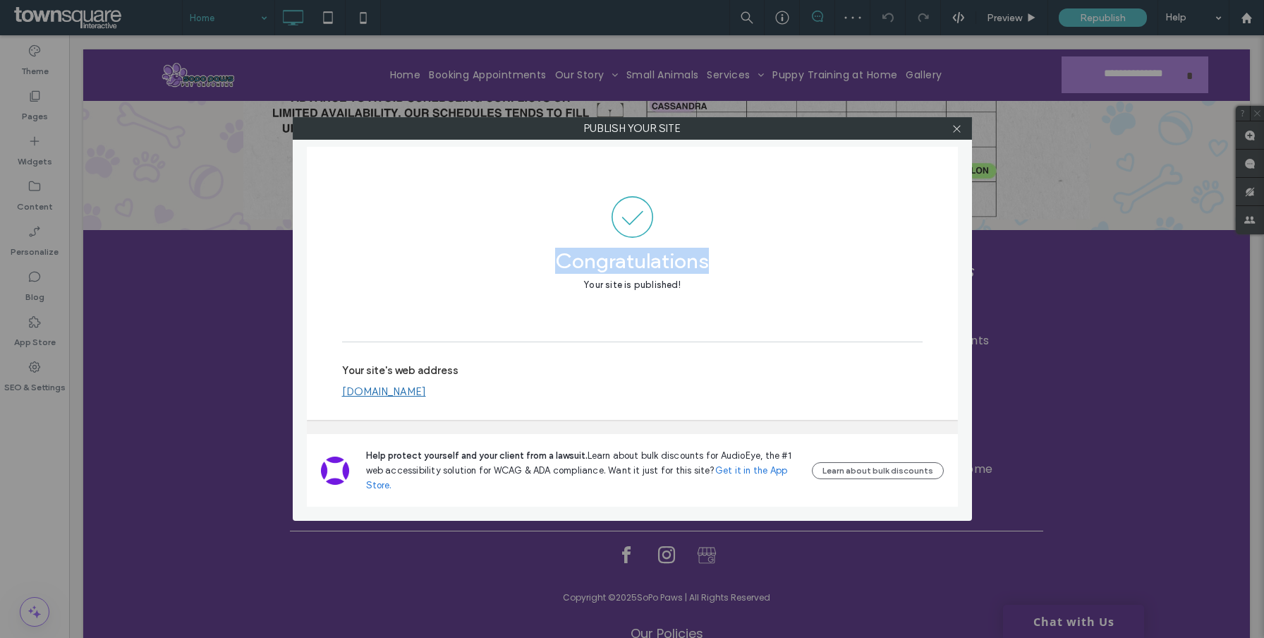
click at [962, 126] on div at bounding box center [957, 128] width 21 height 21
click at [959, 128] on icon at bounding box center [957, 128] width 11 height 11
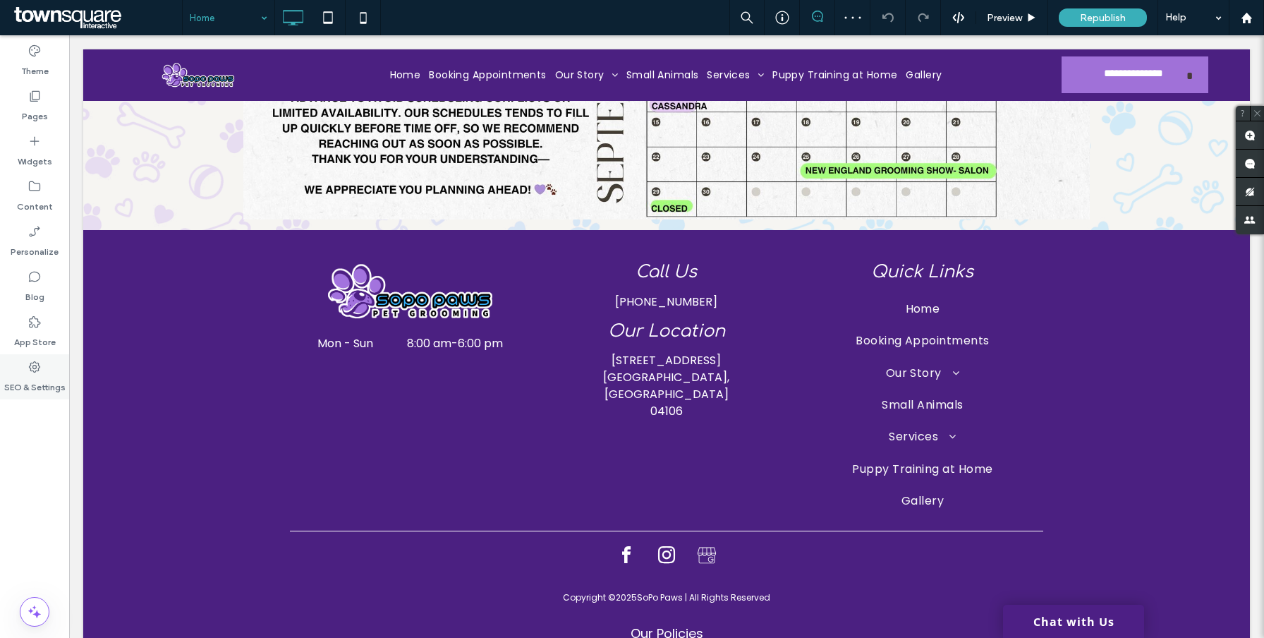
click at [34, 360] on icon at bounding box center [35, 367] width 14 height 14
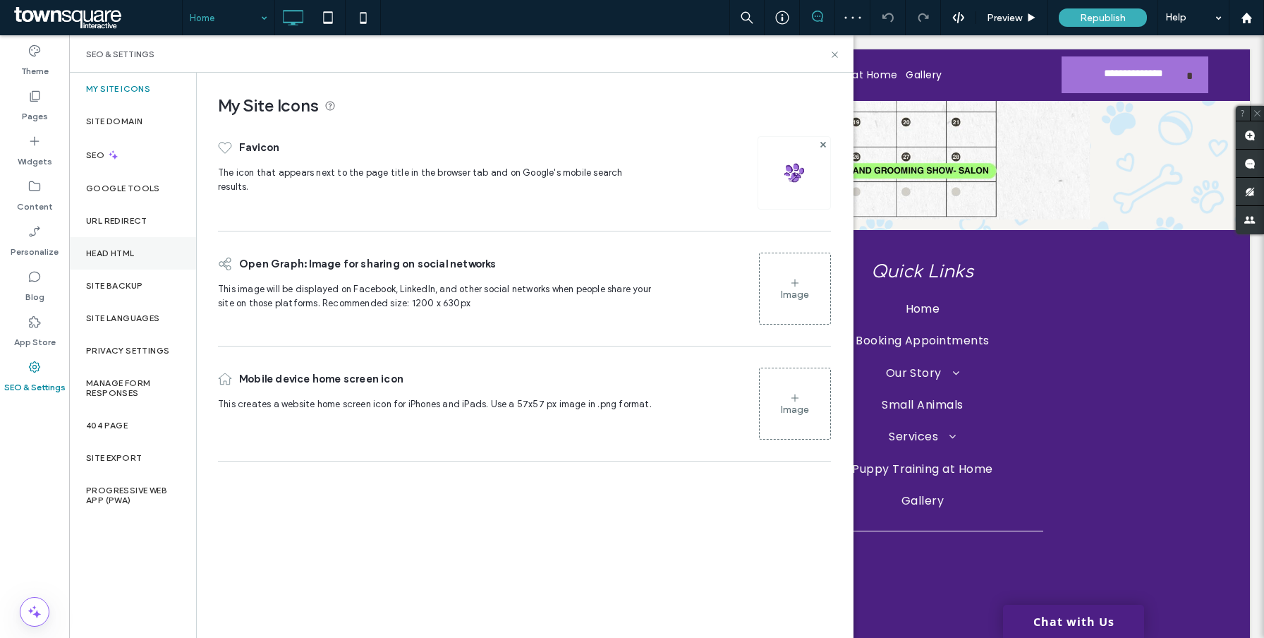
click at [130, 267] on div "Head HTML" at bounding box center [132, 253] width 127 height 32
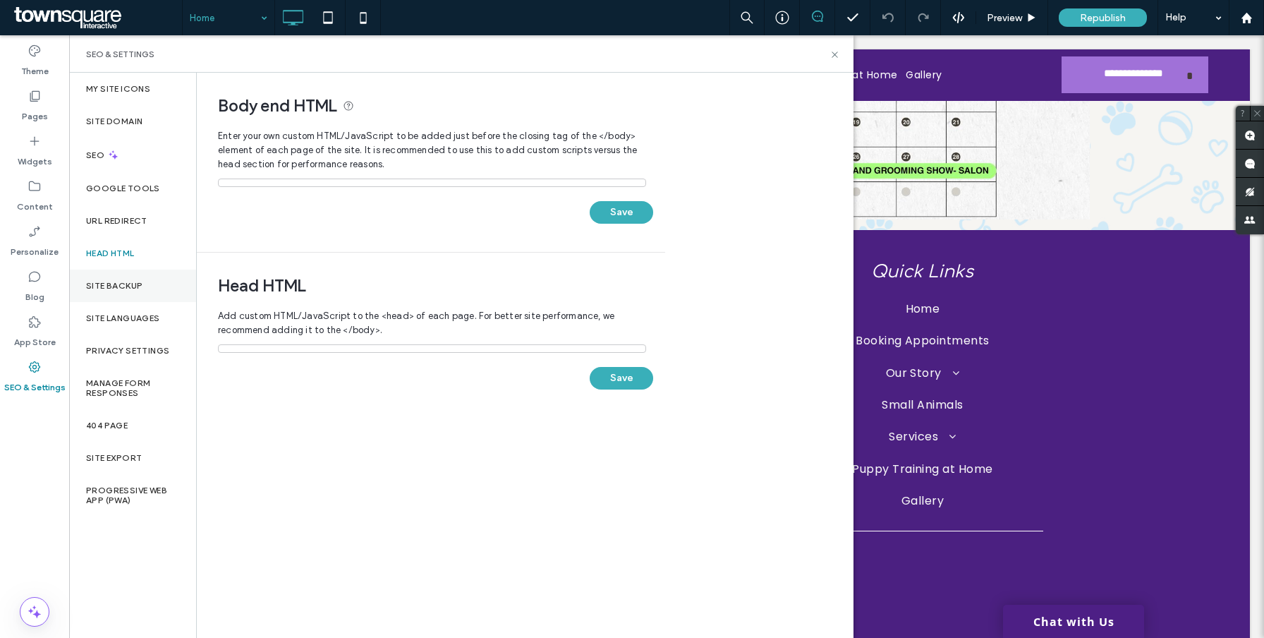
click at [130, 274] on div "Site Backup" at bounding box center [132, 286] width 127 height 32
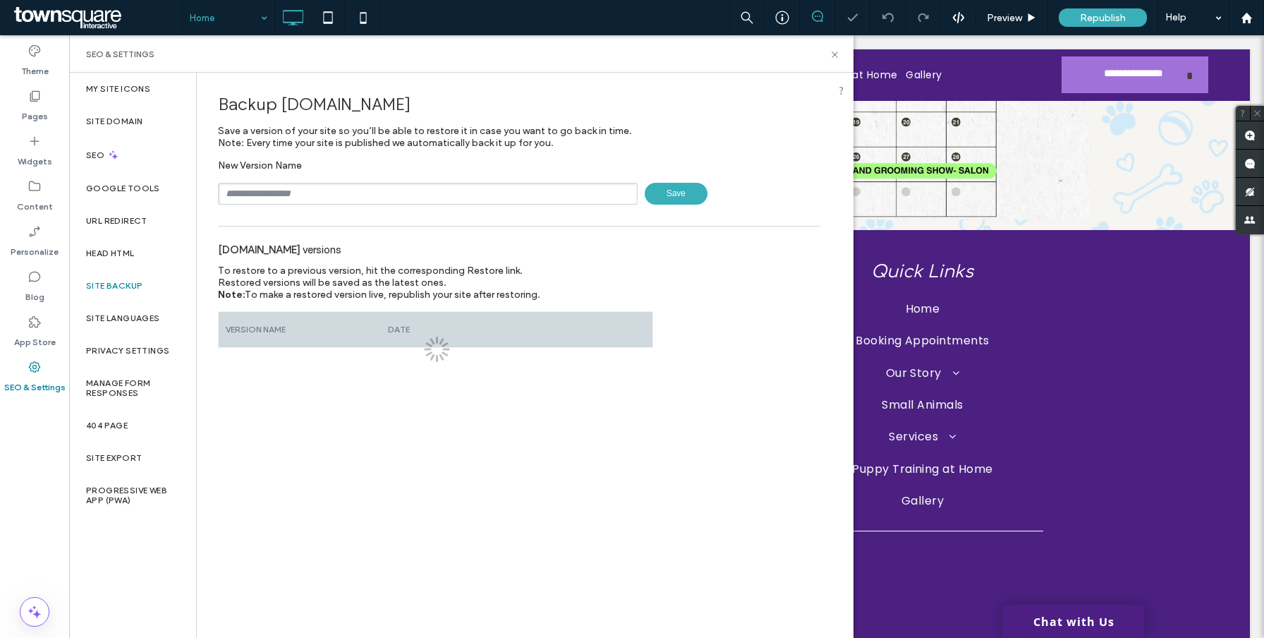
click at [271, 182] on div "New Version Name Save" at bounding box center [519, 181] width 603 height 45
click at [272, 192] on input "text" at bounding box center [428, 194] width 420 height 22
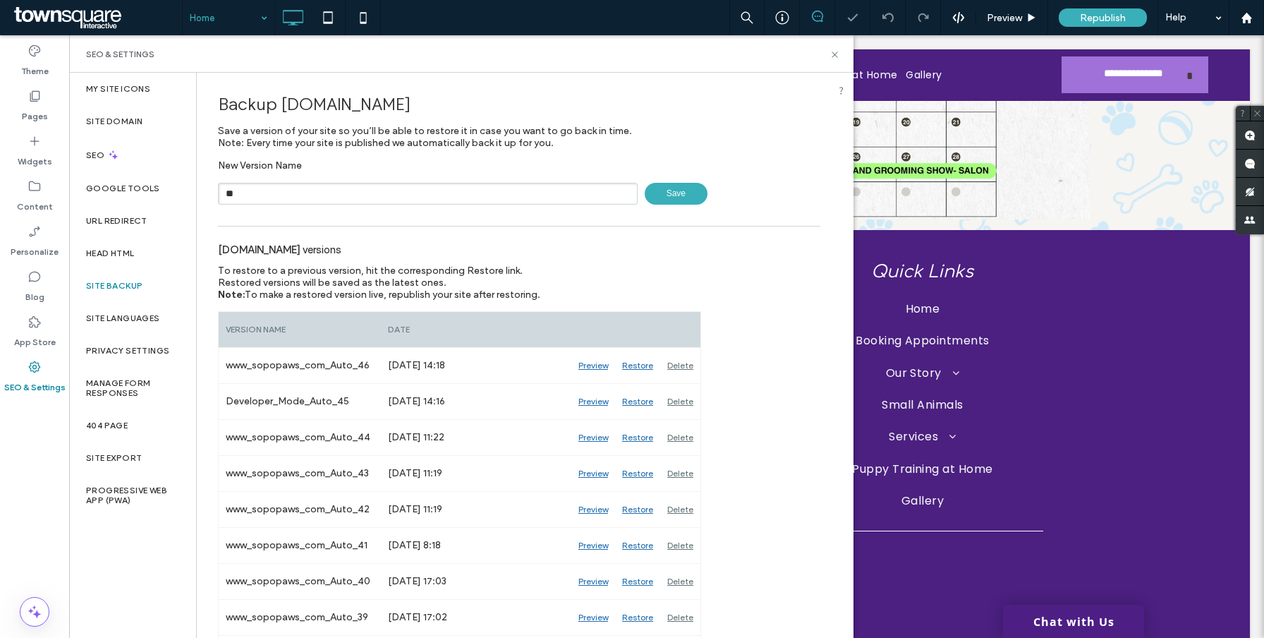
paste input "******"
type input "********"
